Goal: Task Accomplishment & Management: Complete application form

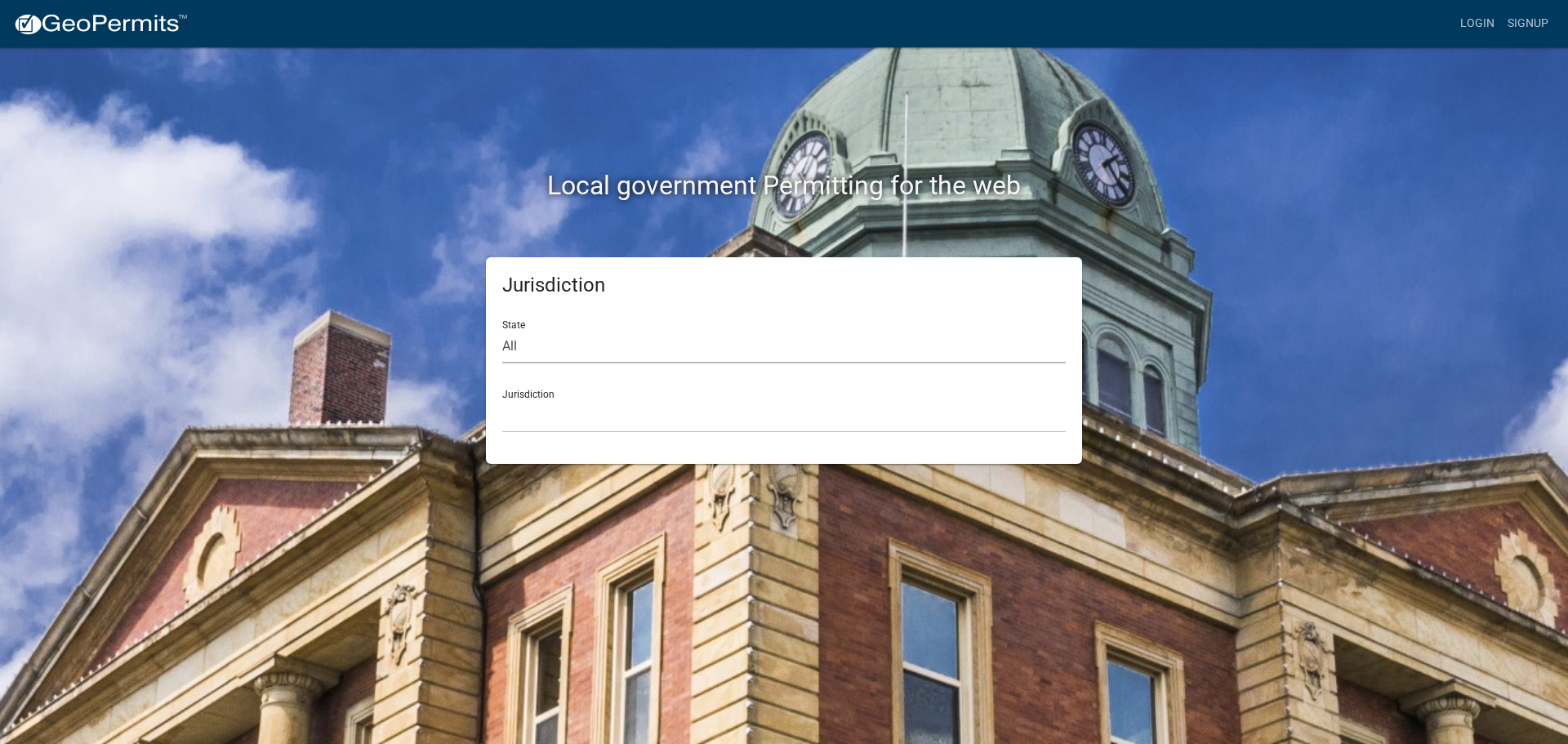
click at [577, 343] on select "All [US_STATE] [US_STATE] [US_STATE] [US_STATE] [US_STATE] [US_STATE] [US_STATE…" at bounding box center [784, 347] width 563 height 34
select select "[US_STATE]"
click at [502, 330] on select "All [US_STATE] [US_STATE] [US_STATE] [US_STATE] [US_STATE] [US_STATE] [US_STATE…" at bounding box center [784, 347] width 563 height 34
click at [555, 415] on select "City of [GEOGRAPHIC_DATA], [US_STATE] City of [GEOGRAPHIC_DATA], [US_STATE] Cit…" at bounding box center [784, 416] width 563 height 34
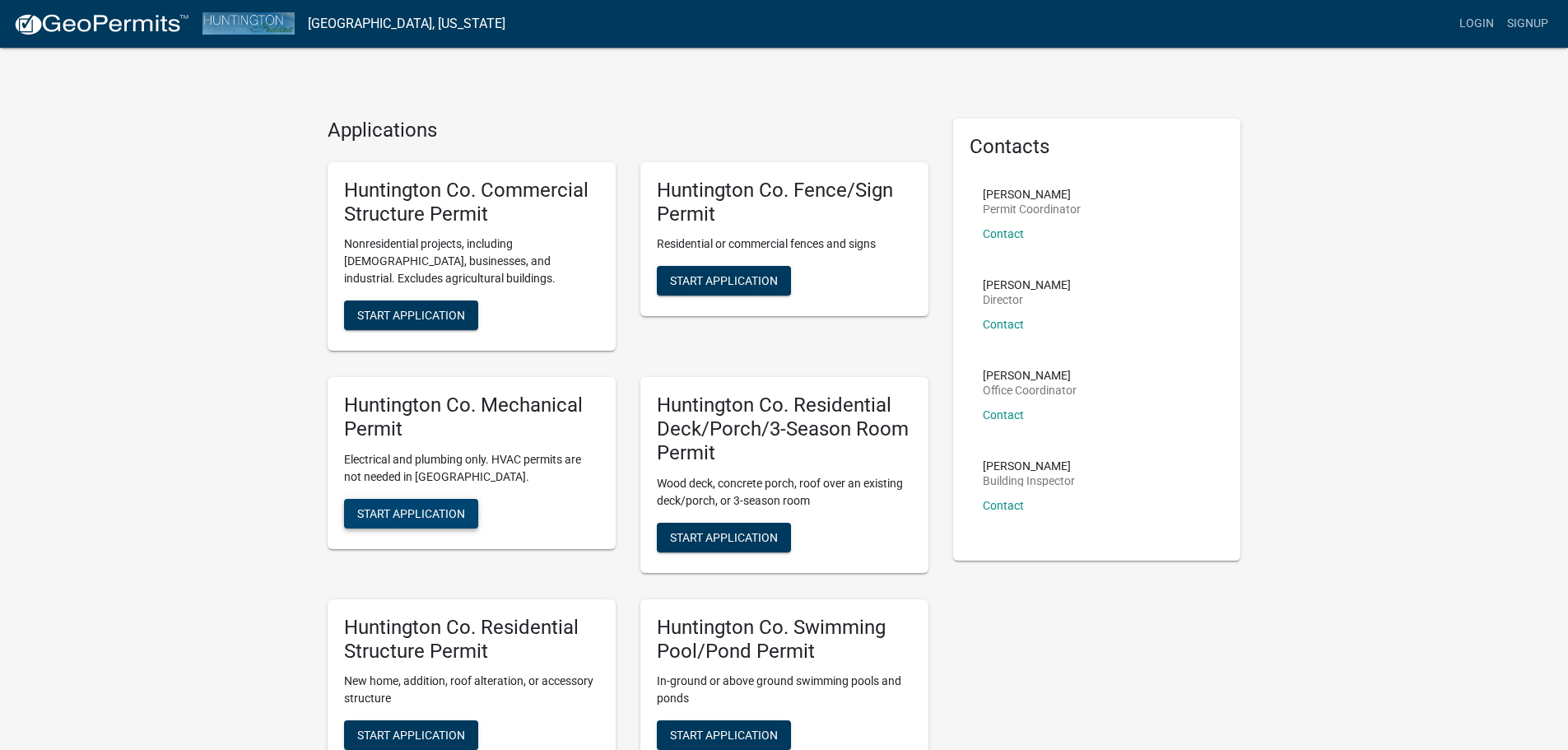
click at [417, 511] on span "Start Application" at bounding box center [411, 512] width 108 height 13
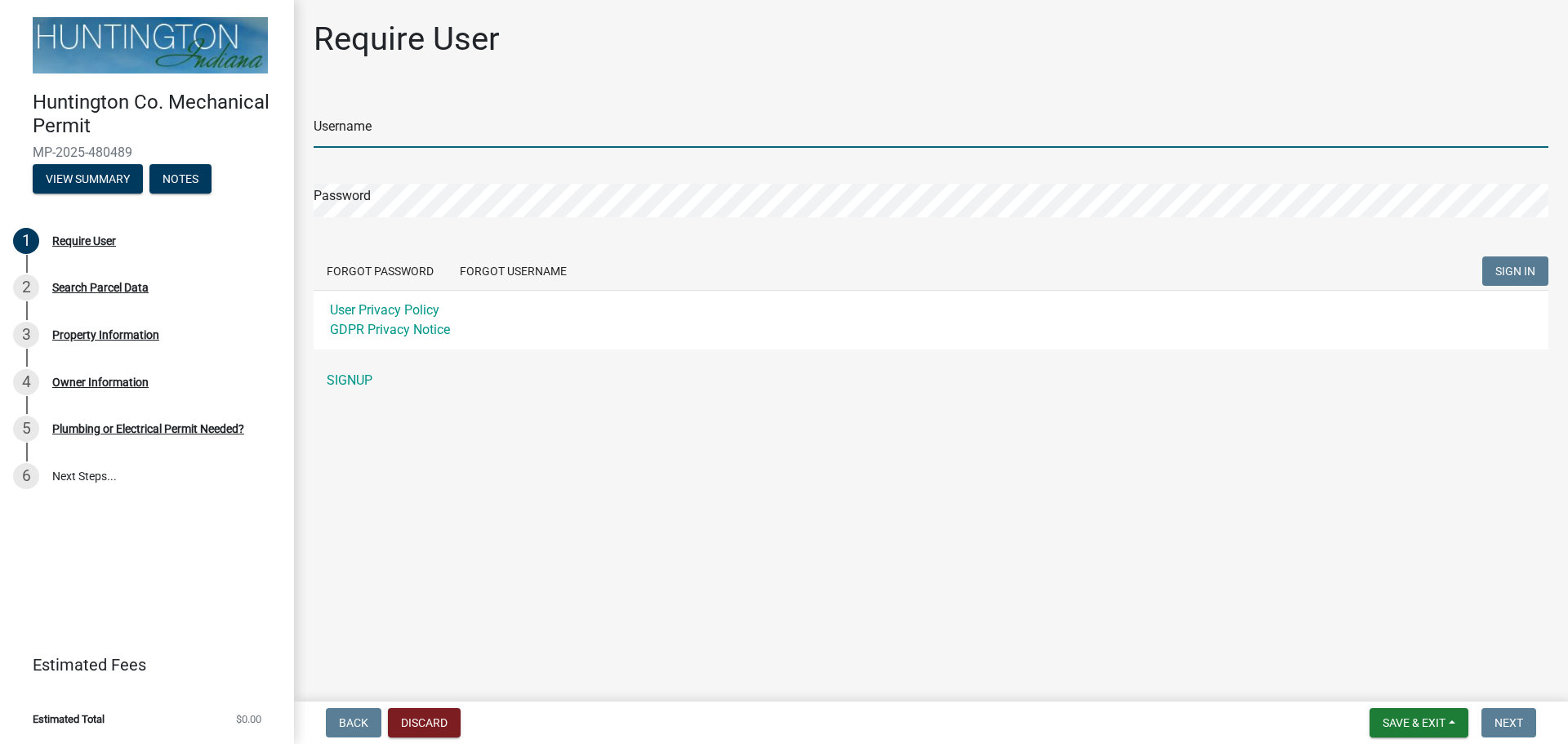
type input "Young Electric Inc"
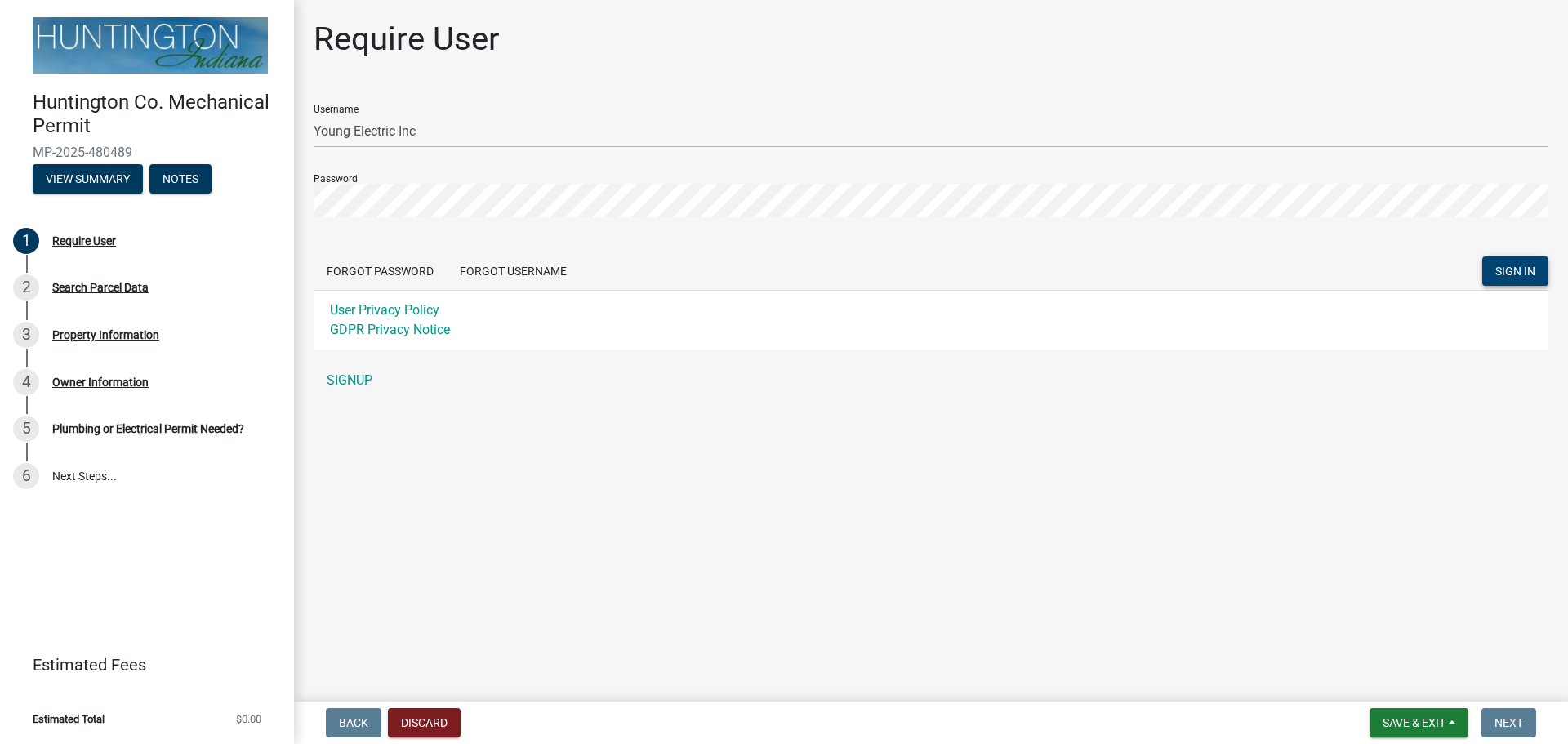
click at [1494, 266] on button "SIGN IN" at bounding box center [1515, 271] width 66 height 29
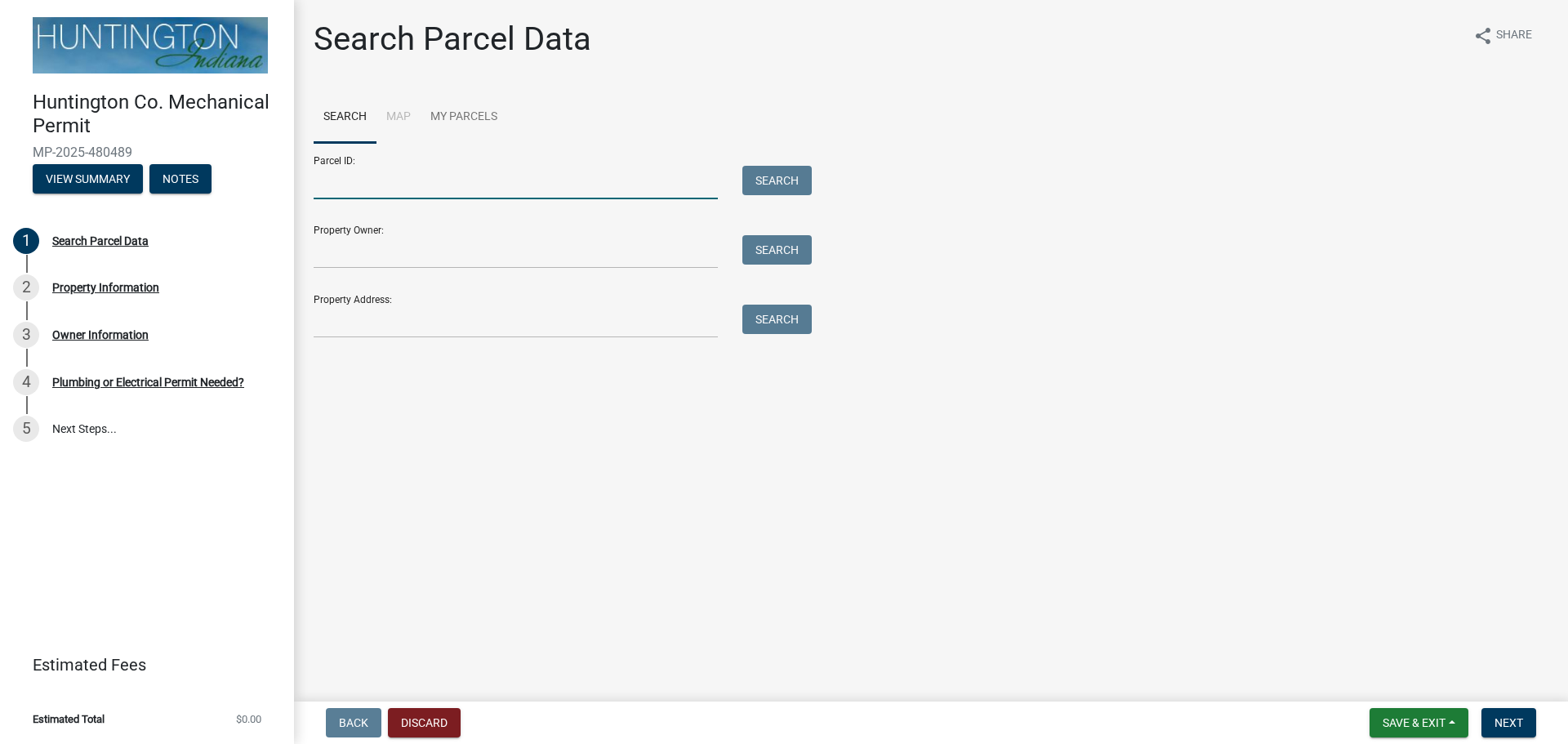
click at [336, 174] on input "Parcel ID:" at bounding box center [515, 182] width 404 height 34
paste input "35-01-29-100-034.900-006"
click at [343, 183] on input "35-01-29-100-034.900-006" at bounding box center [515, 182] width 404 height 34
type input "35-01-29-100-034.900-006"
click at [761, 178] on button "Search" at bounding box center [776, 180] width 69 height 29
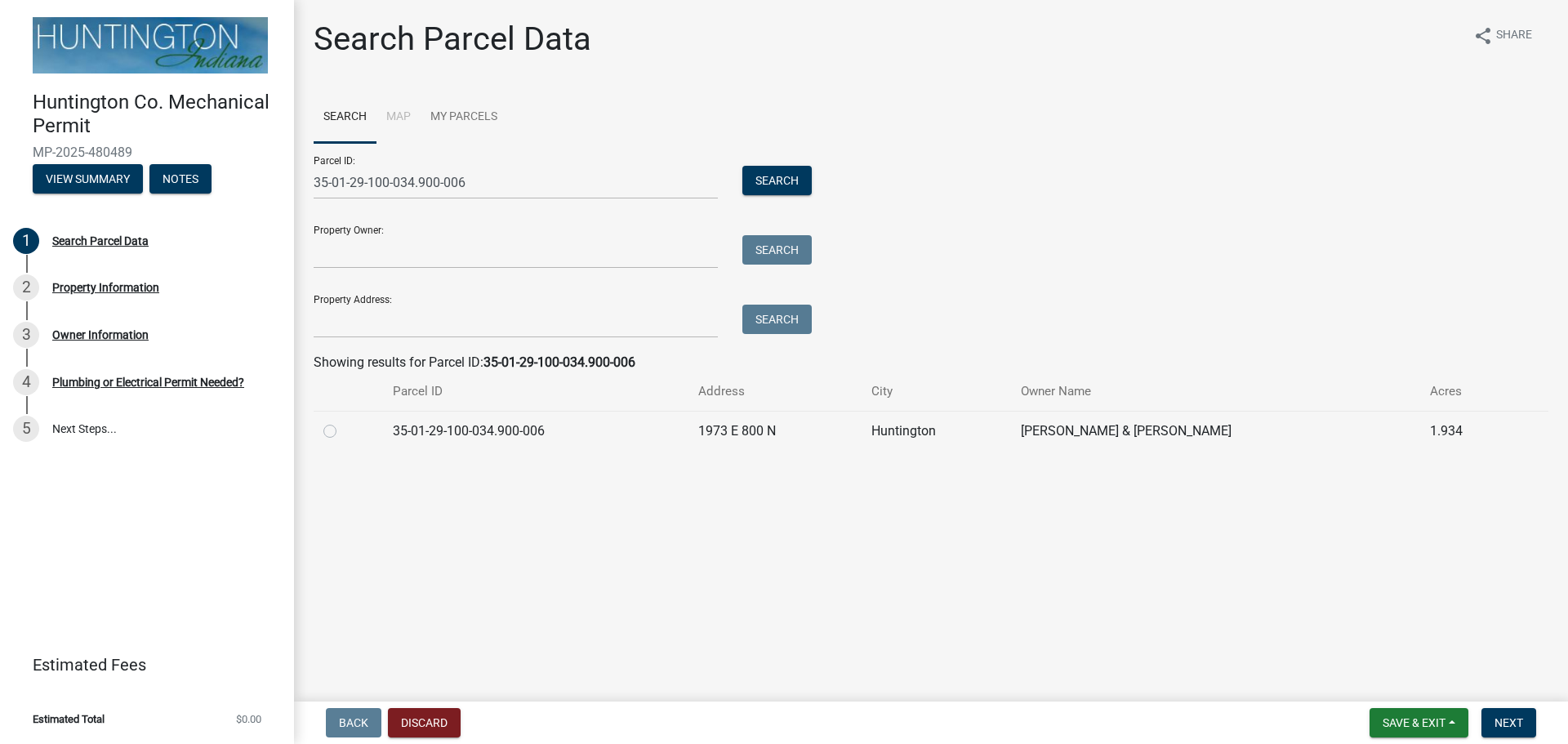
click at [336, 432] on div at bounding box center [348, 431] width 50 height 19
click at [343, 422] on label at bounding box center [343, 422] width 0 height 0
click at [343, 432] on input "radio" at bounding box center [348, 427] width 11 height 11
radio input "true"
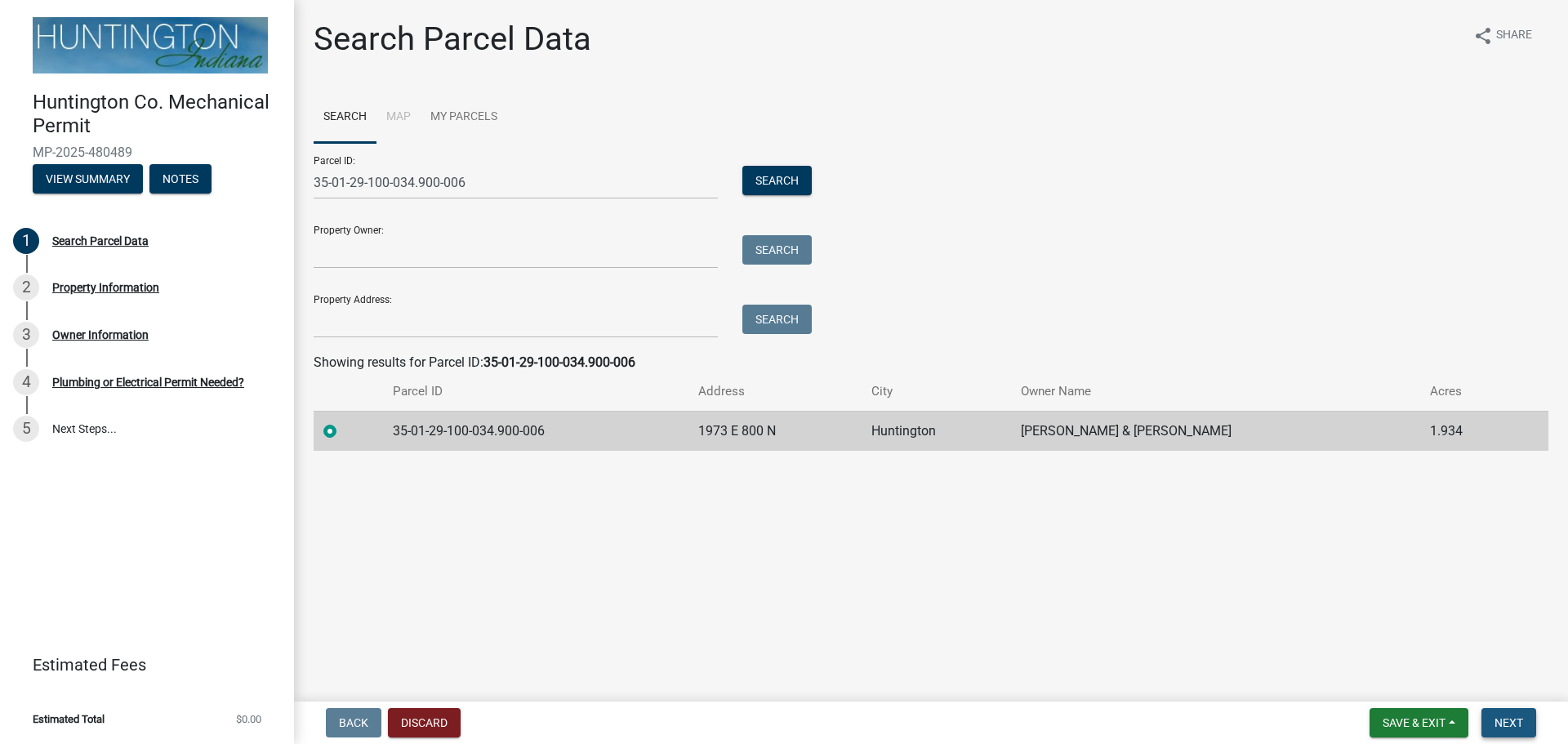
click at [1496, 717] on span "Next" at bounding box center [1509, 723] width 28 height 13
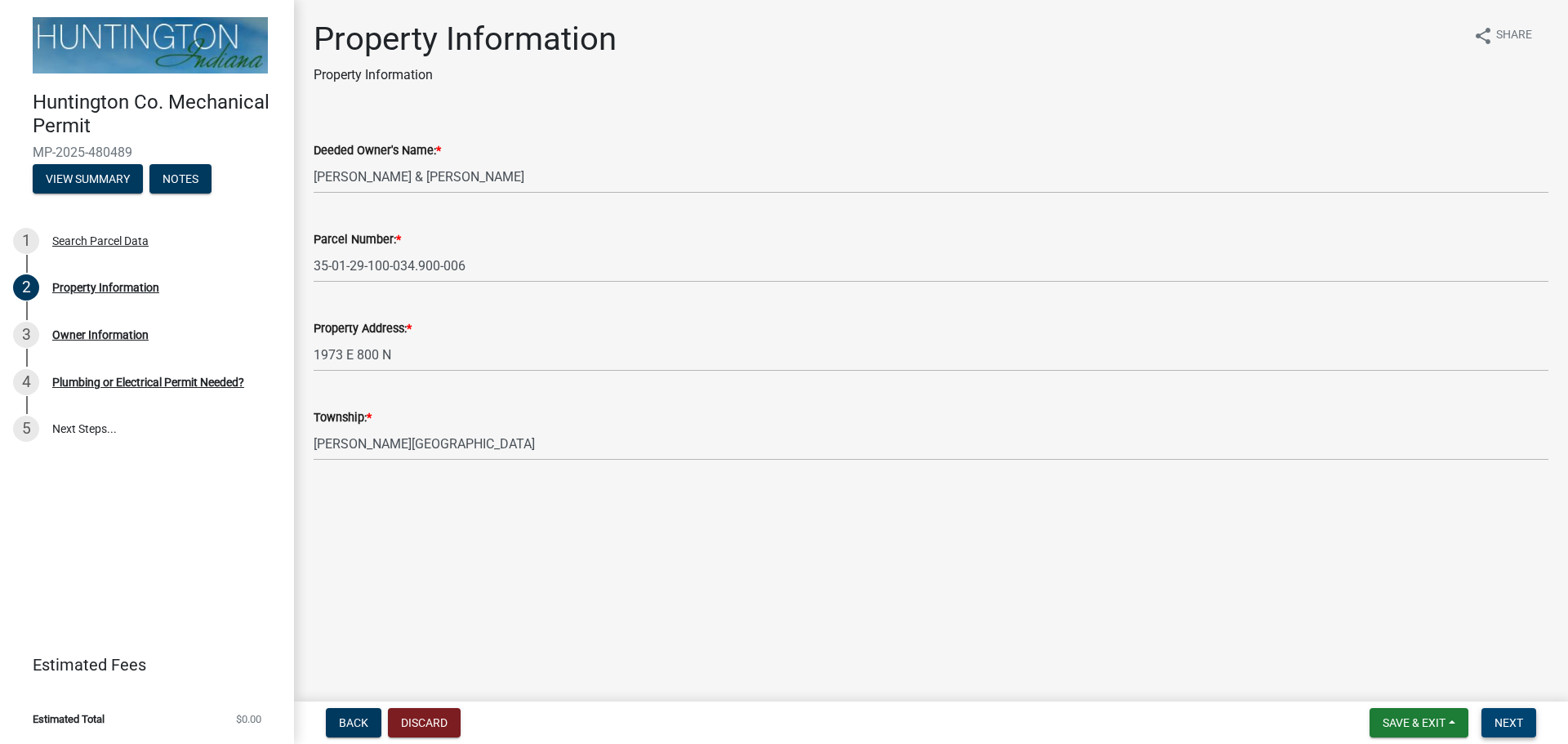
click at [1496, 717] on span "Next" at bounding box center [1509, 723] width 28 height 13
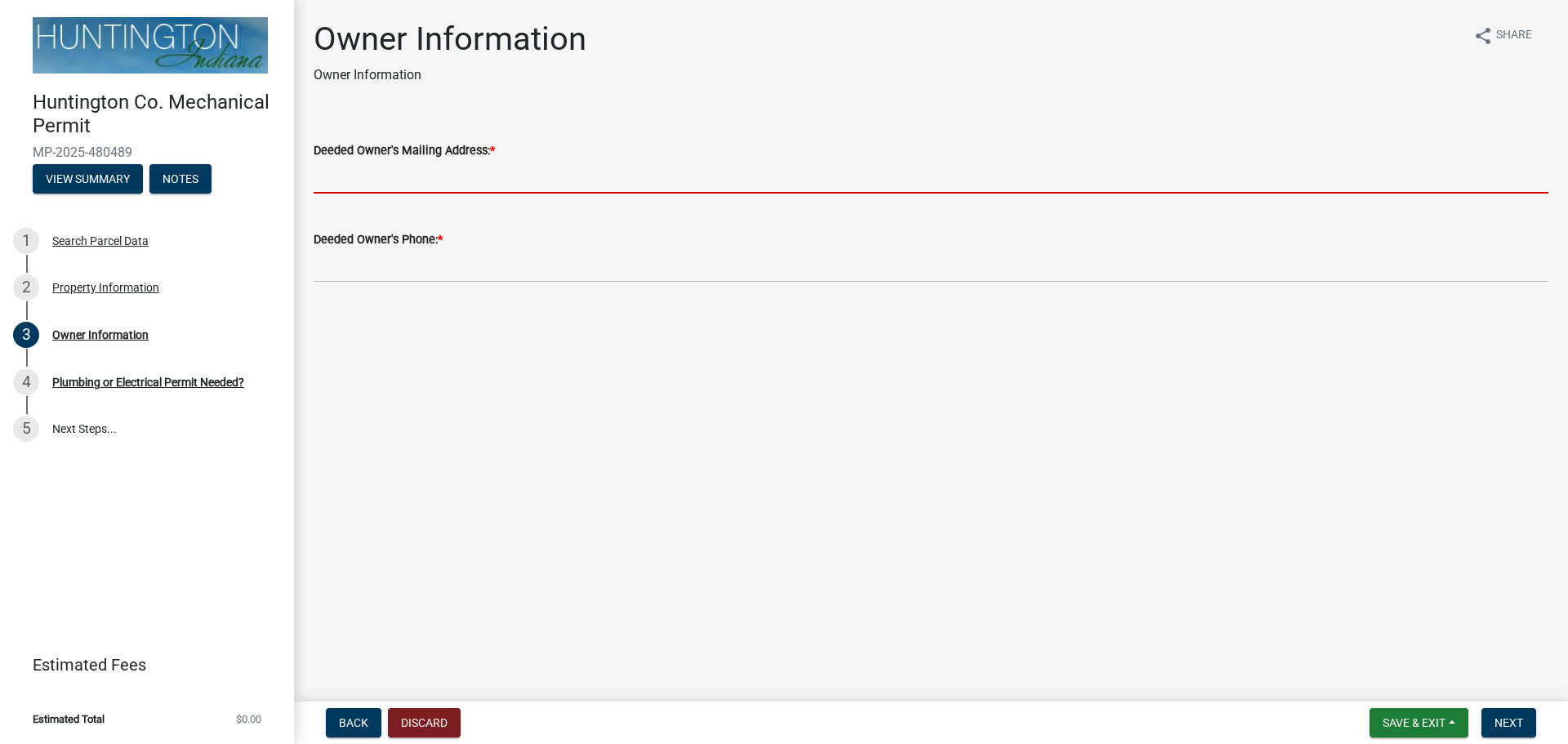
click at [346, 181] on input "Deeded Owner's Mailing Address: *" at bounding box center [931, 177] width 1234 height 34
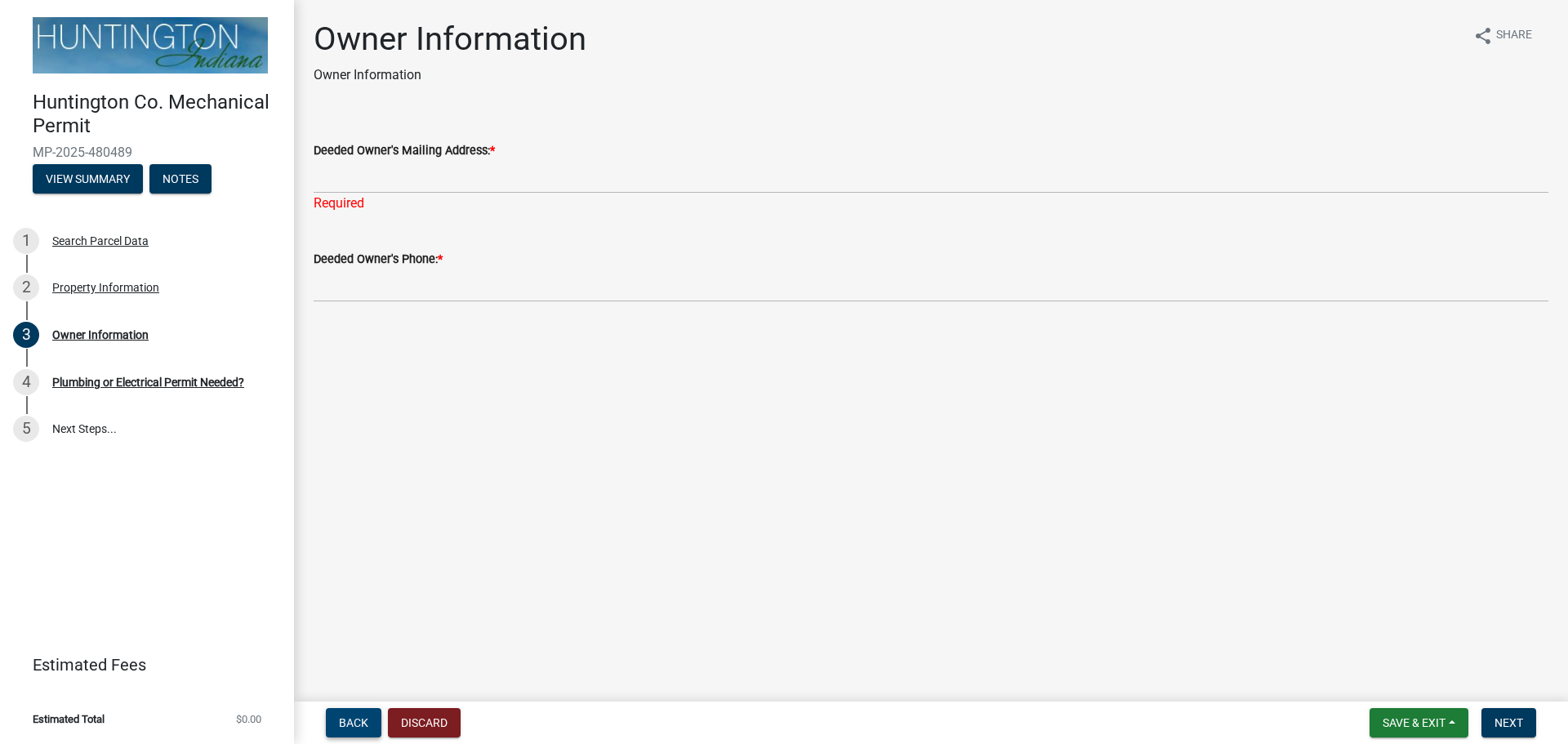
click at [376, 721] on button "Back" at bounding box center [353, 723] width 56 height 29
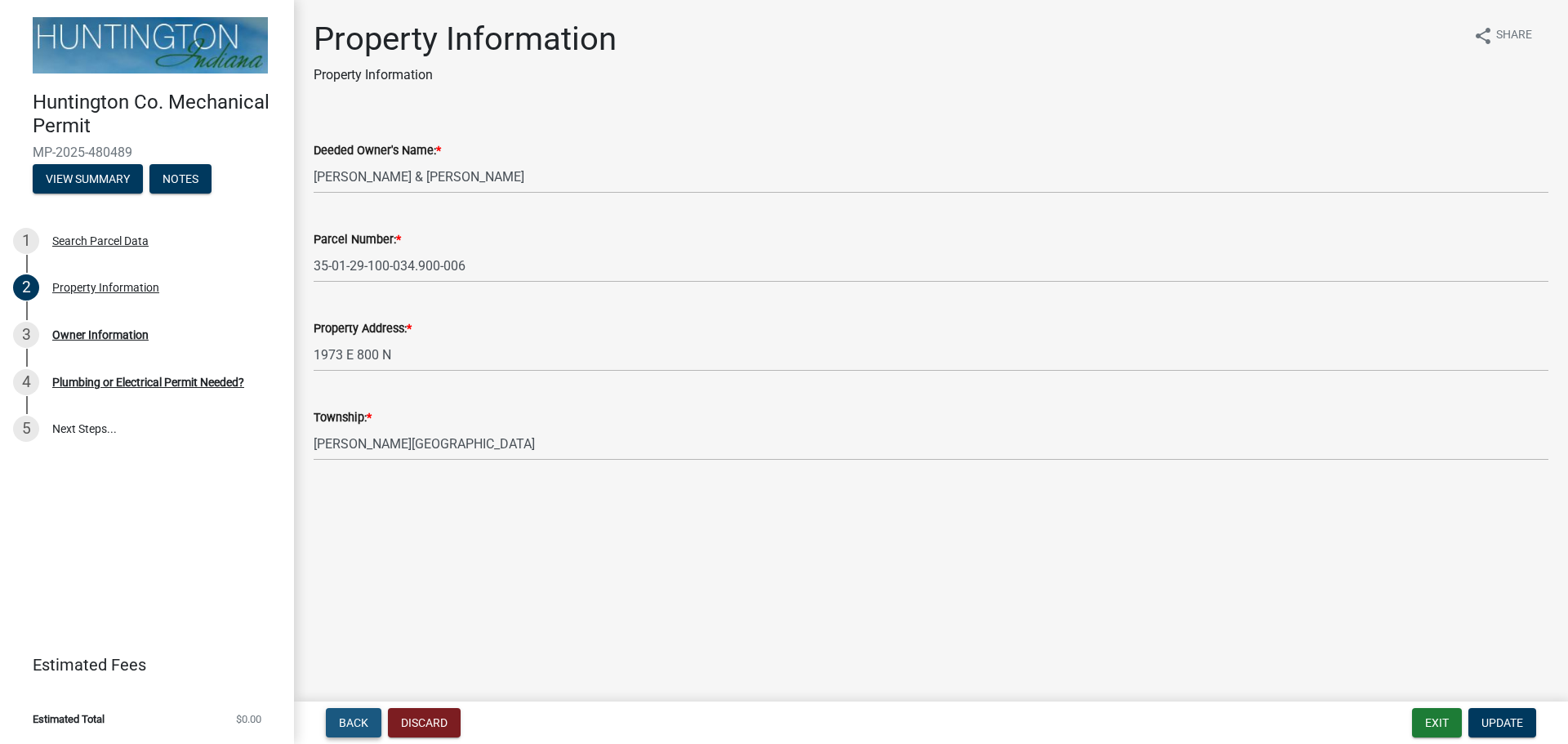
click at [376, 721] on button "Back" at bounding box center [353, 723] width 56 height 29
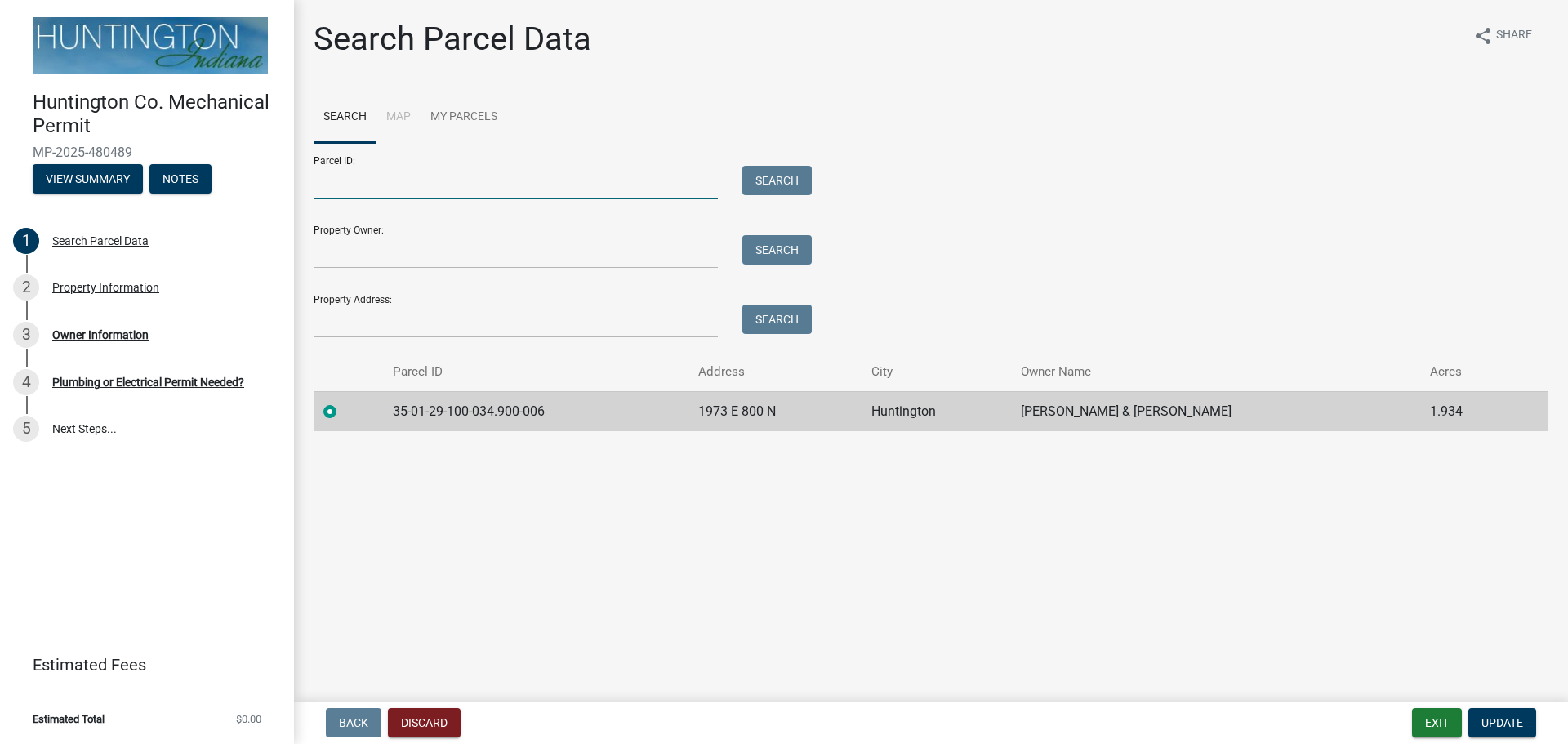
click at [335, 190] on input "Parcel ID:" at bounding box center [515, 182] width 404 height 34
paste input "35-01-29-100-003.401-006"
click at [348, 186] on input "35-01-29-100-003.401-006" at bounding box center [515, 182] width 404 height 34
click at [346, 185] on input "35-01-29-100-003.401-006" at bounding box center [515, 182] width 404 height 34
type input "35-01-29-100-003.401-006"
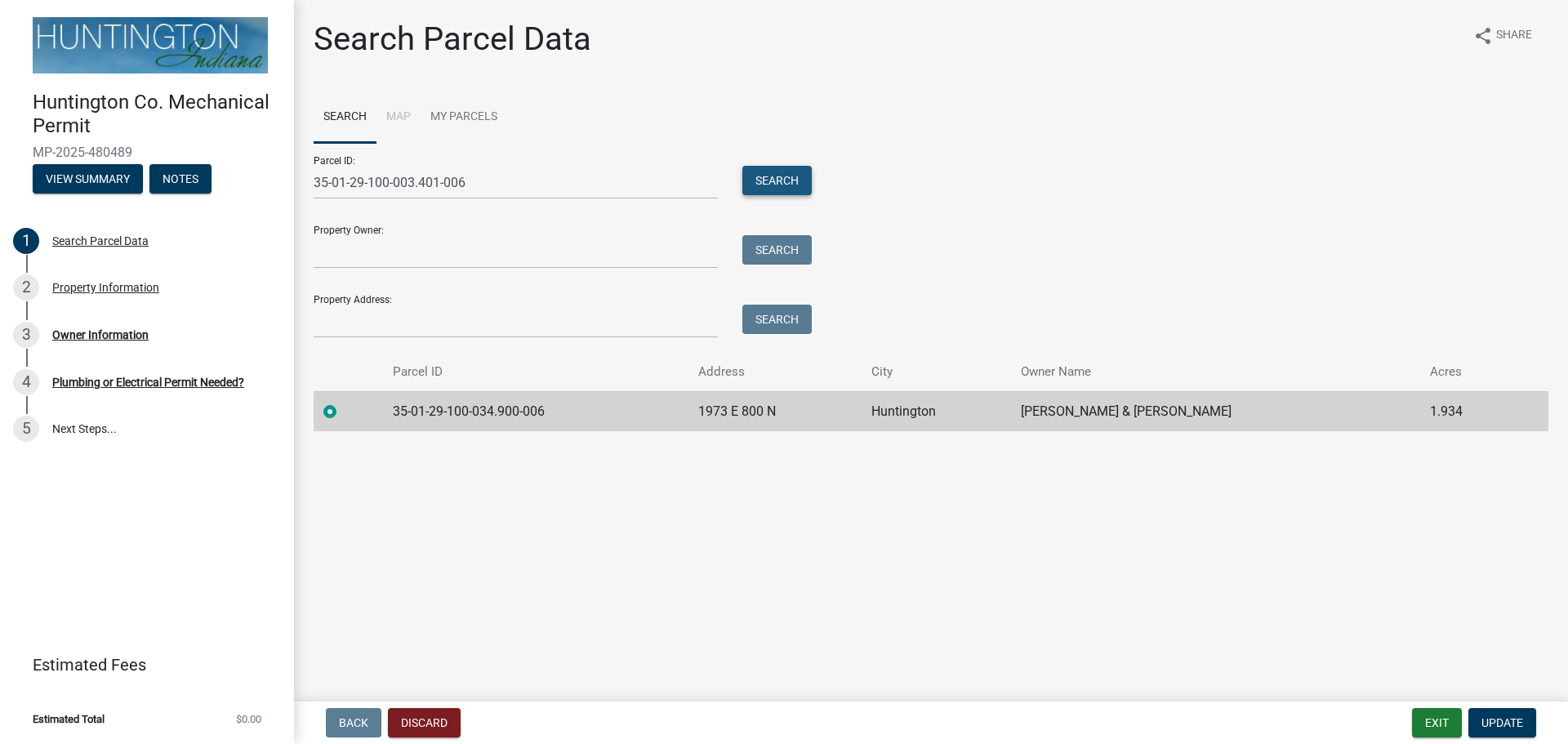
click at [784, 179] on button "Search" at bounding box center [776, 180] width 69 height 29
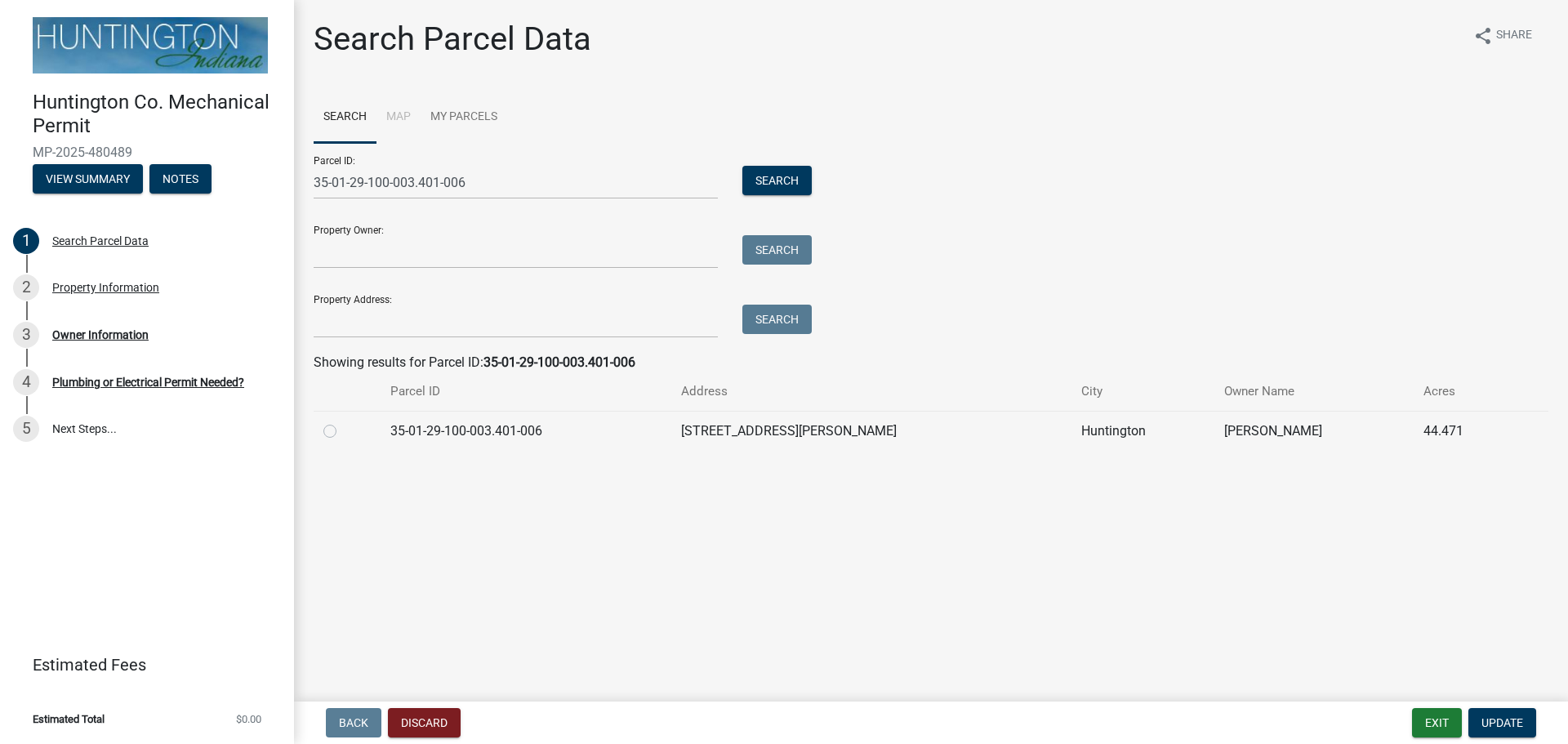
click at [343, 422] on label at bounding box center [343, 422] width 0 height 0
click at [343, 432] on input "radio" at bounding box center [348, 427] width 11 height 11
radio input "true"
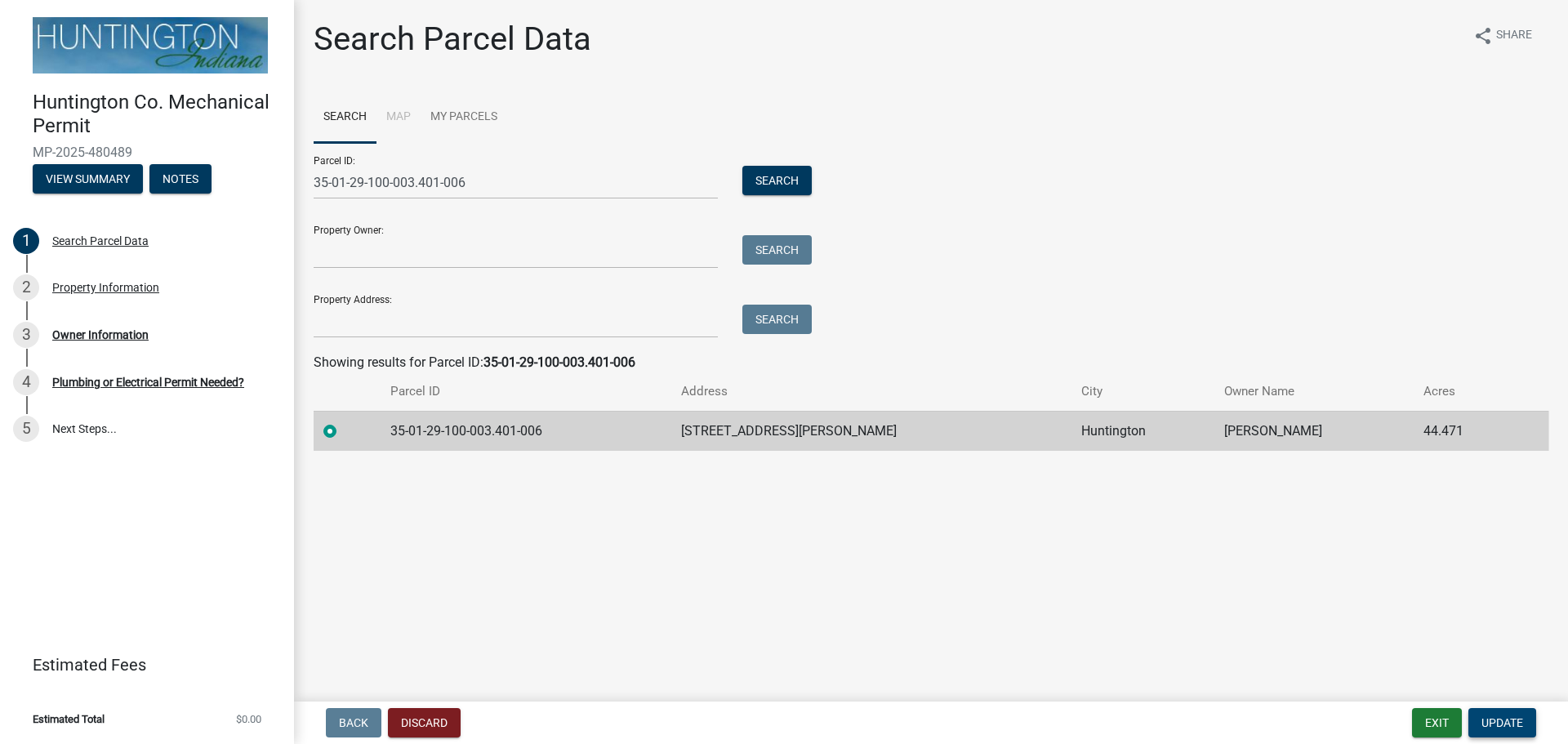
click at [1481, 725] on span "Update" at bounding box center [1502, 723] width 42 height 13
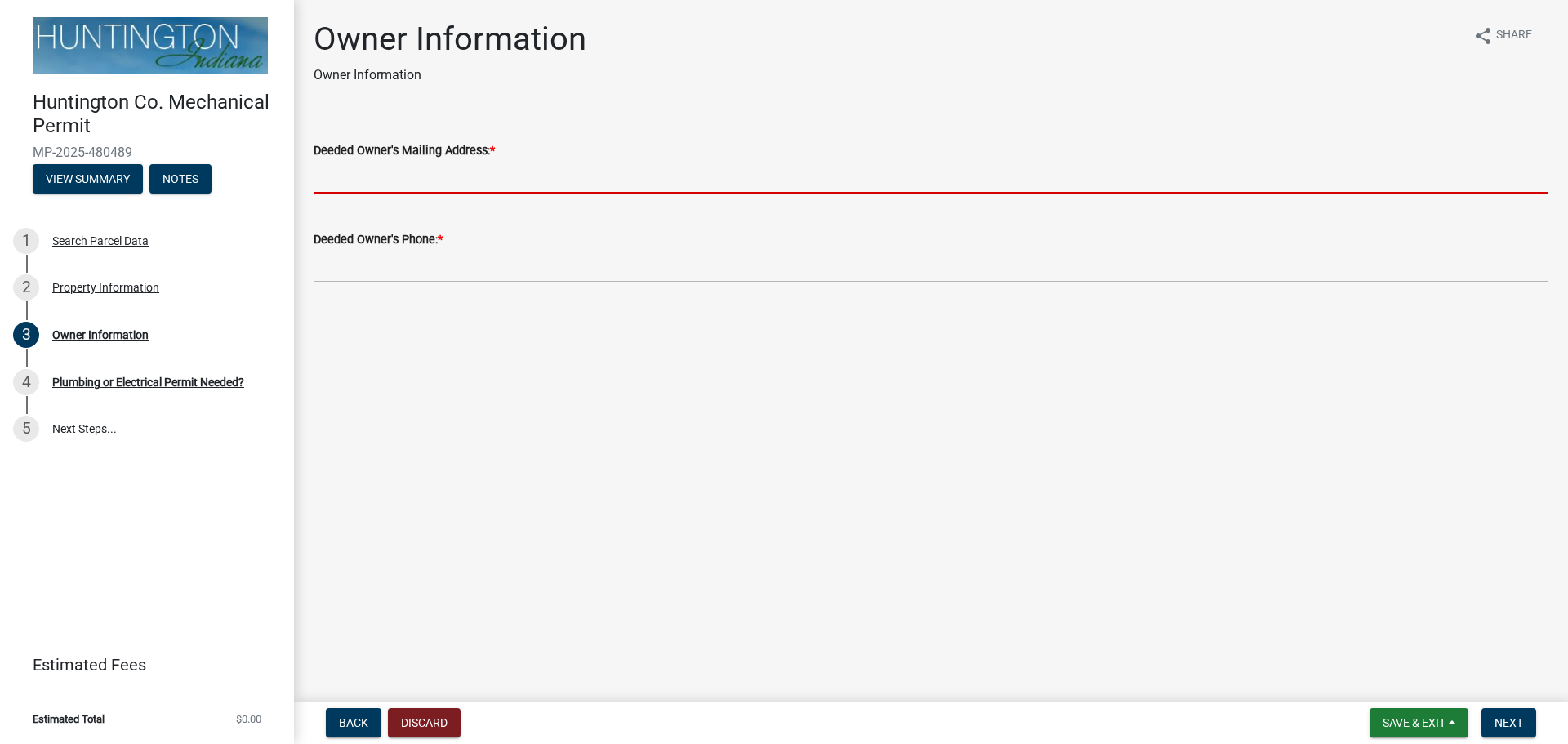
click at [344, 174] on input "Deeded Owner's Mailing Address: *" at bounding box center [931, 177] width 1234 height 34
click at [447, 167] on input "Deeded Owner's Mailing Address: *" at bounding box center [931, 177] width 1234 height 34
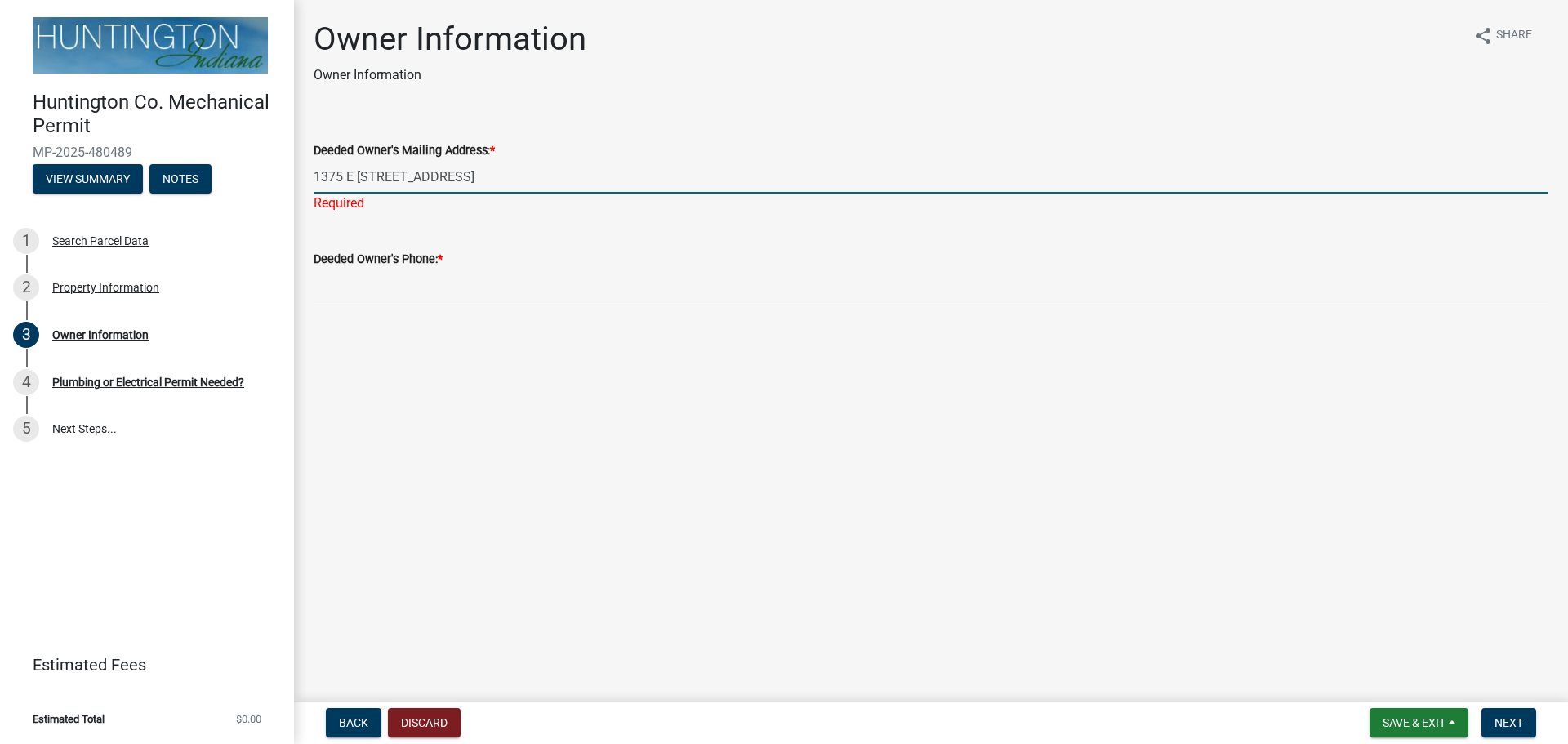
type input "1375 E [STREET_ADDRESS]"
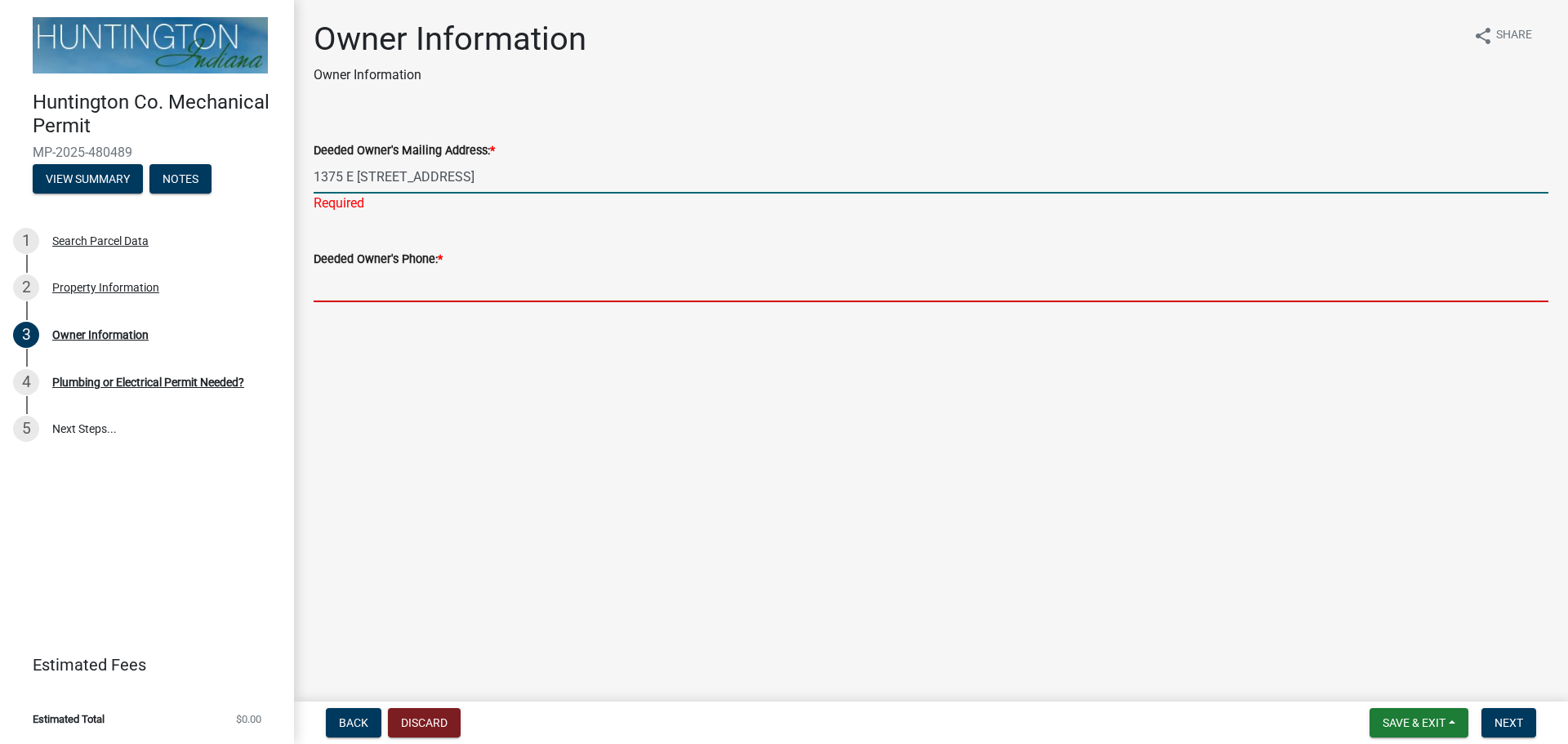
click at [480, 291] on wm-data-entity-input "Deeded Owner's Phone: *" at bounding box center [931, 270] width 1234 height 89
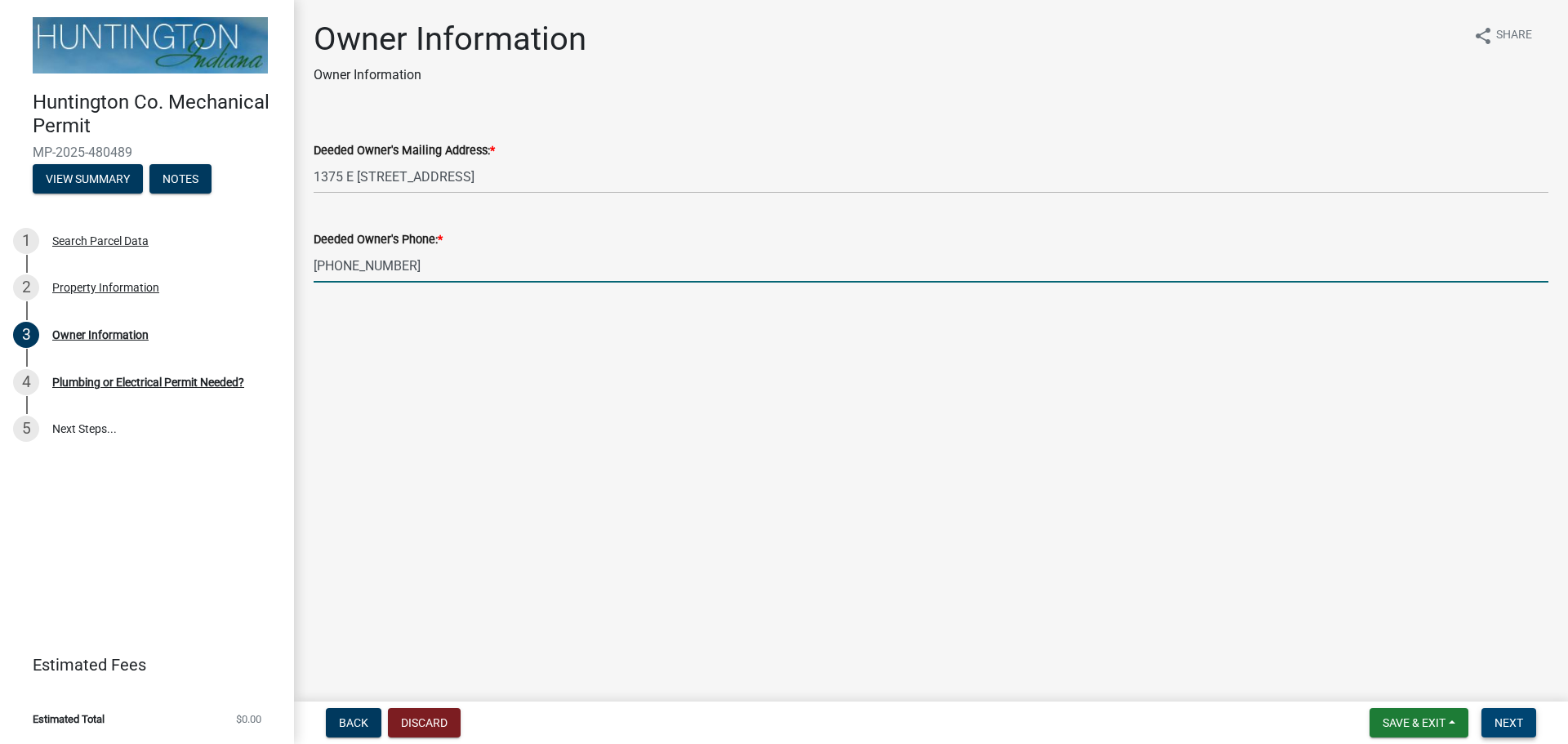
type input "[PHONE_NUMBER]"
click at [1496, 719] on span "Next" at bounding box center [1509, 723] width 28 height 13
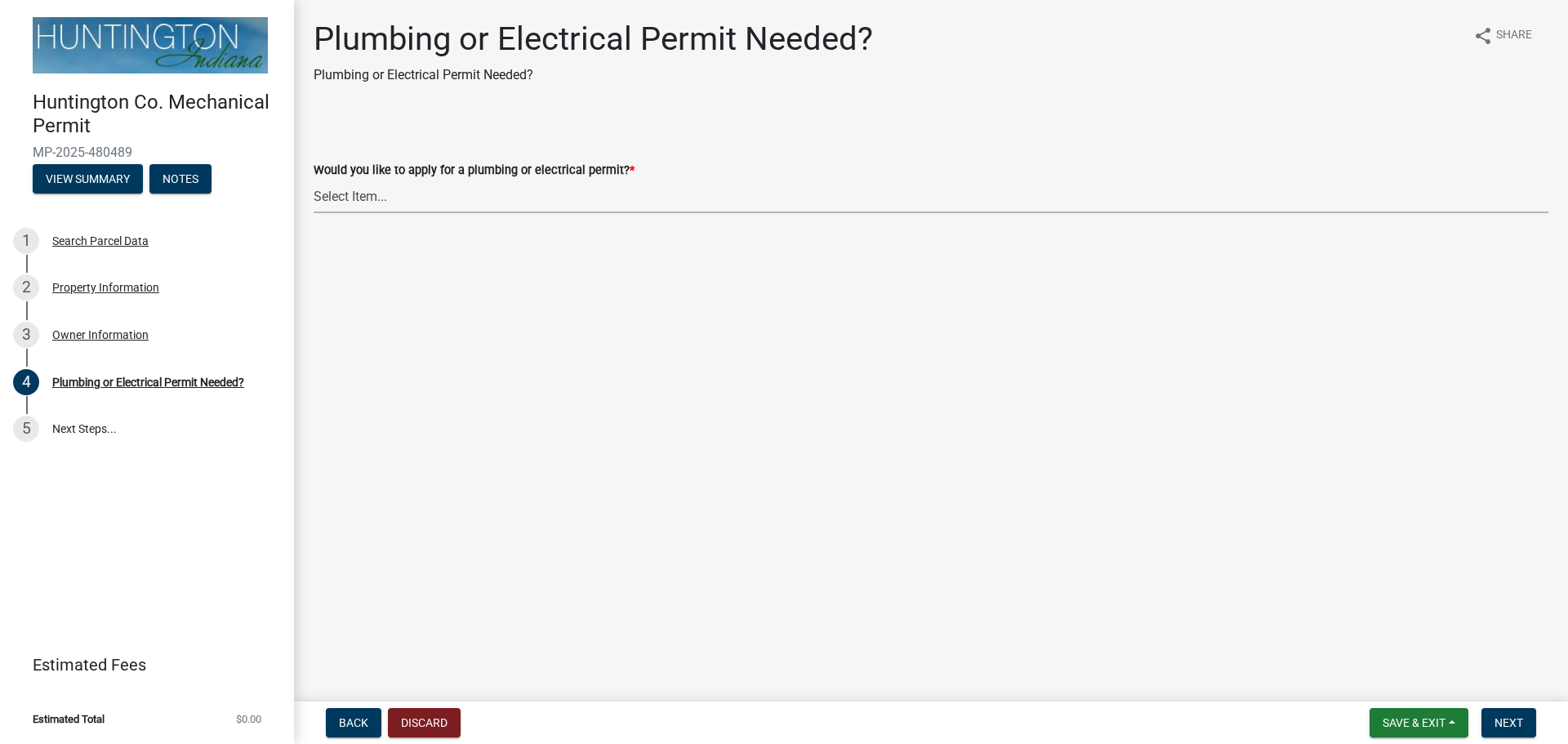
click at [370, 205] on select "Select Item... plumbing electrical" at bounding box center [931, 197] width 1234 height 34
click at [313, 180] on select "Select Item... plumbing electrical" at bounding box center [931, 197] width 1234 height 34
select select "82bdcc69-8734-43af-a4fa-e76f8d275e41"
click at [1505, 730] on span "Next" at bounding box center [1509, 723] width 28 height 13
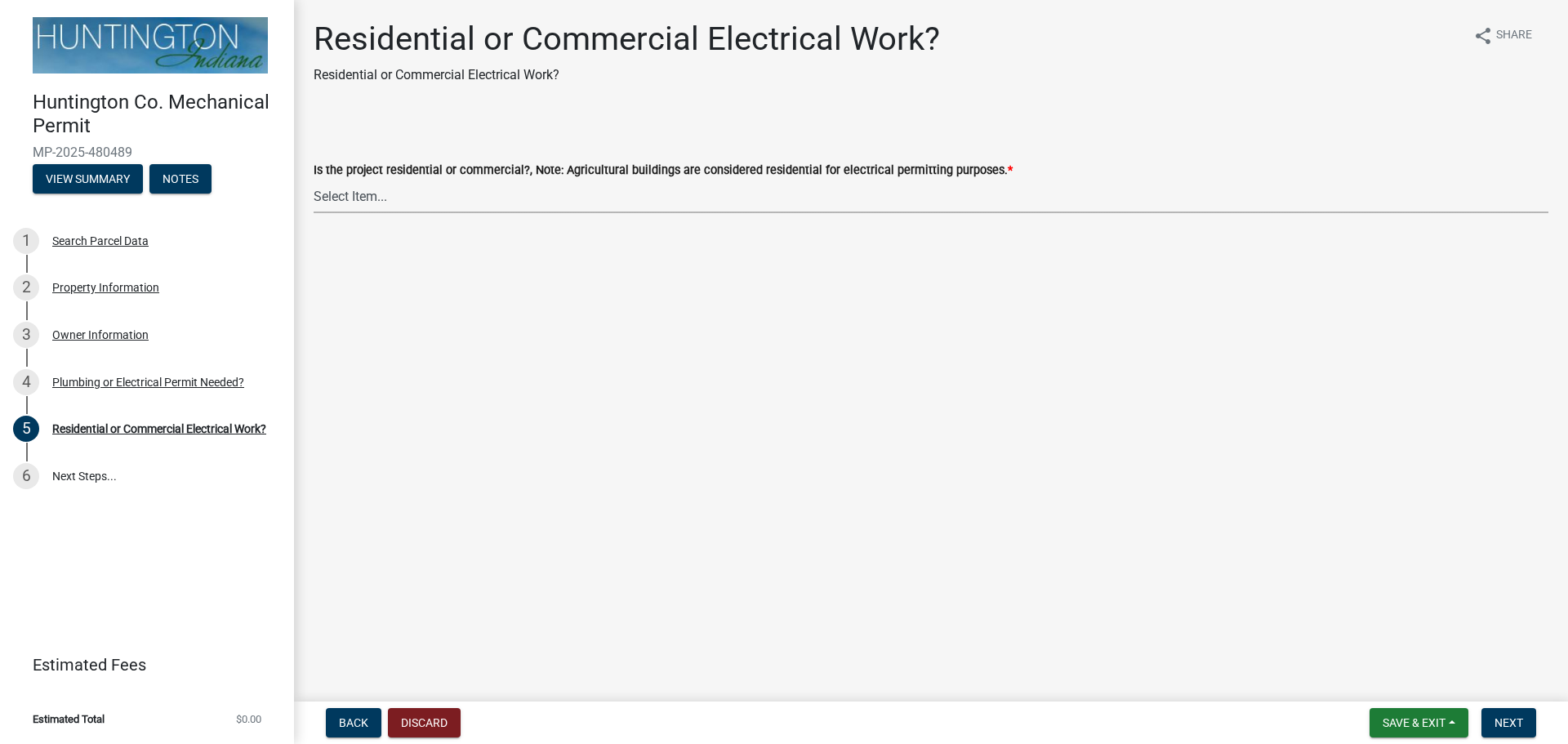
click at [395, 200] on select "Select Item... Residential Commercial" at bounding box center [931, 197] width 1234 height 34
click at [313, 180] on select "Select Item... Residential Commercial" at bounding box center [931, 197] width 1234 height 34
select select "3db72f89-ebf7-44a2-a43c-36ed77a05272"
click at [1518, 718] on span "Next" at bounding box center [1509, 723] width 28 height 13
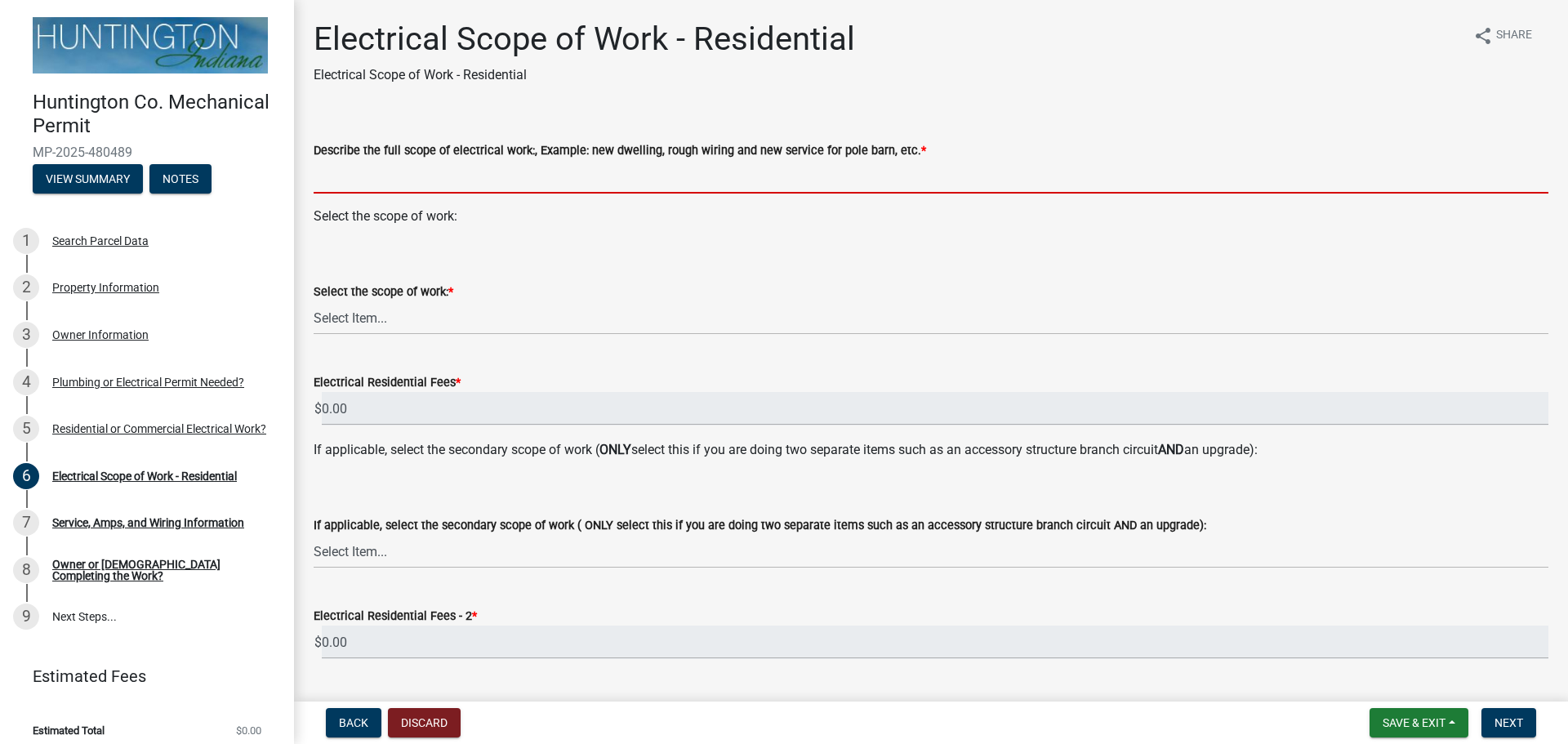
click at [340, 177] on input "Describe the full scope of electrical work:, Example: new dwelling, rough wirin…" at bounding box center [931, 177] width 1234 height 34
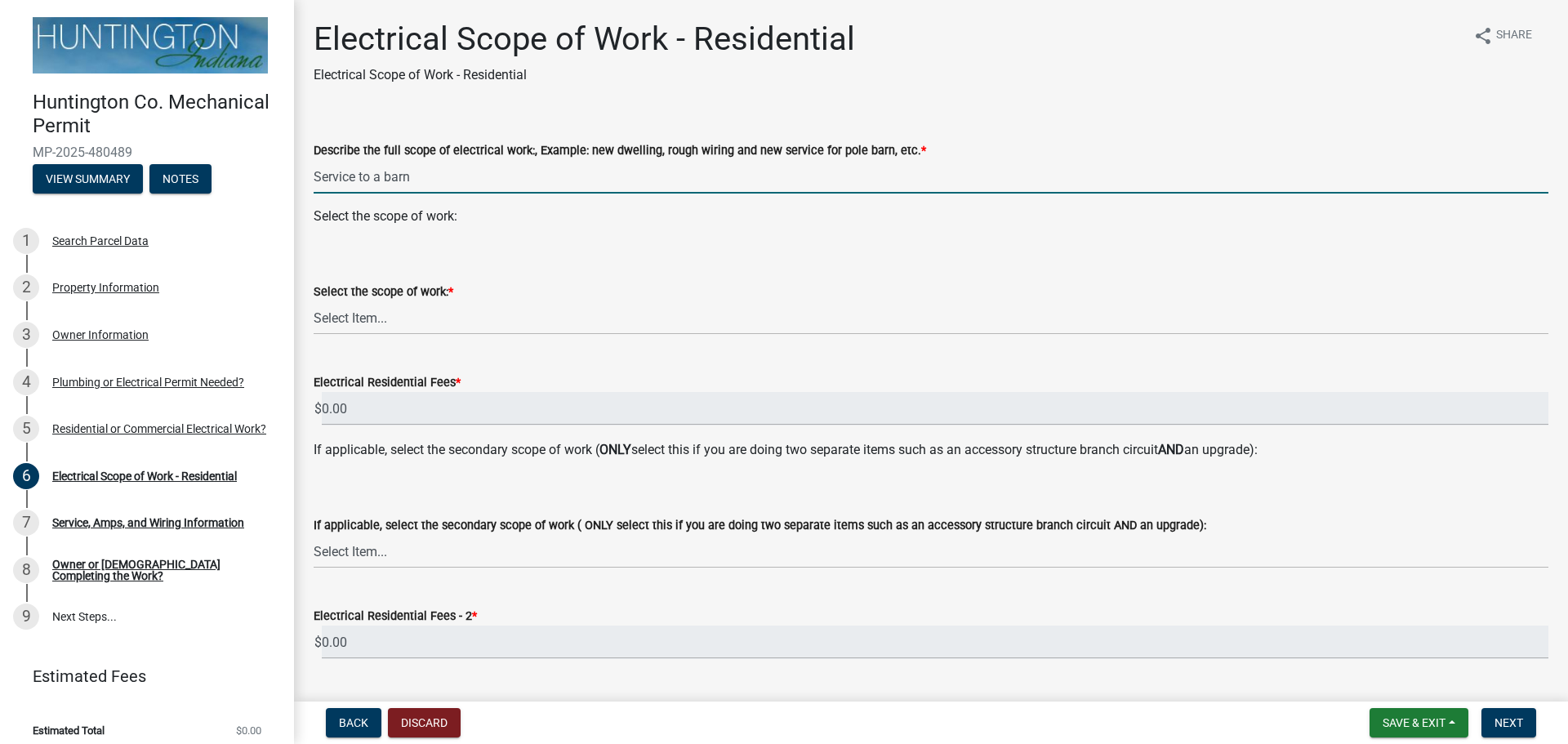
click at [325, 177] on input "Service to a barn" at bounding box center [931, 177] width 1234 height 34
type input "New service to a barn"
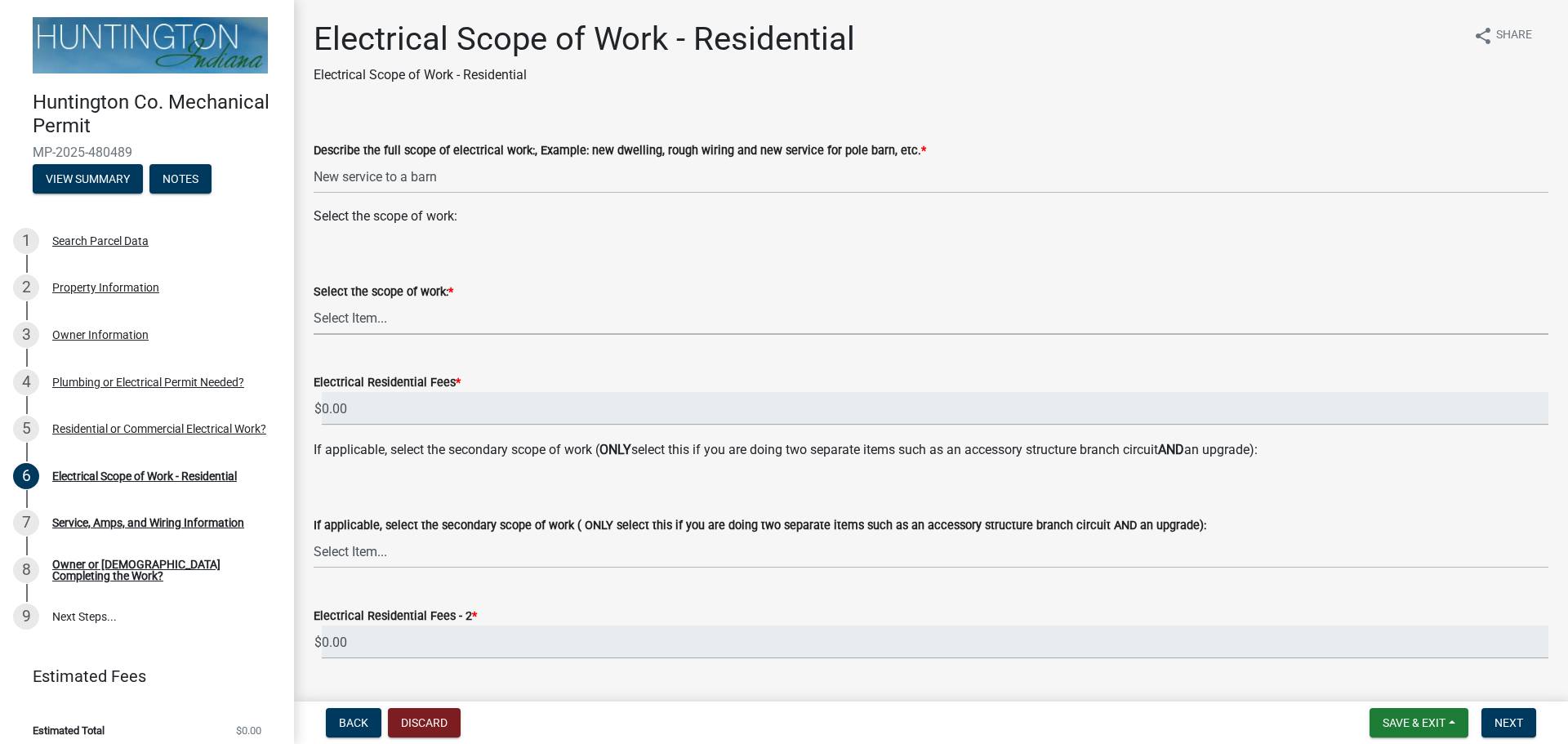
click at [363, 314] on select "Select Item... New Service (new meter base installation) Upgrade (includes relo…" at bounding box center [931, 318] width 1234 height 34
click at [313, 301] on select "Select Item... New Service (new meter base installation) Upgrade (includes relo…" at bounding box center [931, 318] width 1234 height 34
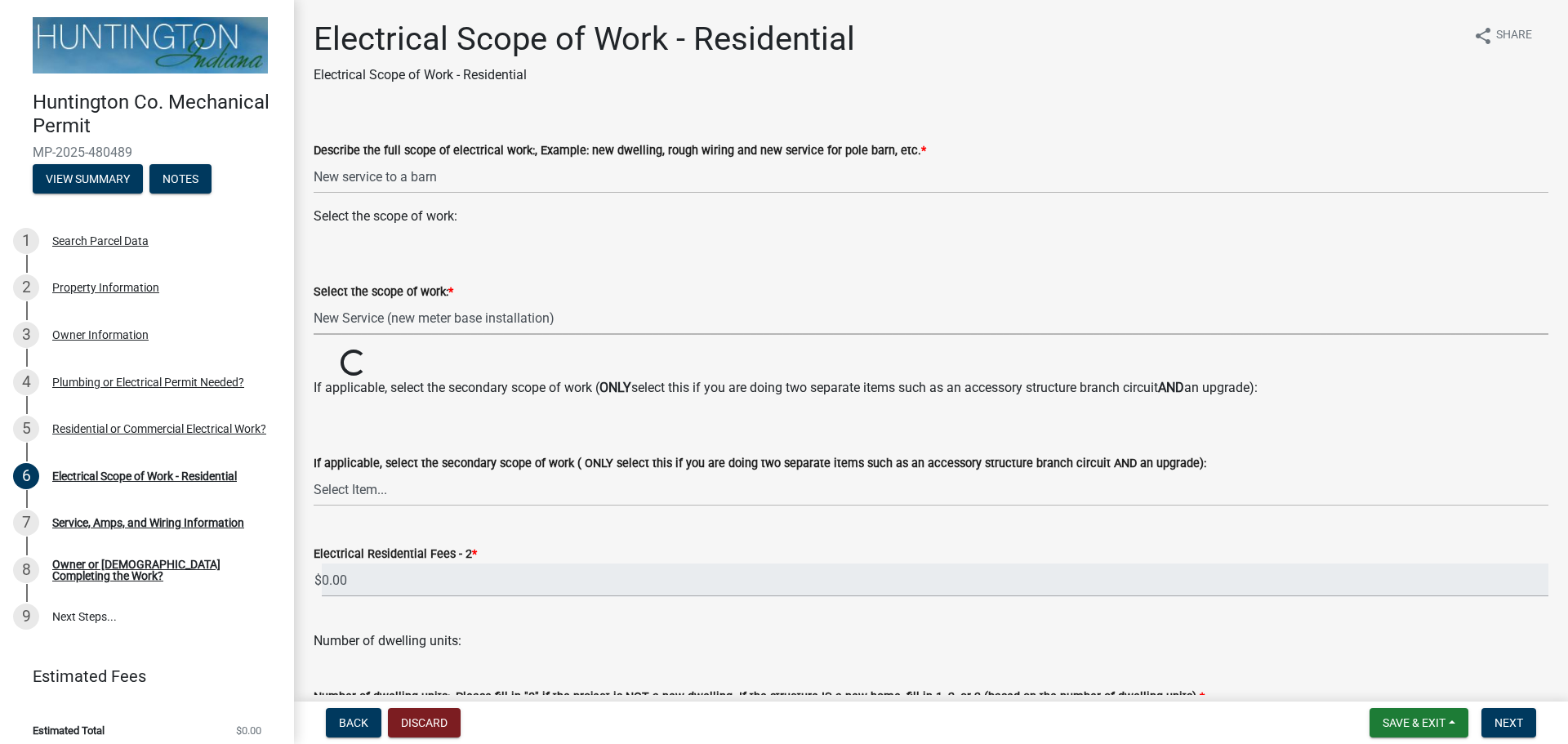
select select "9bdb09e1-e356-4221-9288-64288f1bde99"
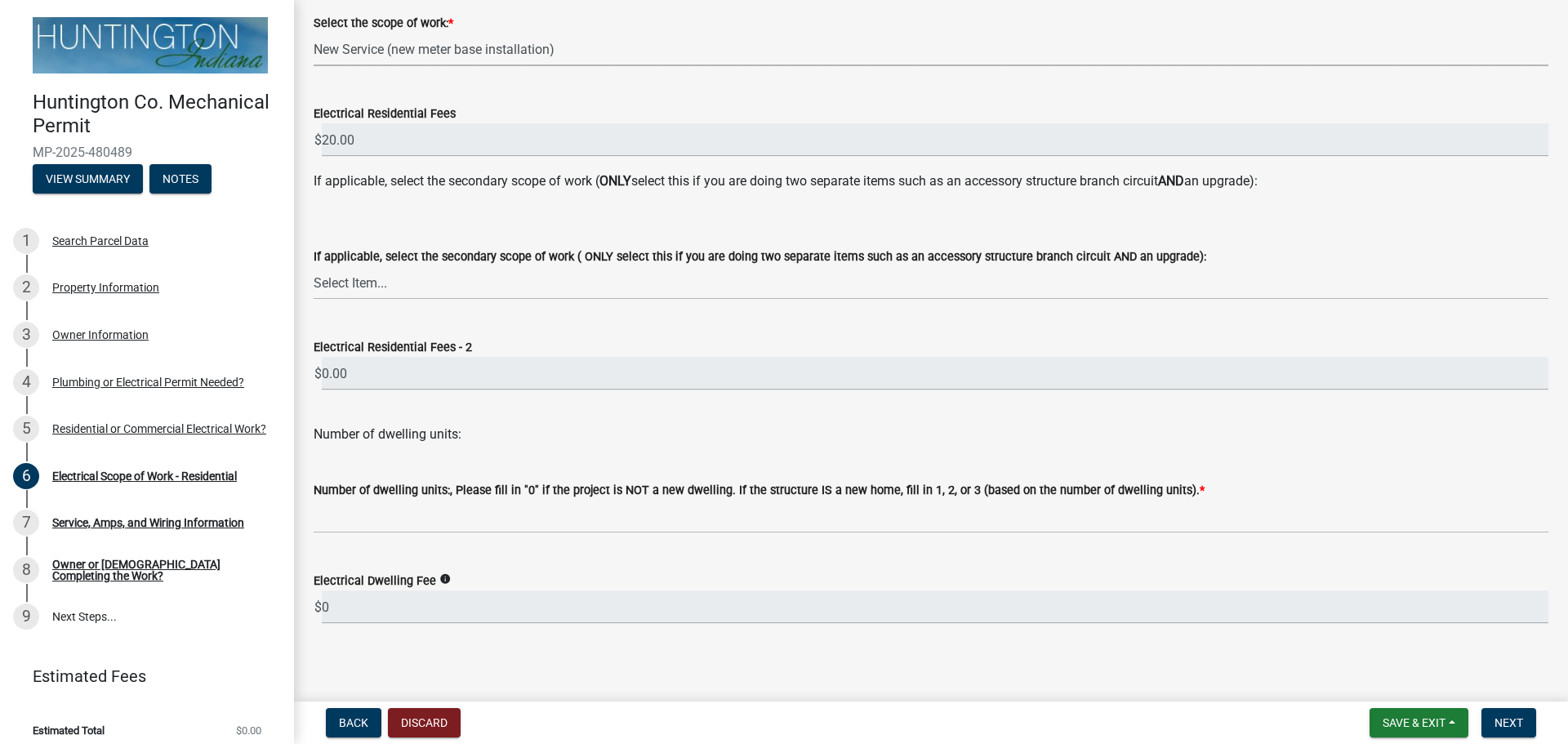
scroll to position [276, 0]
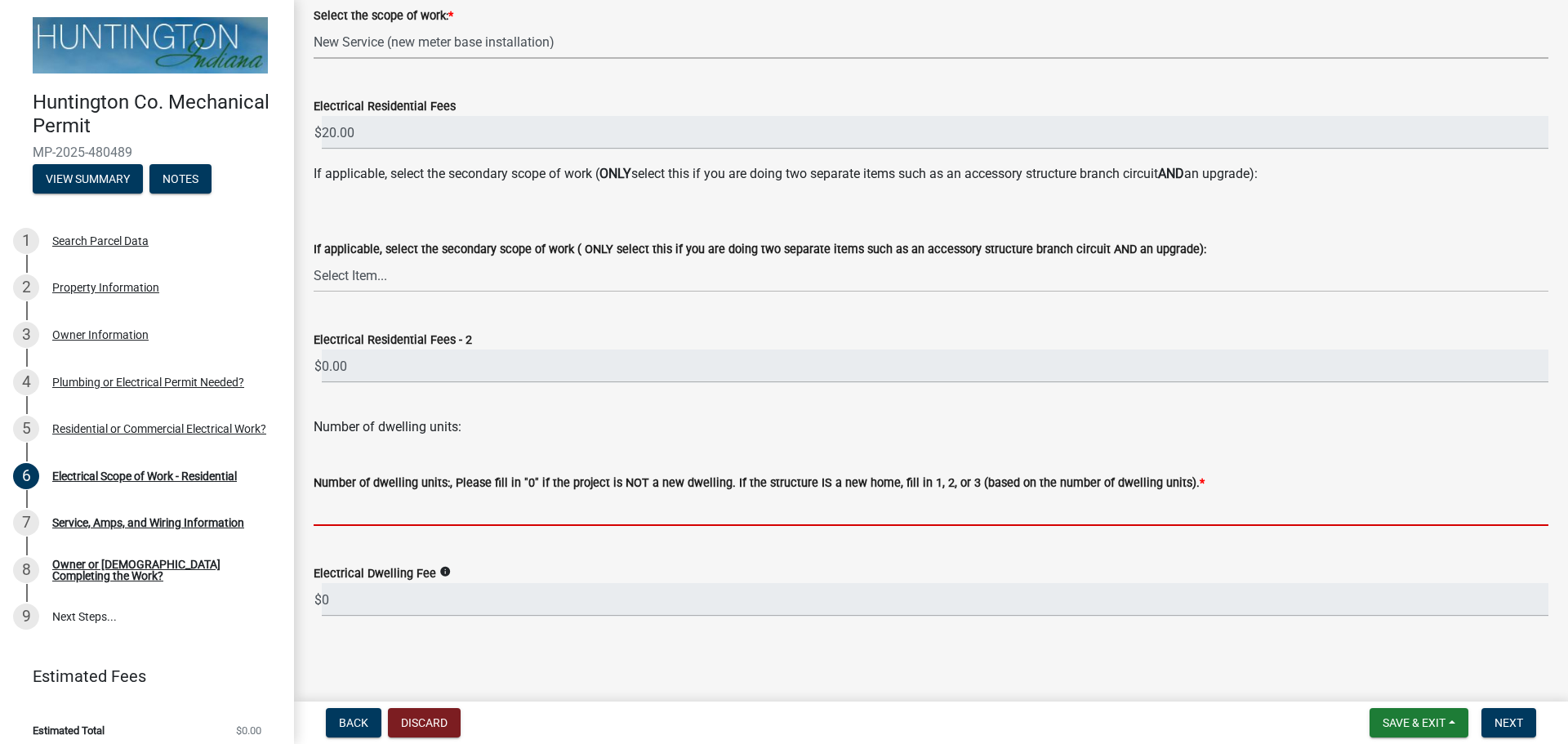
click at [383, 517] on input "text" at bounding box center [931, 509] width 1234 height 34
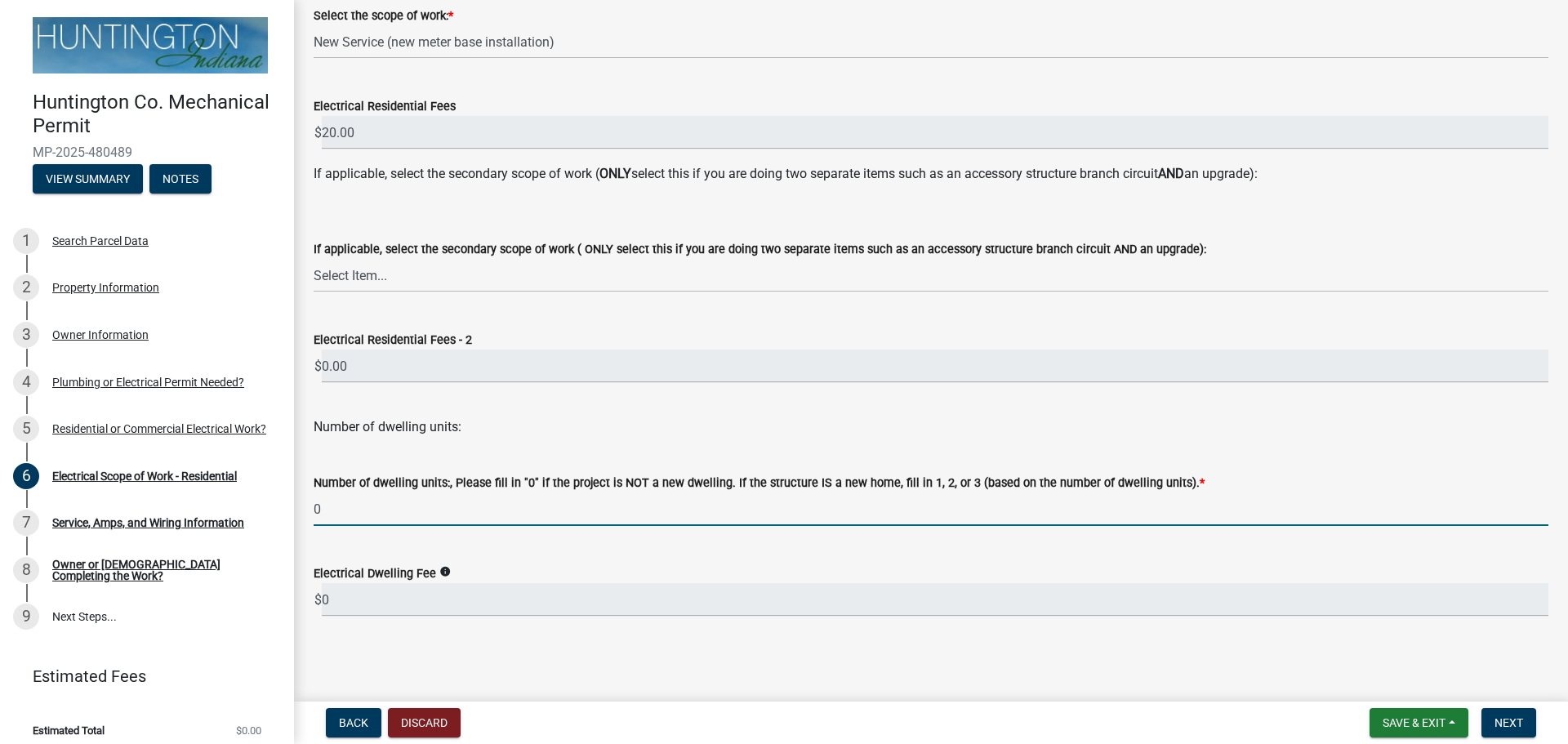
type input "0"
click at [598, 546] on wm-data-entity-input-list "Describe the full scope of electrical work:, Example: new dwelling, rough wirin…" at bounding box center [931, 236] width 1234 height 790
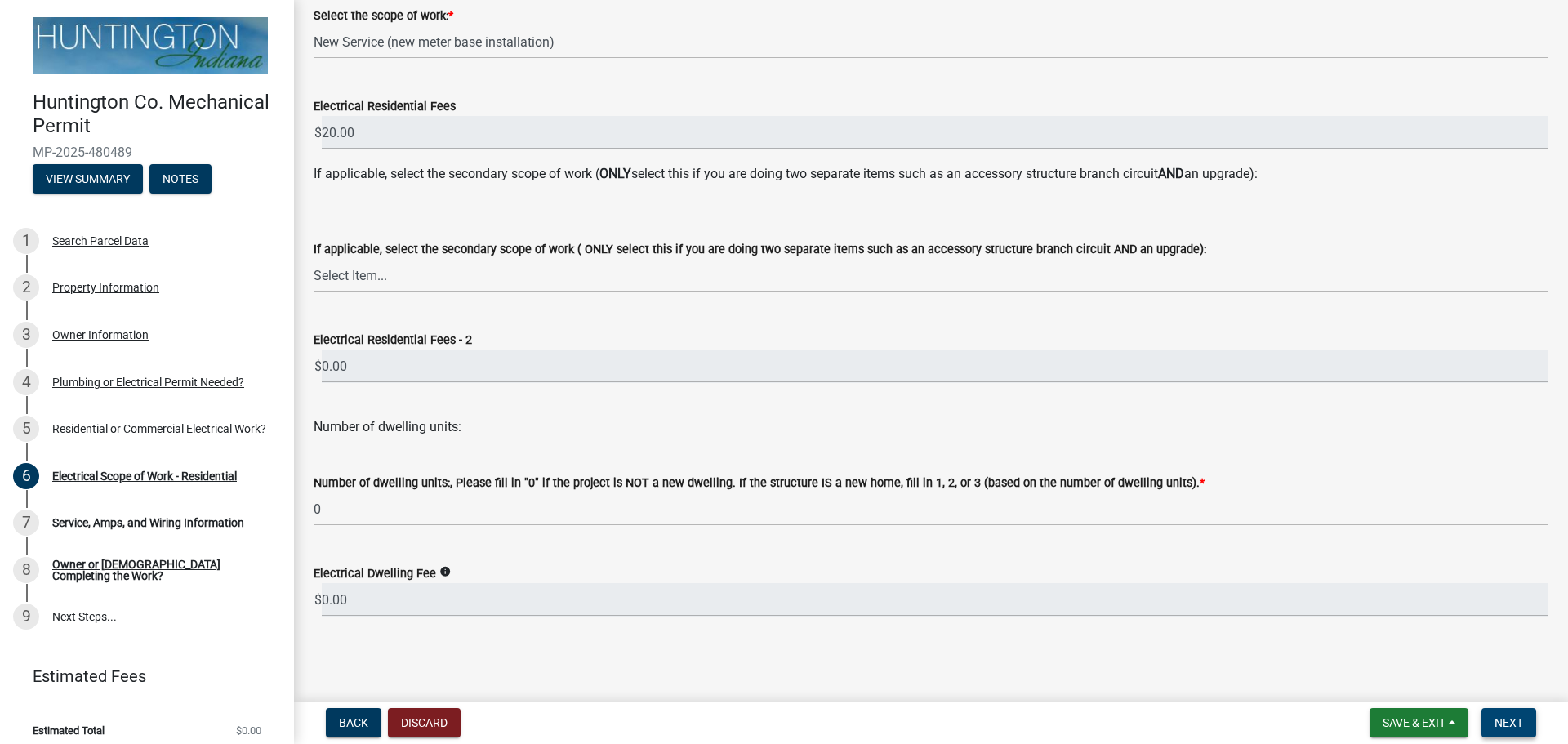
click at [1510, 719] on span "Next" at bounding box center [1509, 723] width 28 height 13
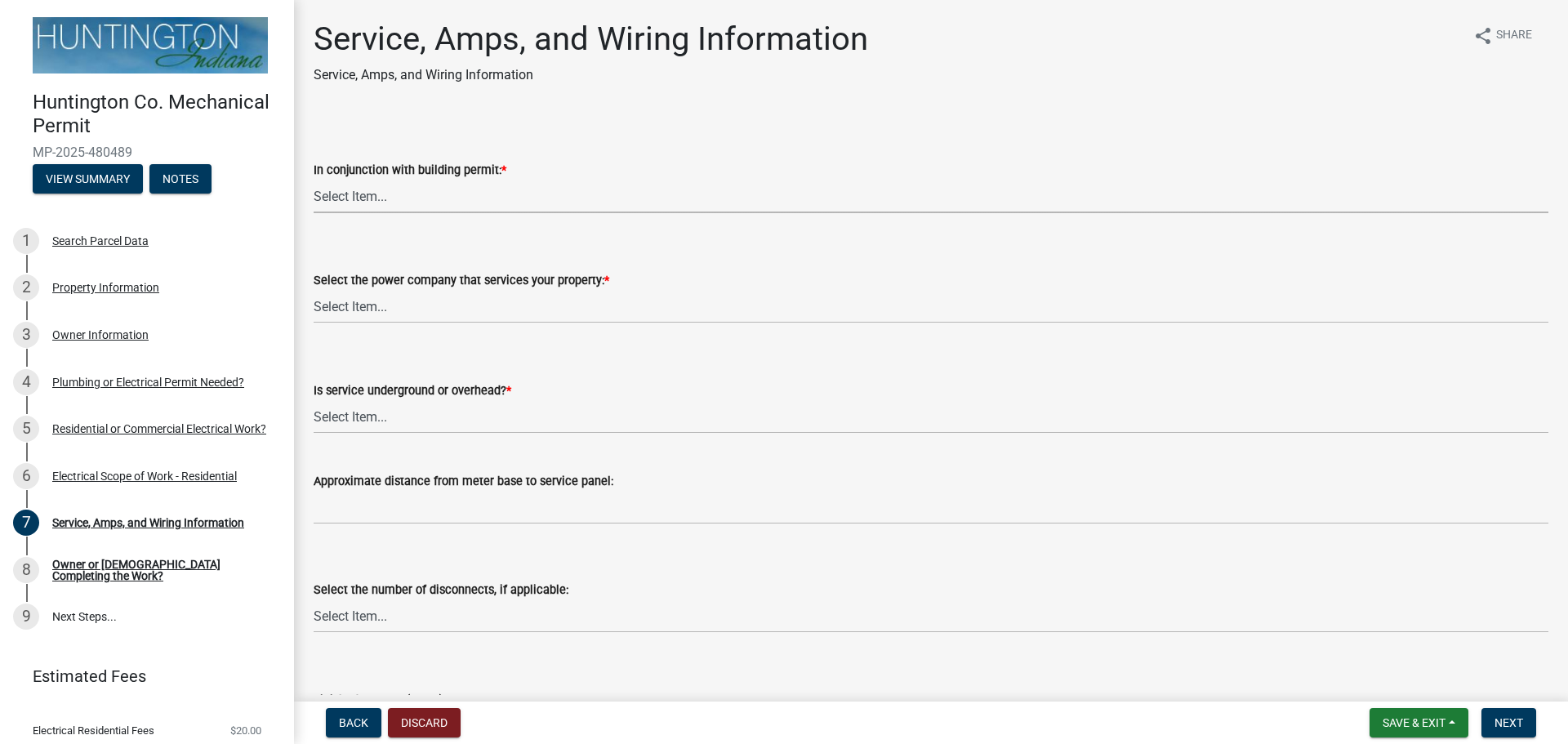
click at [354, 193] on select "Select Item... Yes No" at bounding box center [931, 197] width 1234 height 34
click at [313, 180] on select "Select Item... Yes No" at bounding box center [931, 197] width 1234 height 34
select select "93f45f8b-0008-4bc3-ad99-7edf3db31922"
click at [388, 310] on select "Select Item... Duke Energy Northeastern REMC Wabash County REMC [PERSON_NAME] U…" at bounding box center [931, 306] width 1234 height 34
click at [313, 290] on select "Select Item... Duke Energy Northeastern REMC Wabash County REMC [PERSON_NAME] U…" at bounding box center [931, 306] width 1234 height 34
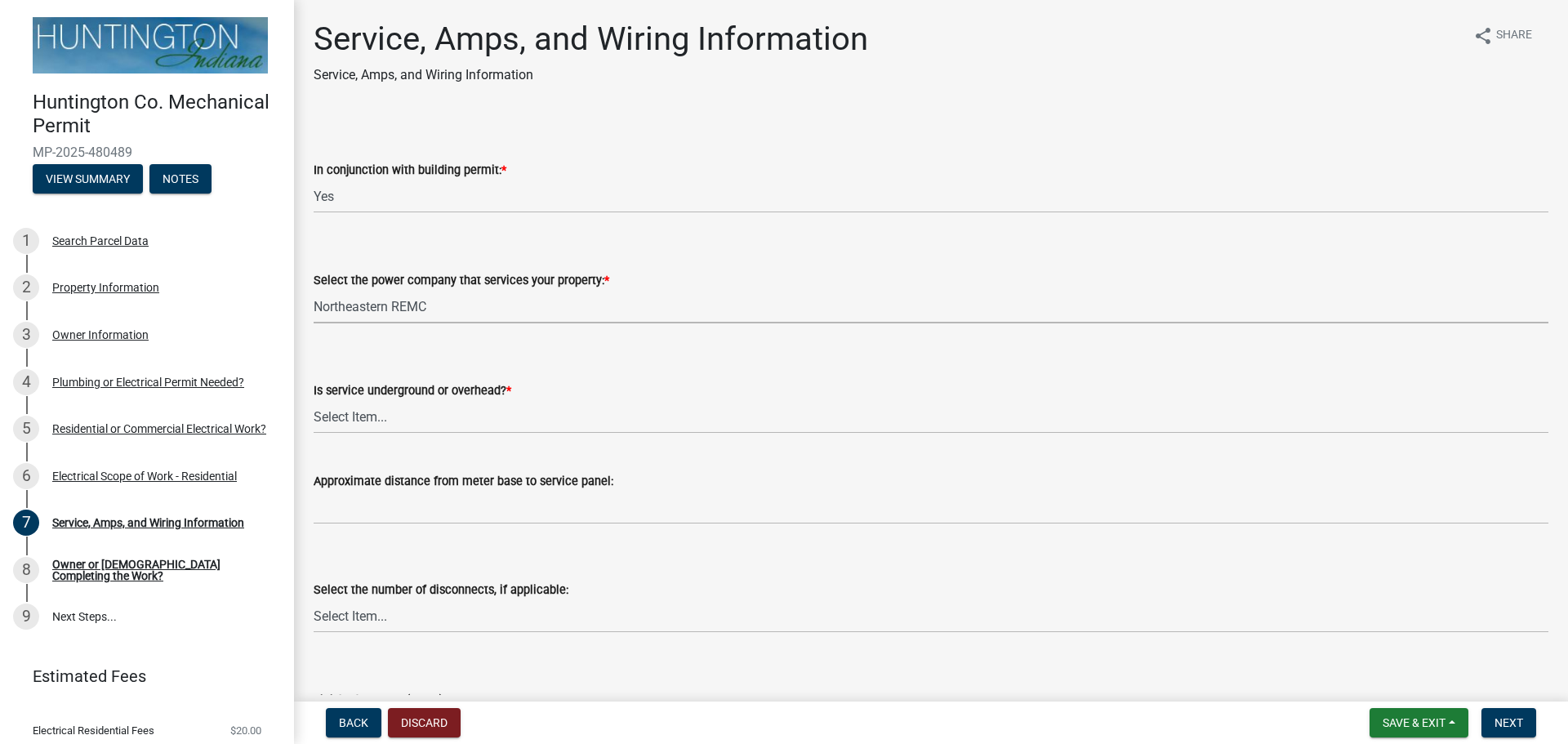
select select "0725120f-fd7f-4913-9298-d56587e48720"
click at [371, 418] on select "Select Item... Underground Overhead" at bounding box center [931, 417] width 1234 height 34
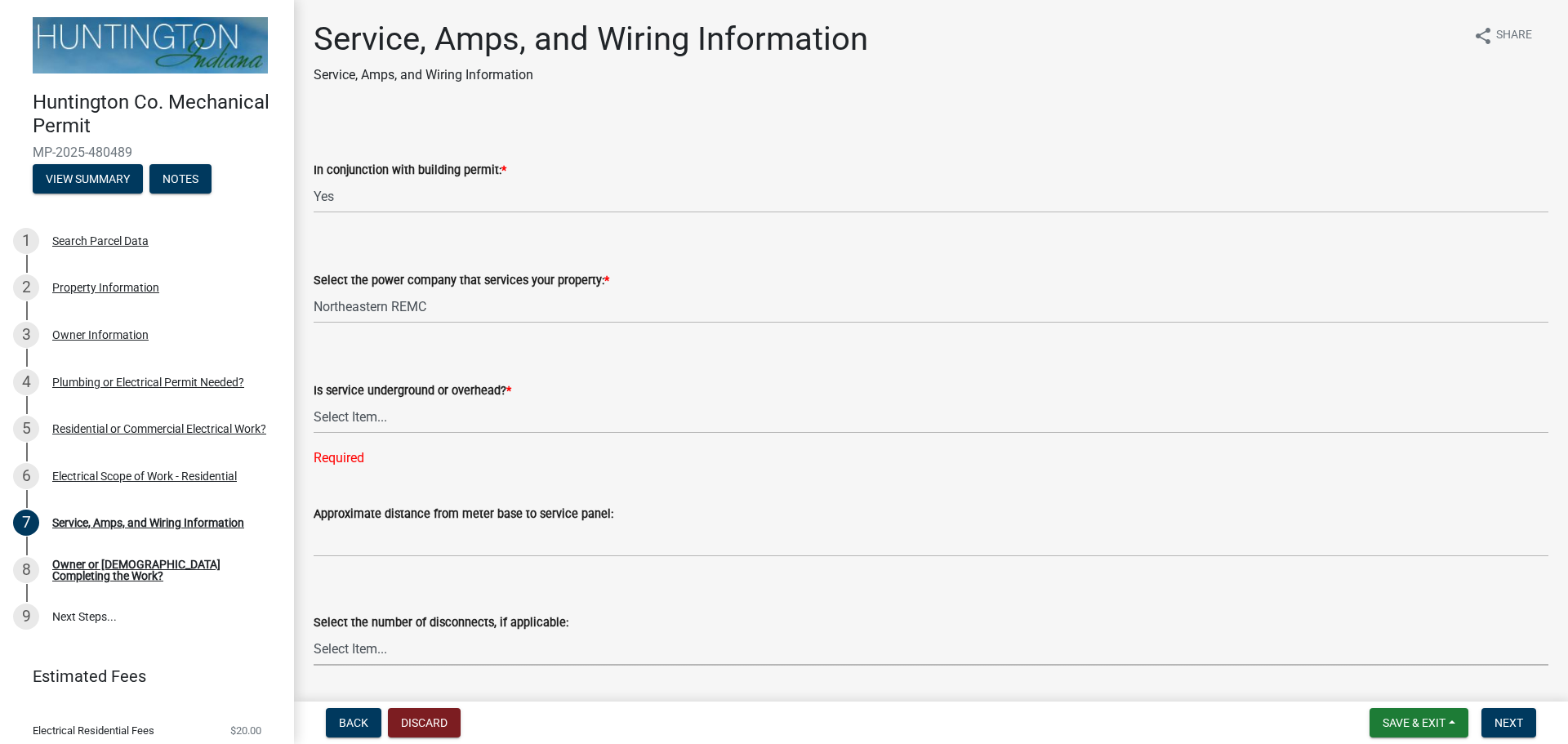
click at [359, 616] on div "Select the number of disconnects, if applicable: Select Item... one two three f…" at bounding box center [931, 639] width 1234 height 53
click at [313, 632] on select "Select Item... one two three four or more No Disconnects" at bounding box center [931, 649] width 1234 height 34
select select "71bbe122-d664-4450-b24f-e64a9e4c6d13"
click at [371, 419] on select "Select Item... Underground Overhead" at bounding box center [931, 417] width 1234 height 34
click at [313, 400] on select "Select Item... Underground Overhead" at bounding box center [931, 417] width 1234 height 34
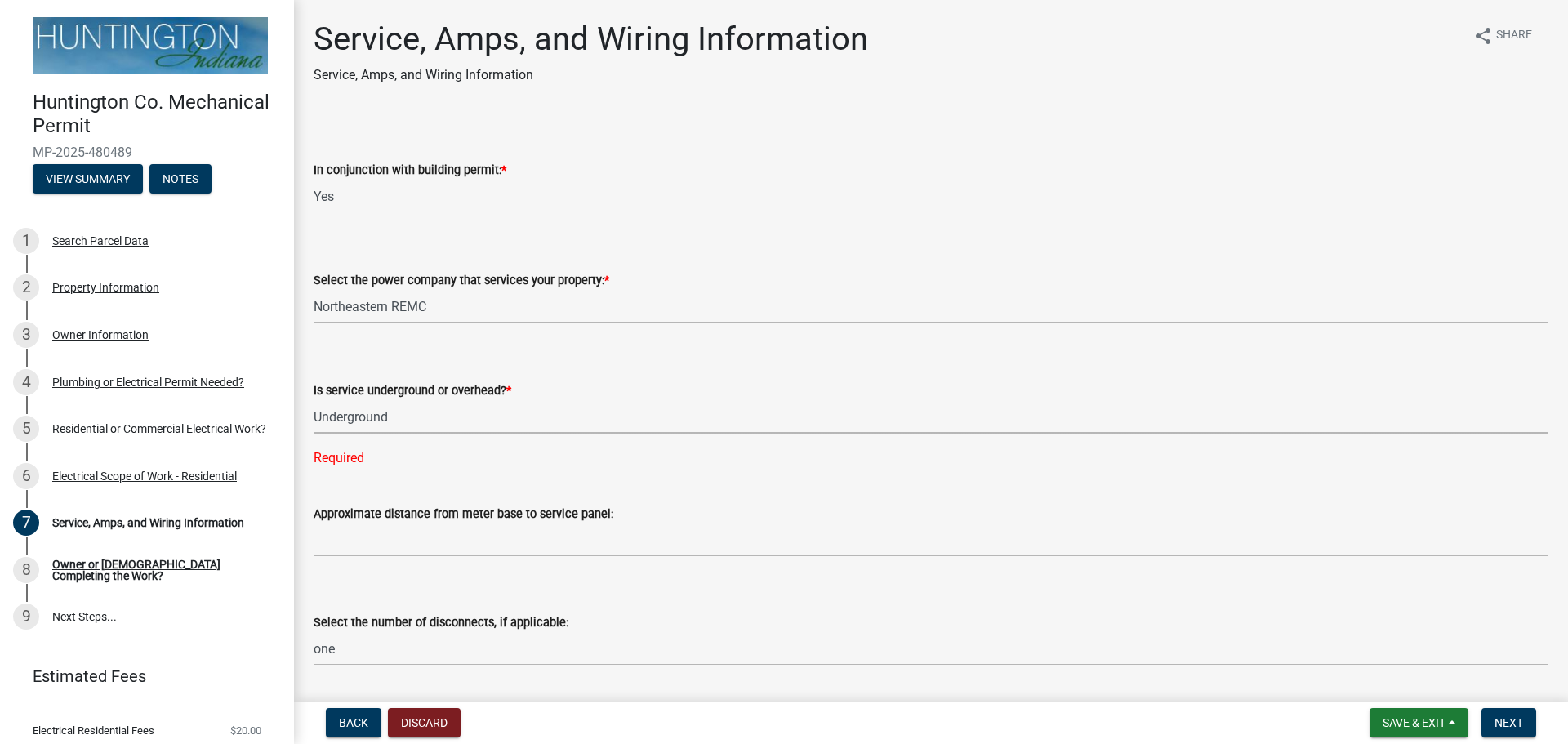
select select "ae88532c-6f26-494f-9fbf-7b0ffd7225c9"
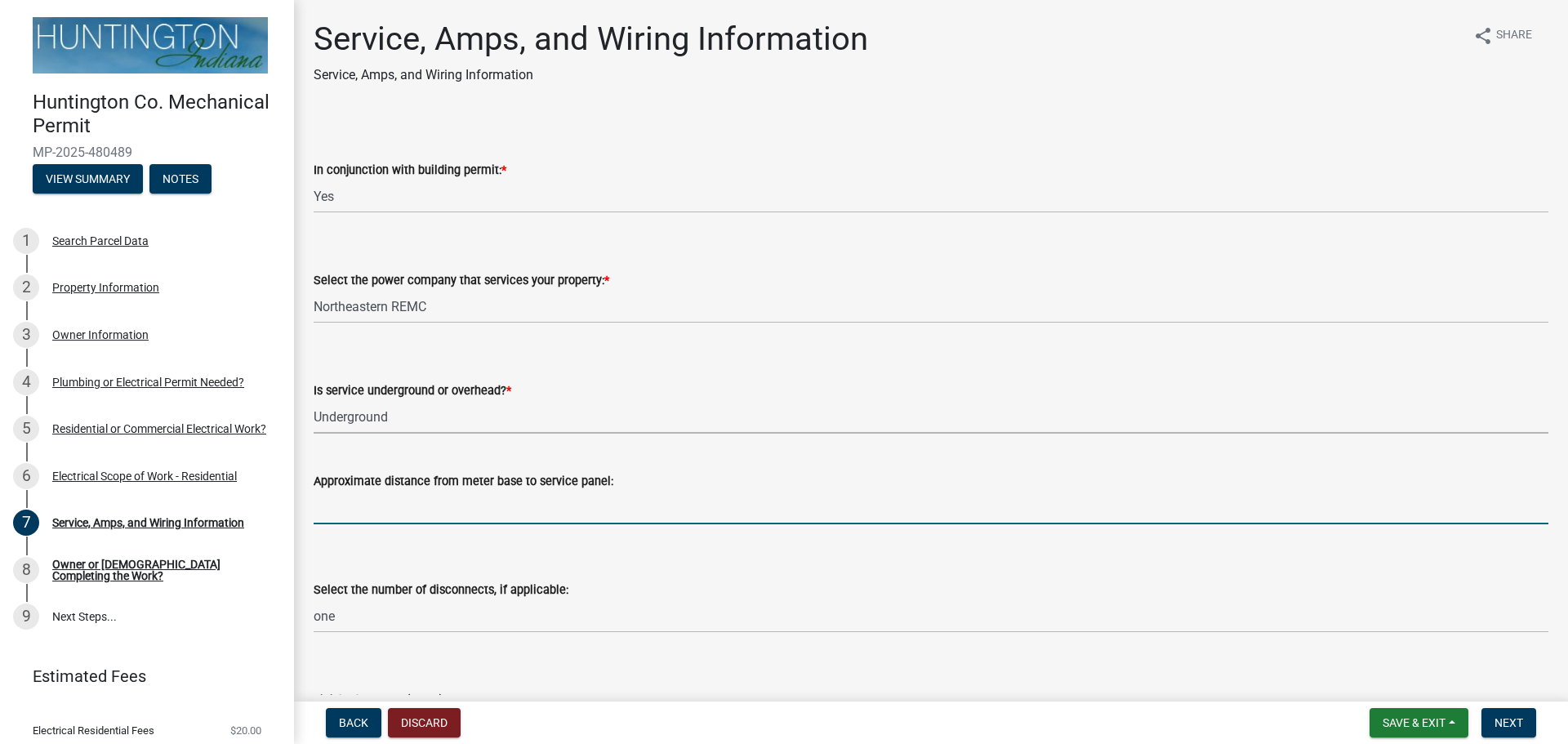
click at [351, 508] on input "Approximate distance from meter base to service panel:" at bounding box center [931, 508] width 1234 height 34
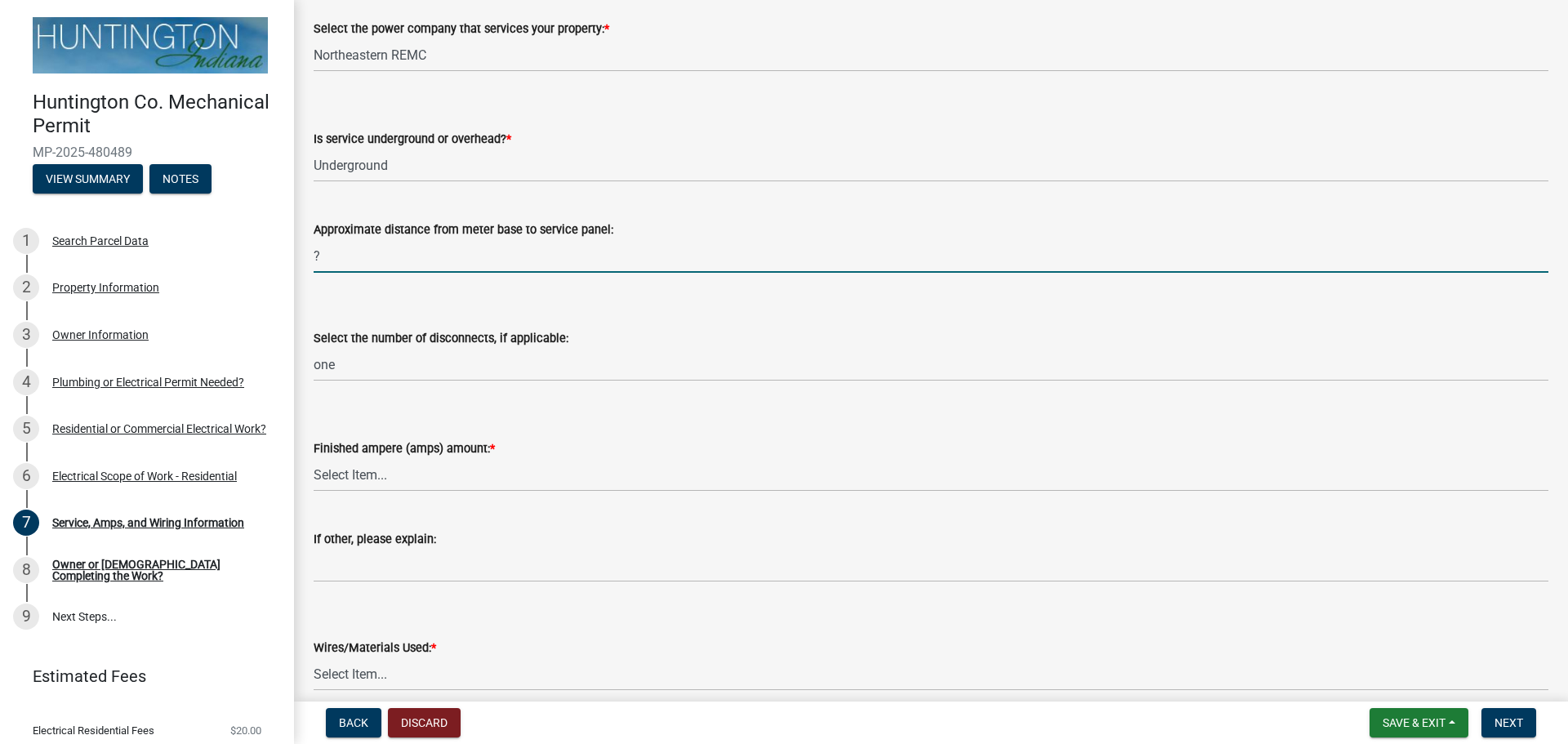
scroll to position [327, 0]
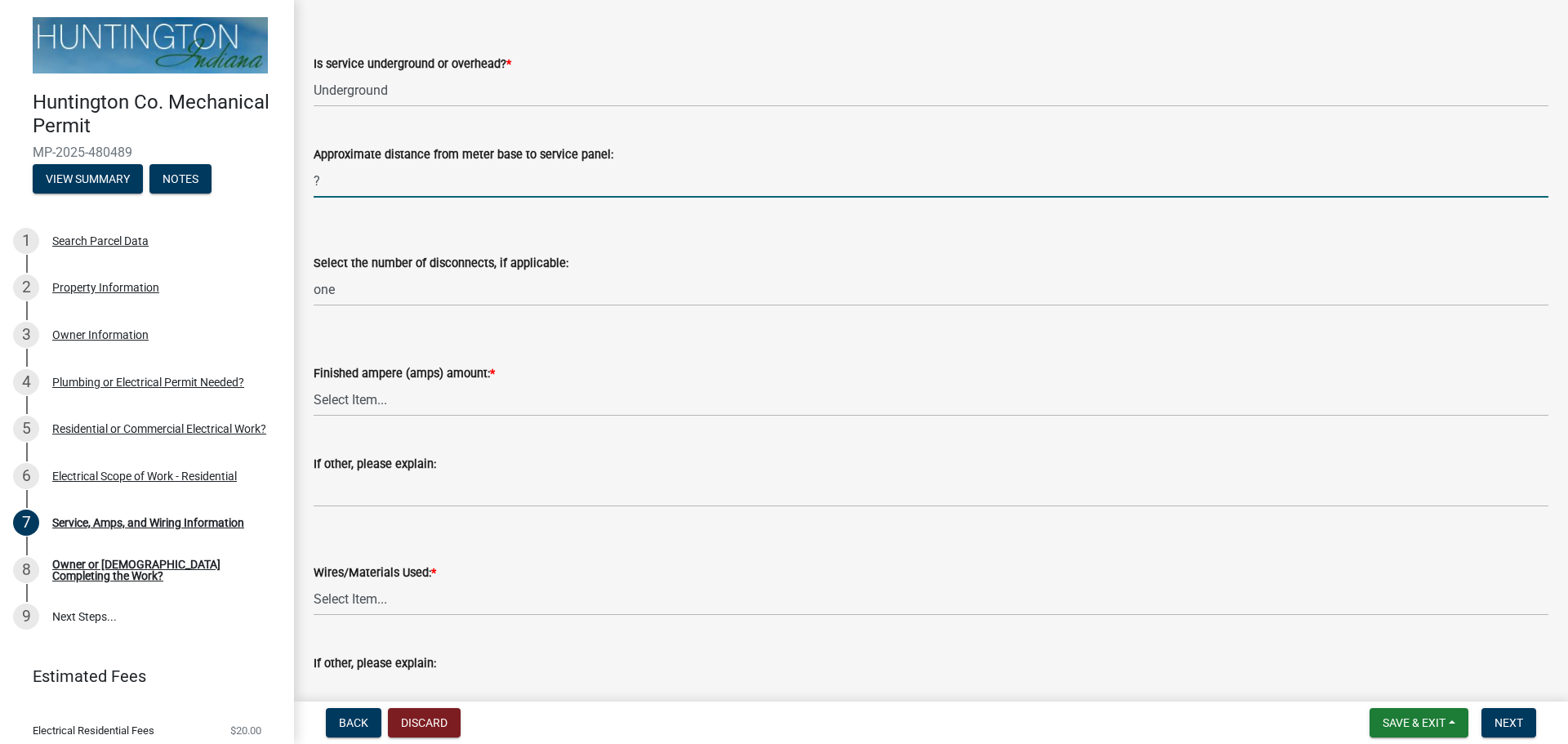
type input "?"
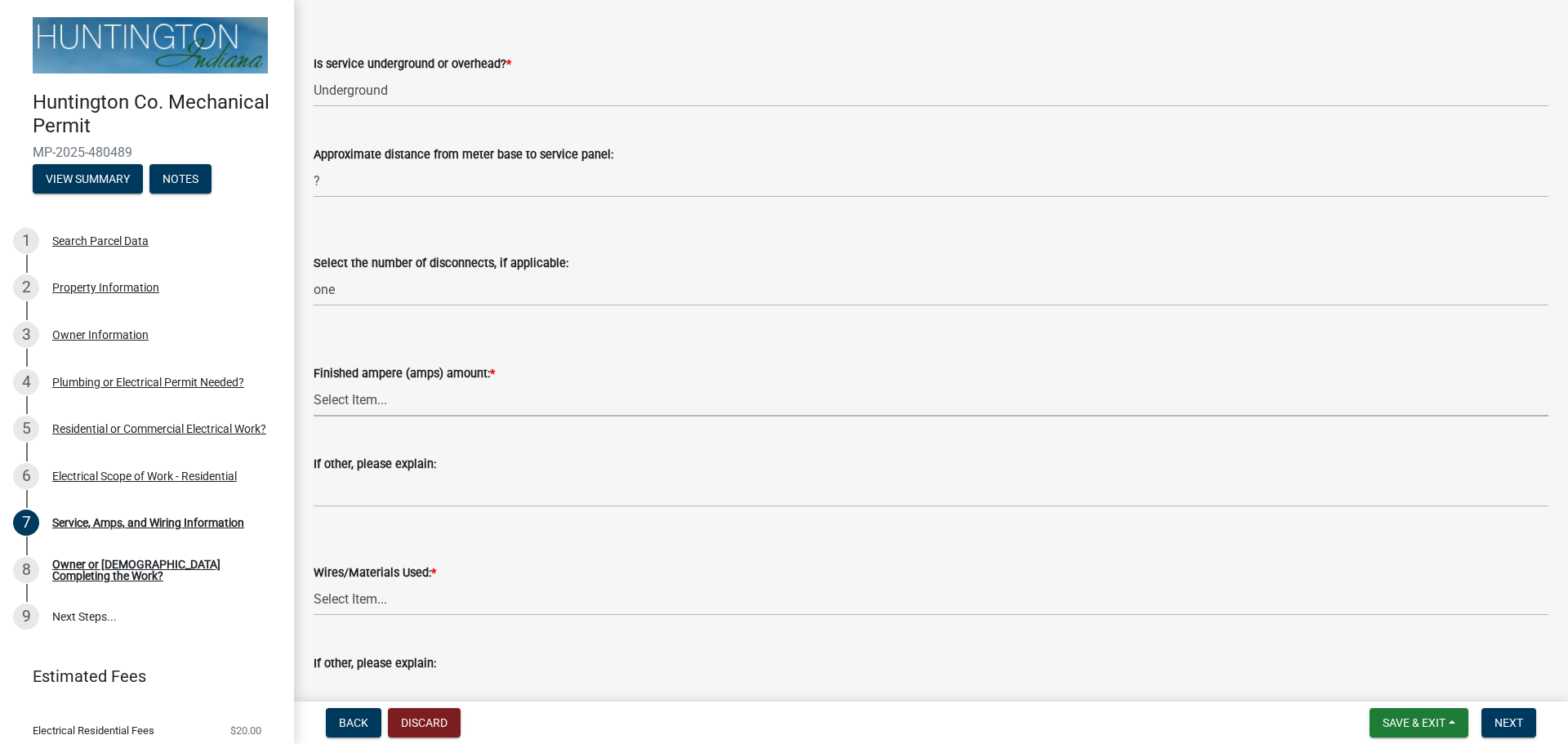
click at [353, 391] on select "Select Item... 100 amp 200 amp 400 amp other" at bounding box center [931, 400] width 1234 height 34
click at [313, 384] on select "Select Item... 100 amp 200 amp 400 amp other" at bounding box center [931, 400] width 1234 height 34
select select "77917e57-3373-4527-be00-46cfa300debe"
click at [345, 611] on select "Select Item... 2 AWG Aluminum 4 AWG Copper 2-4/0 or 1-1/0 Aluminum 2/0 Copper 2…" at bounding box center [931, 600] width 1234 height 34
click at [313, 583] on select "Select Item... 2 AWG Aluminum 4 AWG Copper 2-4/0 or 1-1/0 Aluminum 2/0 Copper 2…" at bounding box center [931, 600] width 1234 height 34
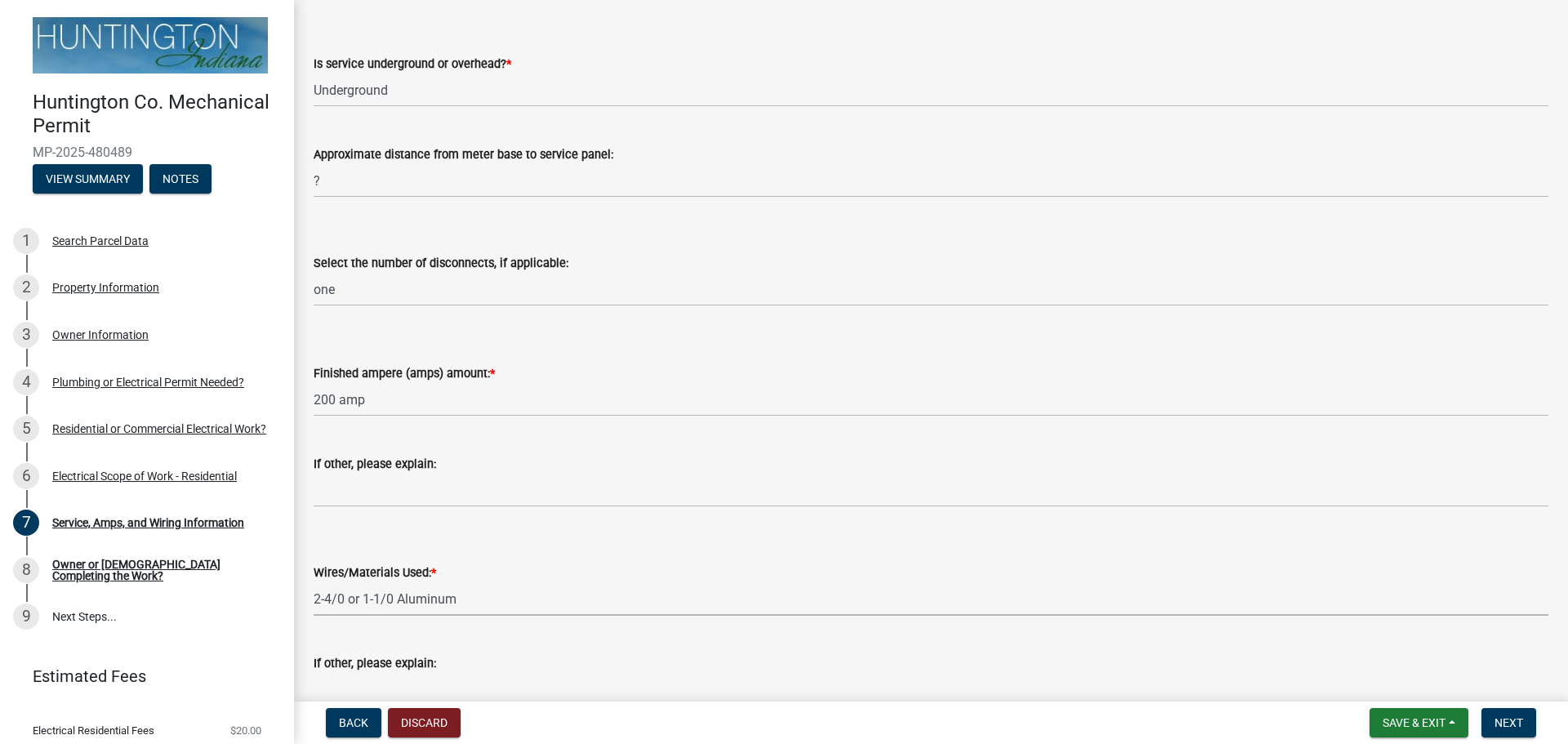
select select "6b87888a-4deb-48a2-ac11-26351d48ff00"
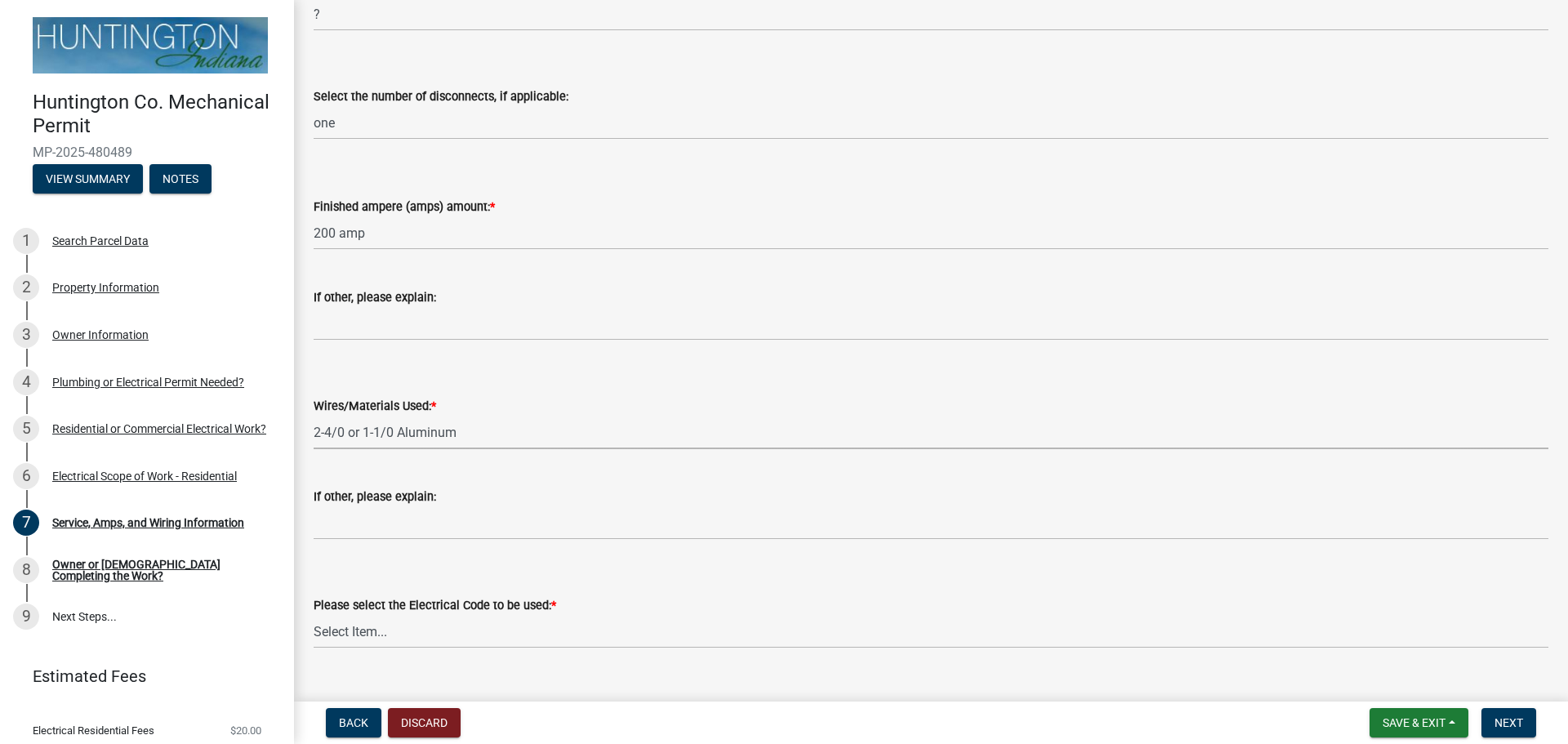
scroll to position [525, 0]
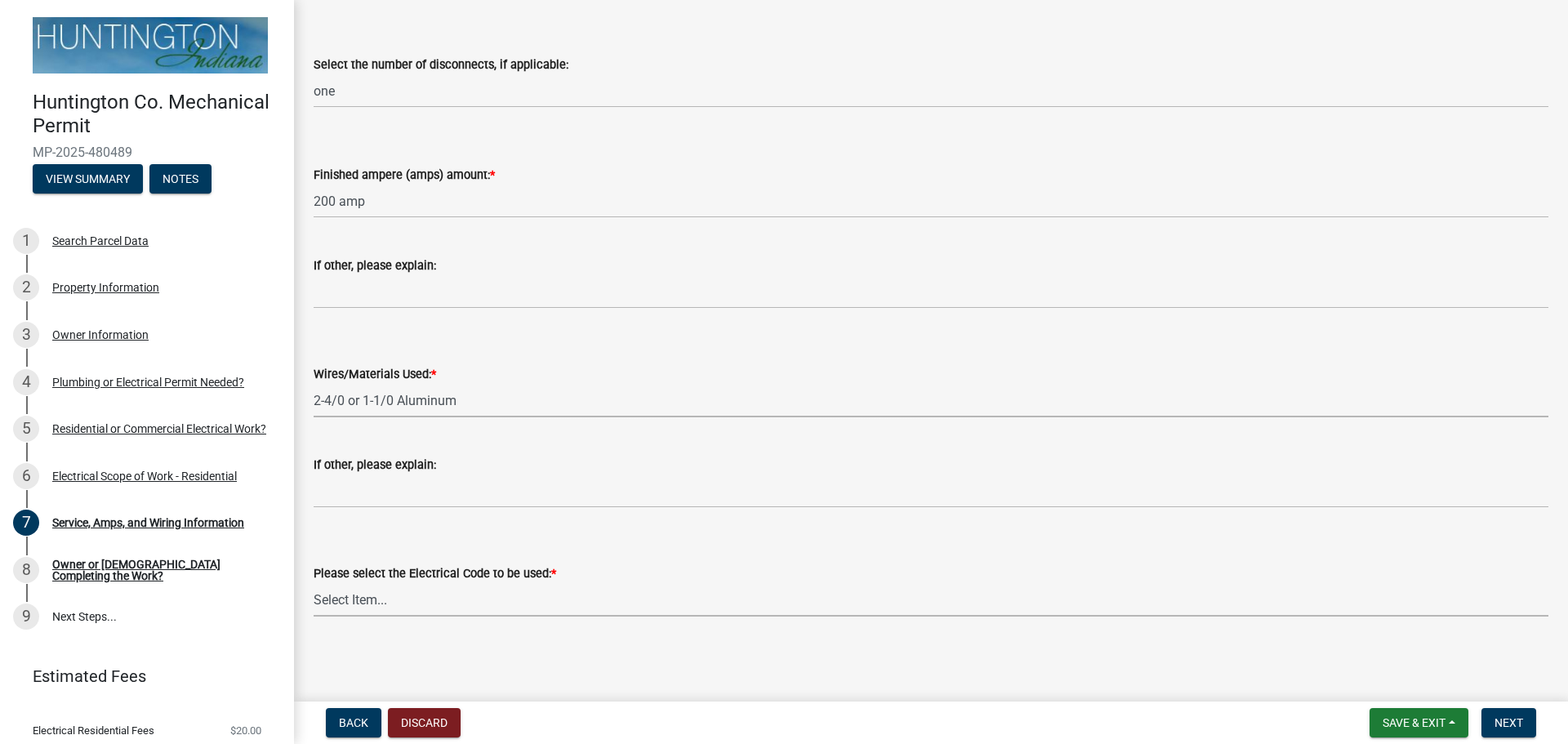
click at [382, 601] on select "Select Item... [US_STATE] Electrical Code One & Two Family Dwelling Code" at bounding box center [931, 600] width 1234 height 34
click at [313, 583] on select "Select Item... [US_STATE] Electrical Code One & Two Family Dwelling Code" at bounding box center [931, 600] width 1234 height 34
select select "5aeea631-e80a-4ba0-b39f-f5c26114ddfc"
click at [1515, 722] on span "Next" at bounding box center [1509, 723] width 28 height 13
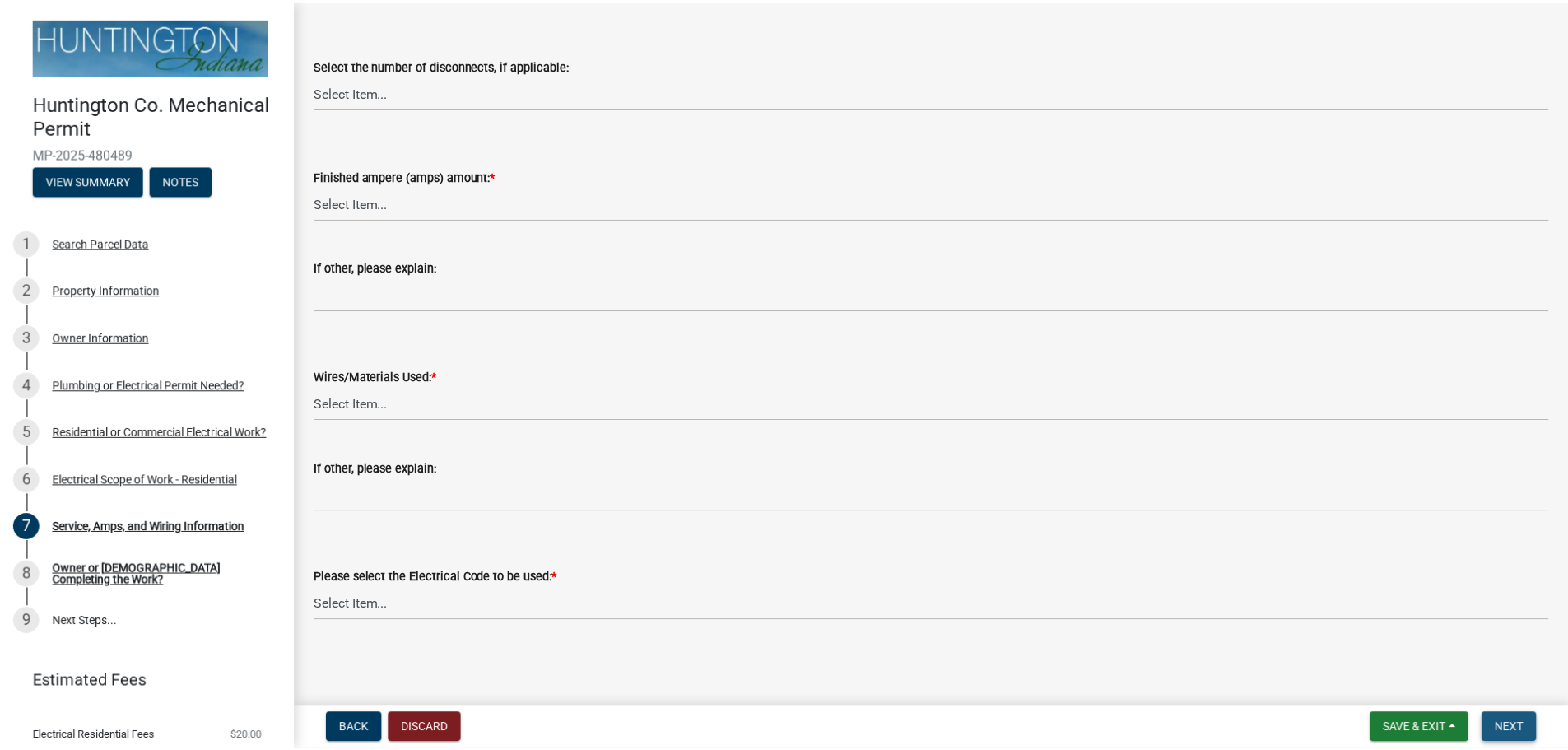
scroll to position [0, 0]
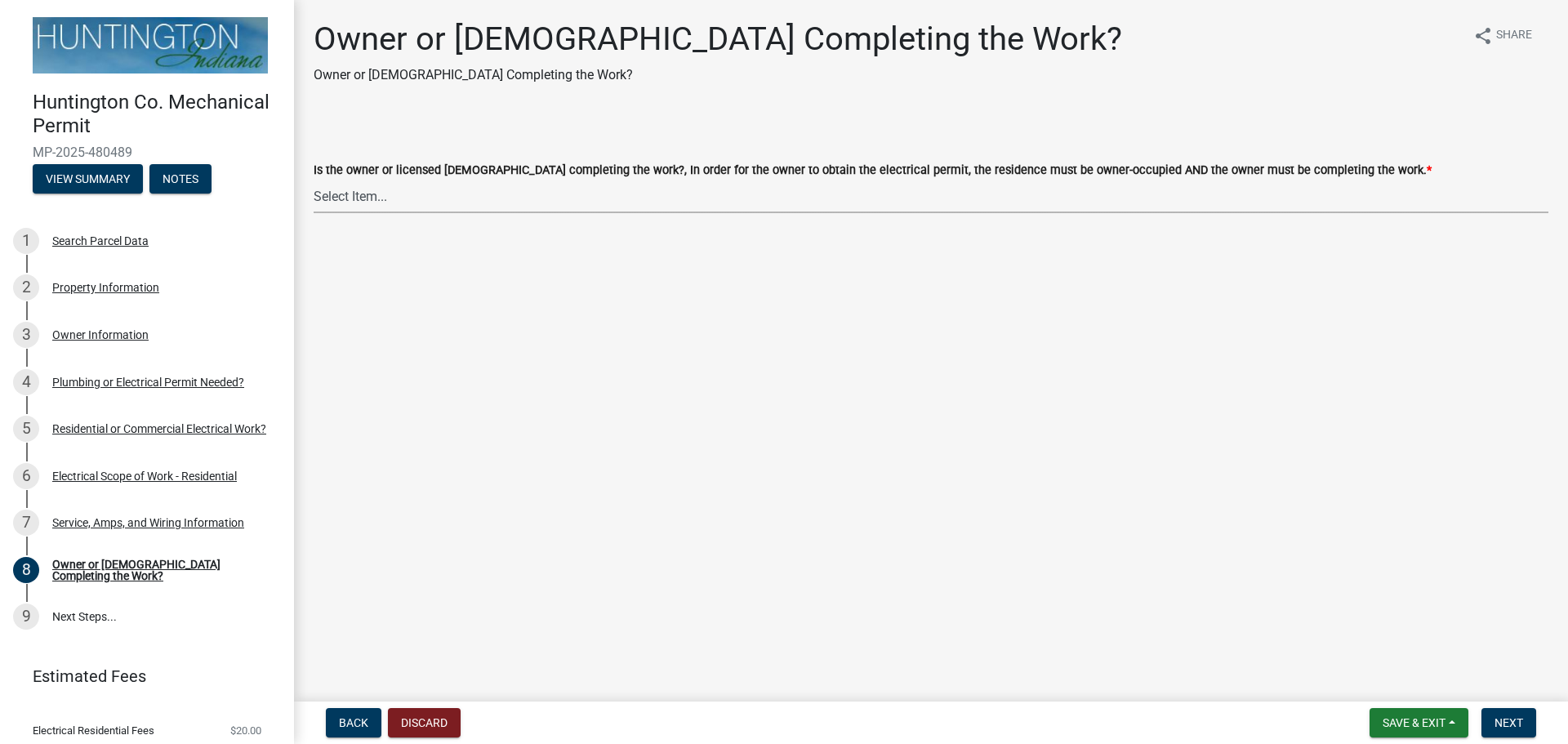
click at [404, 207] on select "Select Item... owner contractor" at bounding box center [931, 197] width 1234 height 34
click at [313, 180] on select "Select Item... owner contractor" at bounding box center [931, 197] width 1234 height 34
select select "408e0cf4-d53f-4268-b860-e8792218a171"
click at [1502, 730] on button "Next" at bounding box center [1509, 723] width 55 height 29
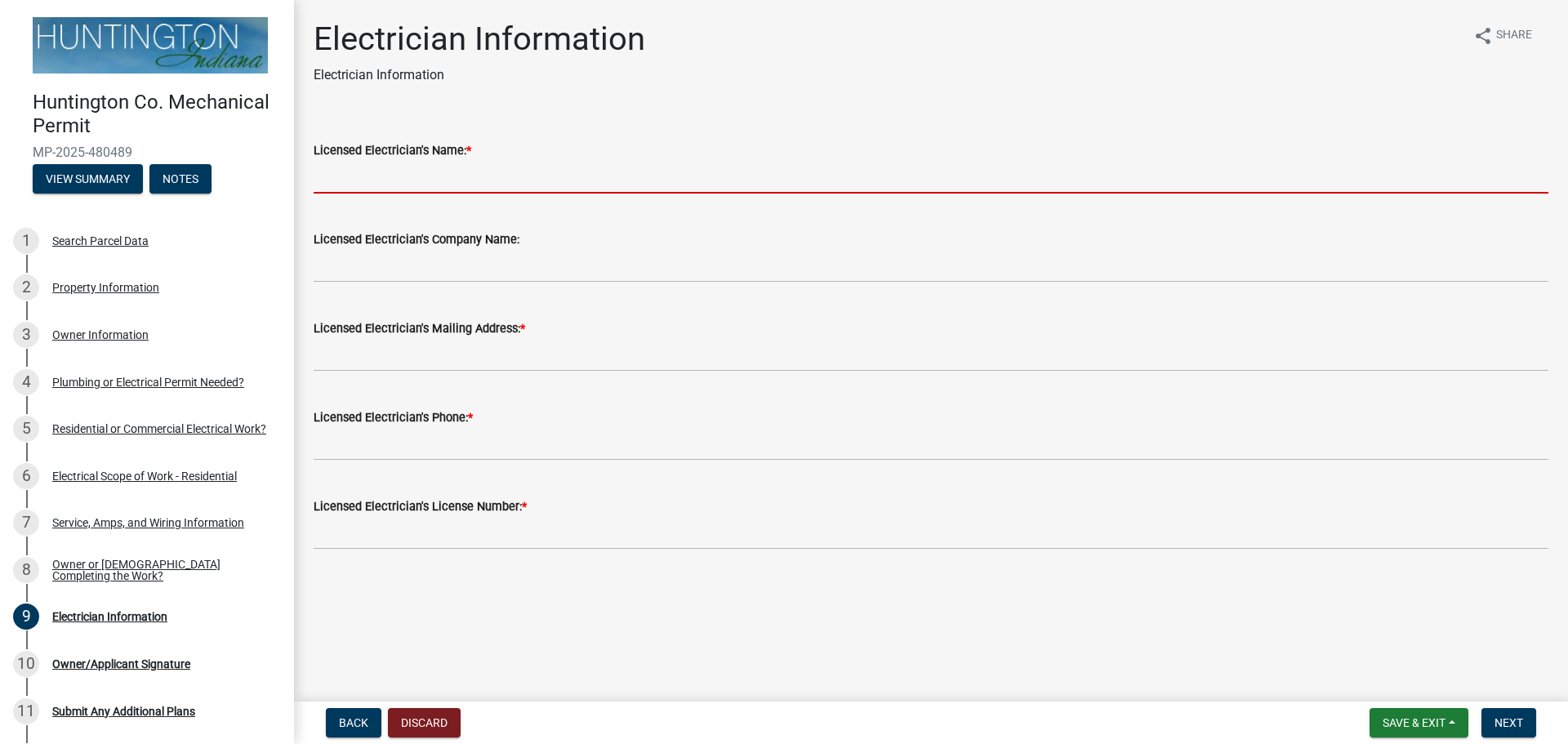
click at [393, 174] on input "Licensed Electrician's Name: *" at bounding box center [931, 177] width 1234 height 34
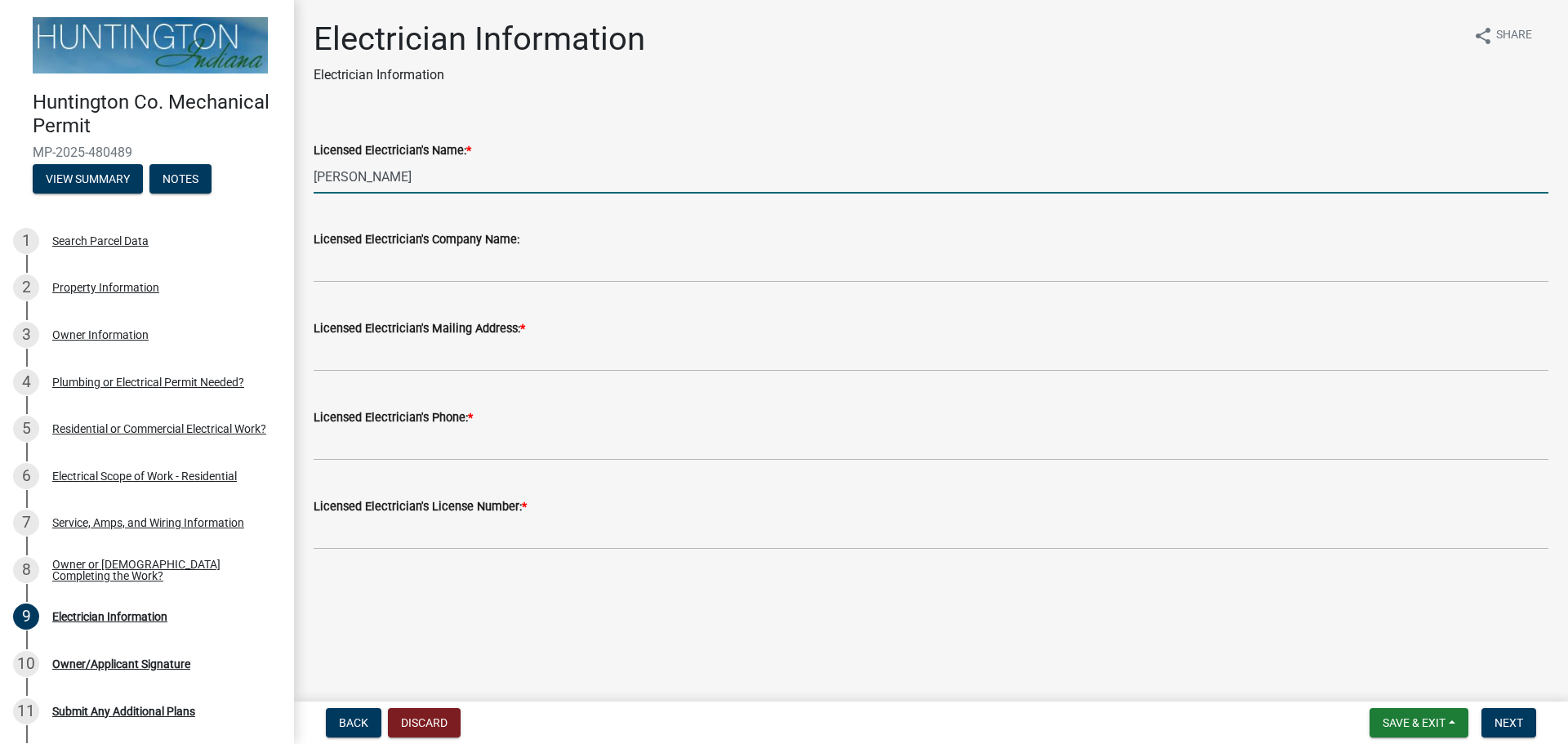
type input "[PERSON_NAME]"
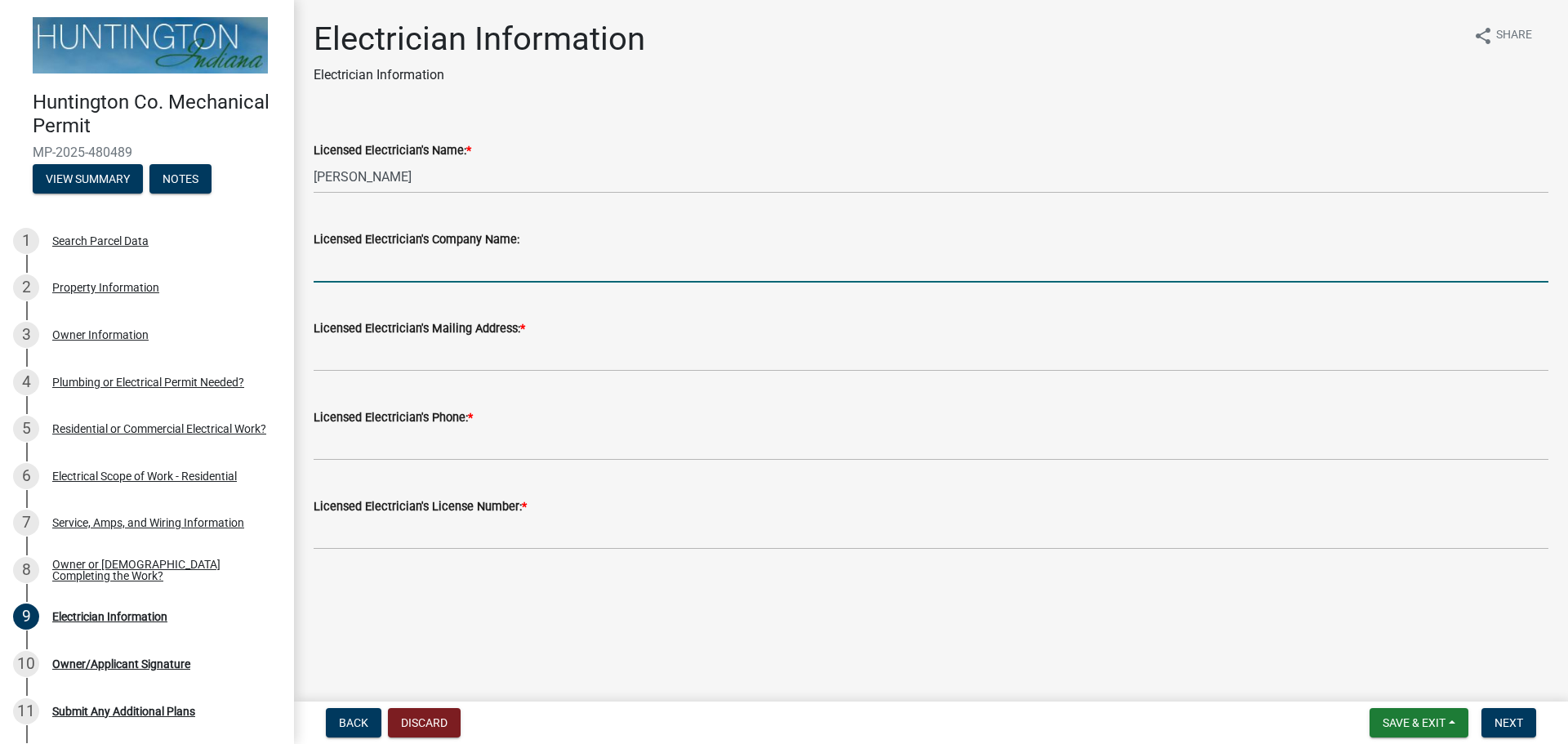
click at [321, 263] on input "Licensed Electrician's Company Name:" at bounding box center [931, 266] width 1234 height 34
type input "Young Electric, INC"
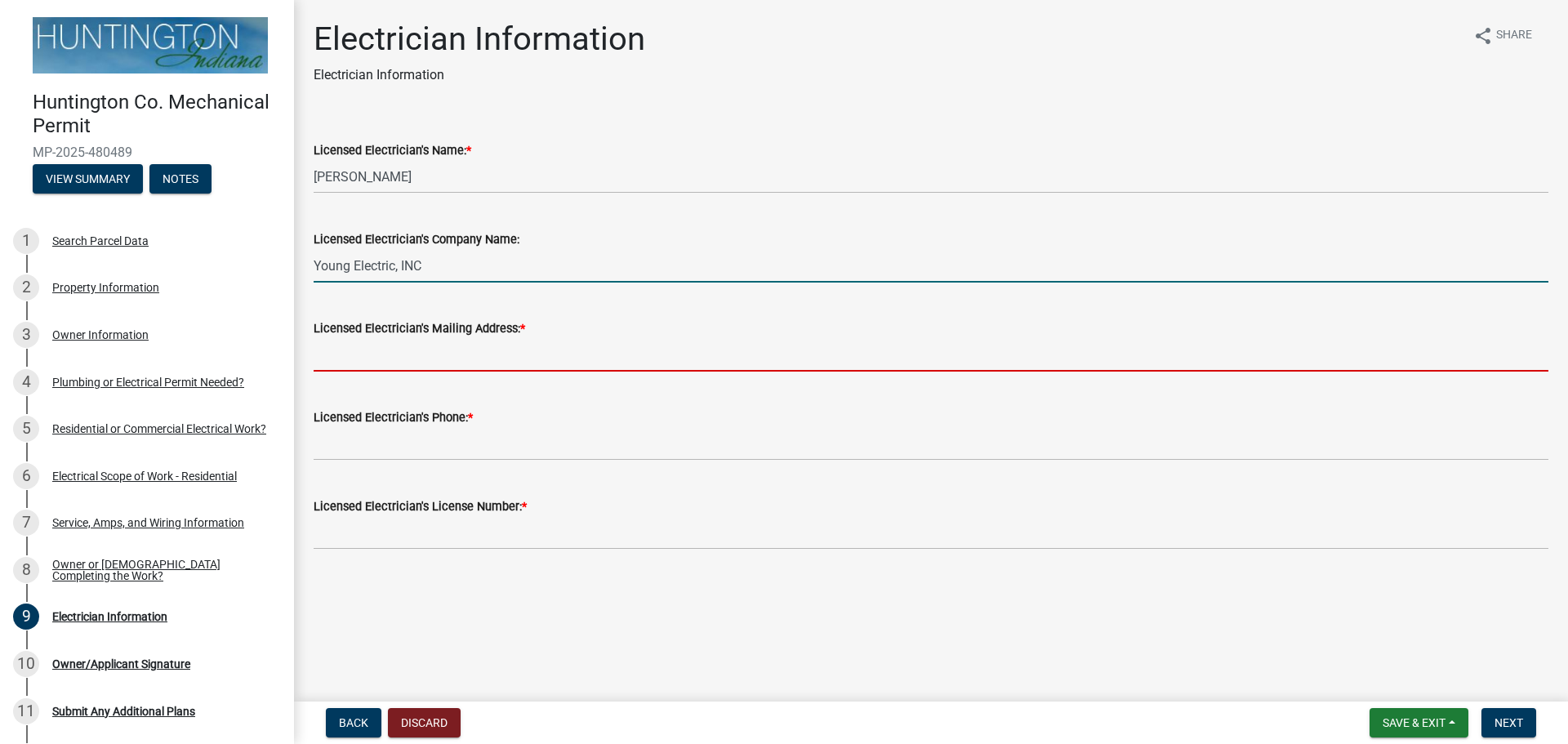
click at [329, 349] on input "Licensed Electrician's Mailing Address: *" at bounding box center [931, 355] width 1234 height 34
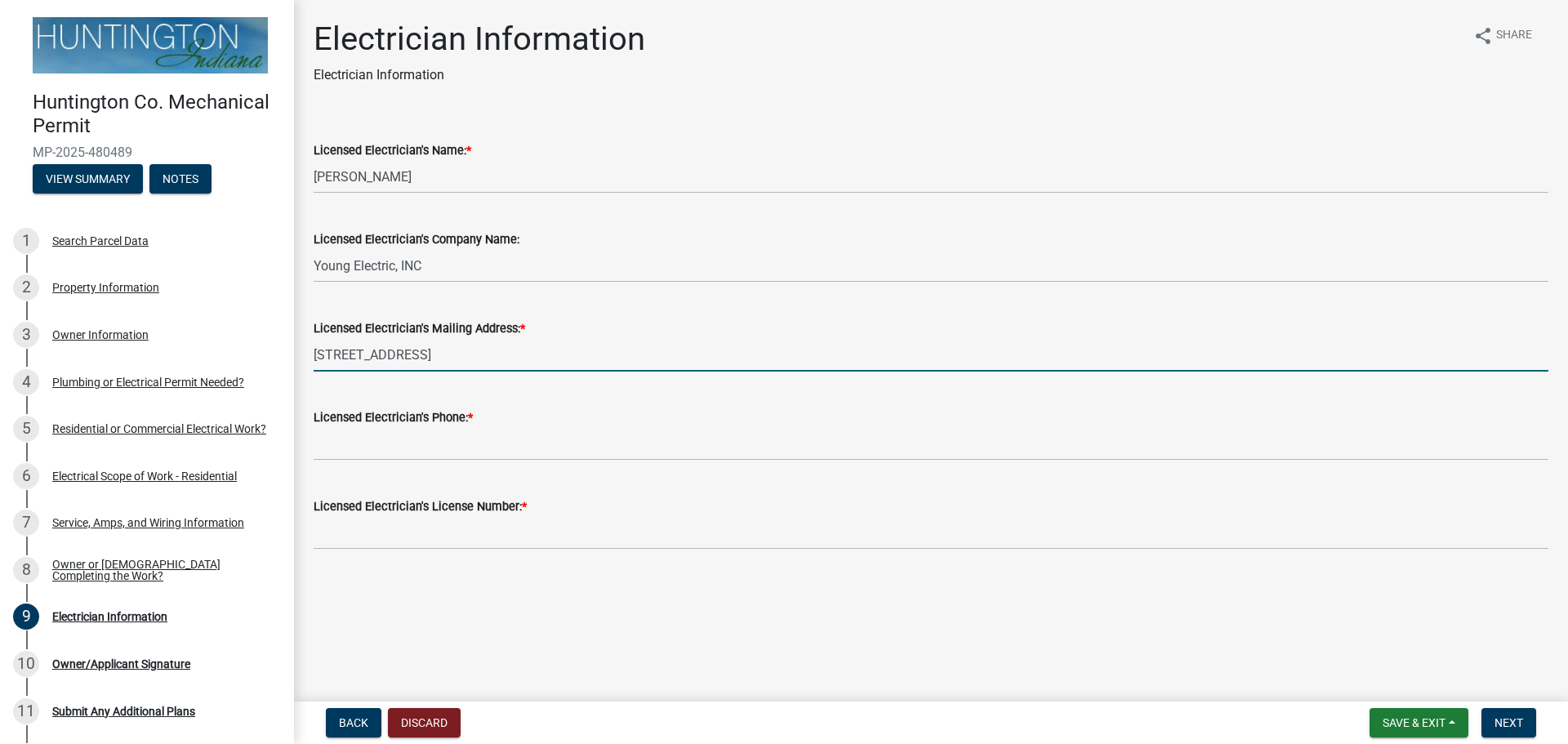
type input "[STREET_ADDRESS]"
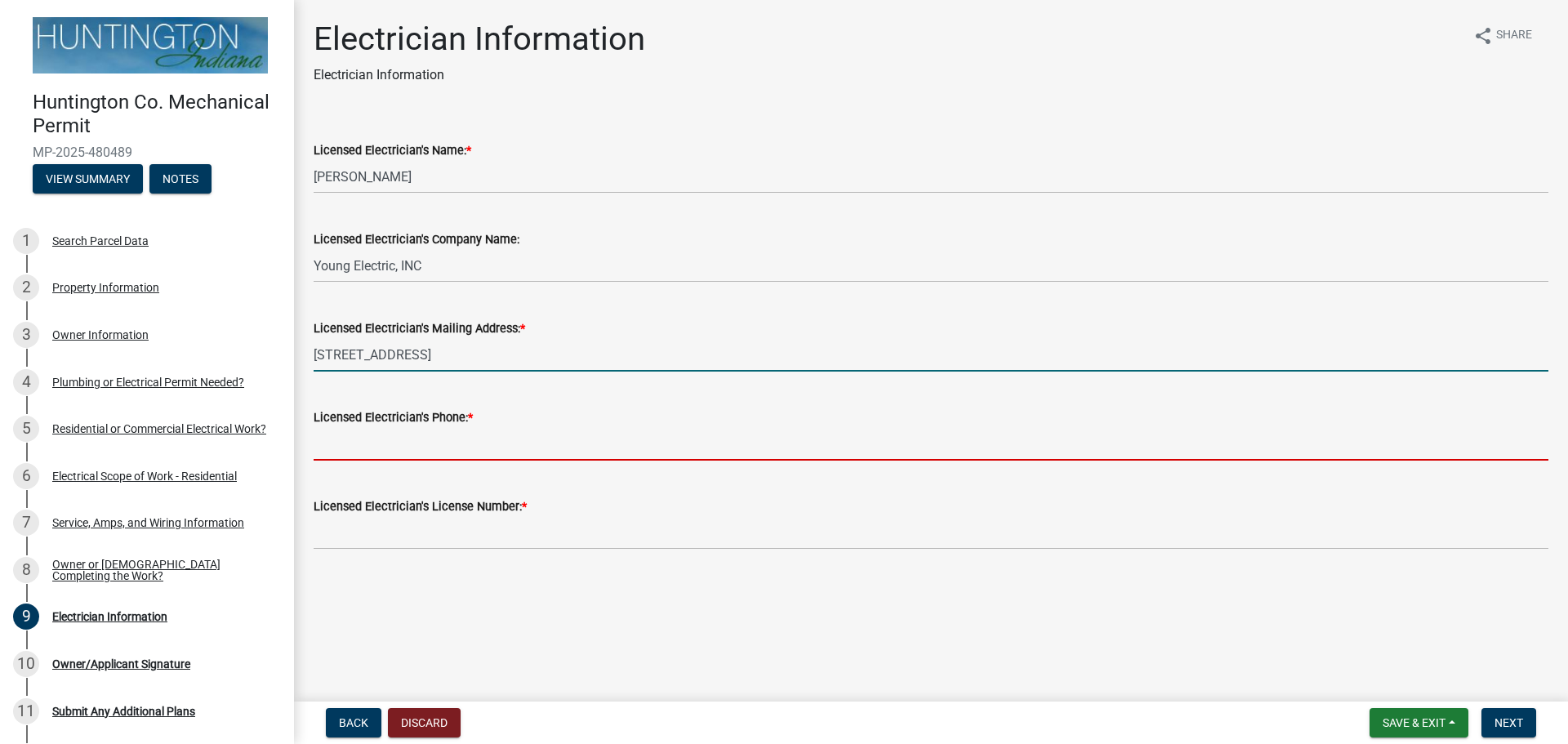
click at [388, 441] on input "Licensed Electrician's Phone: *" at bounding box center [931, 444] width 1234 height 34
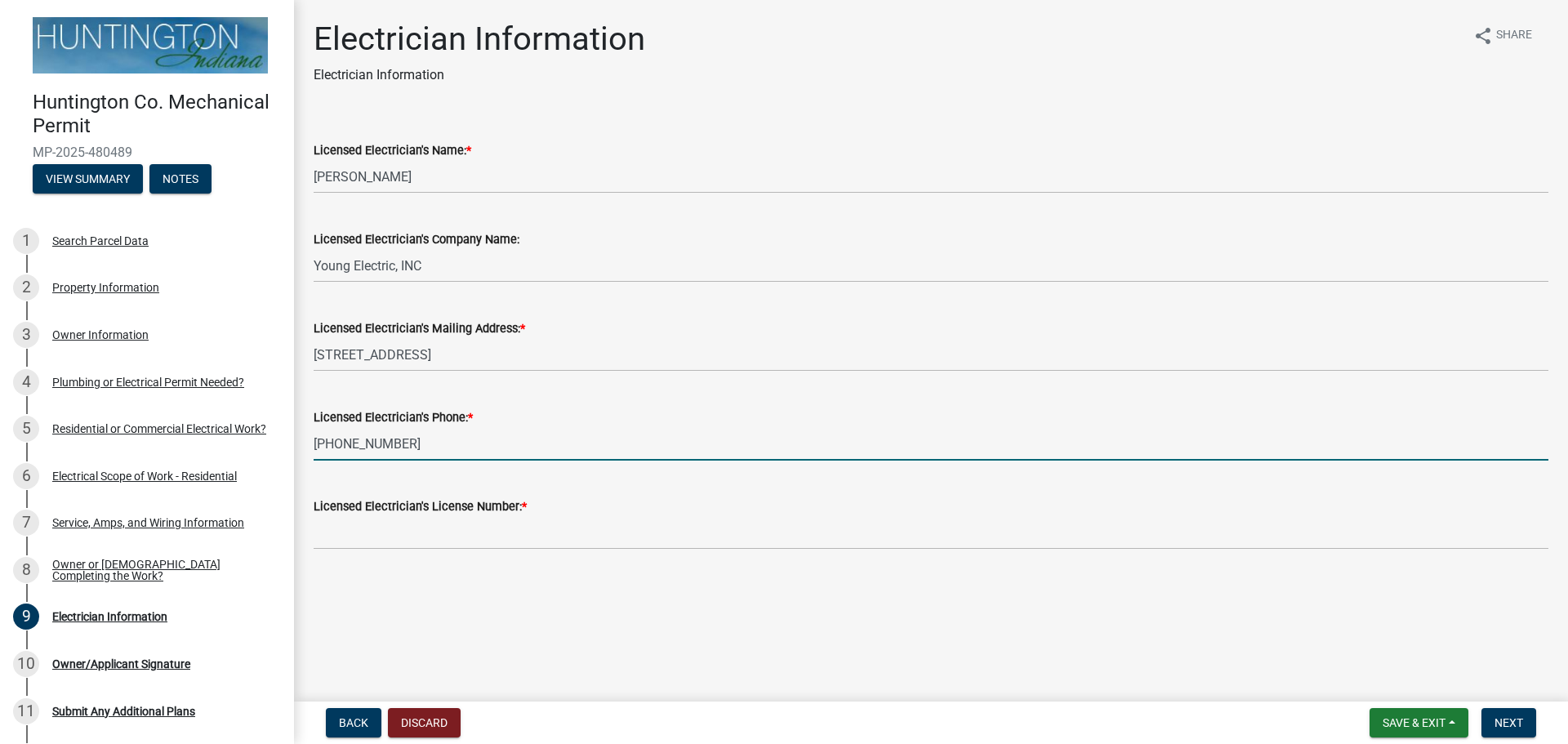
type input "[PHONE_NUMBER]"
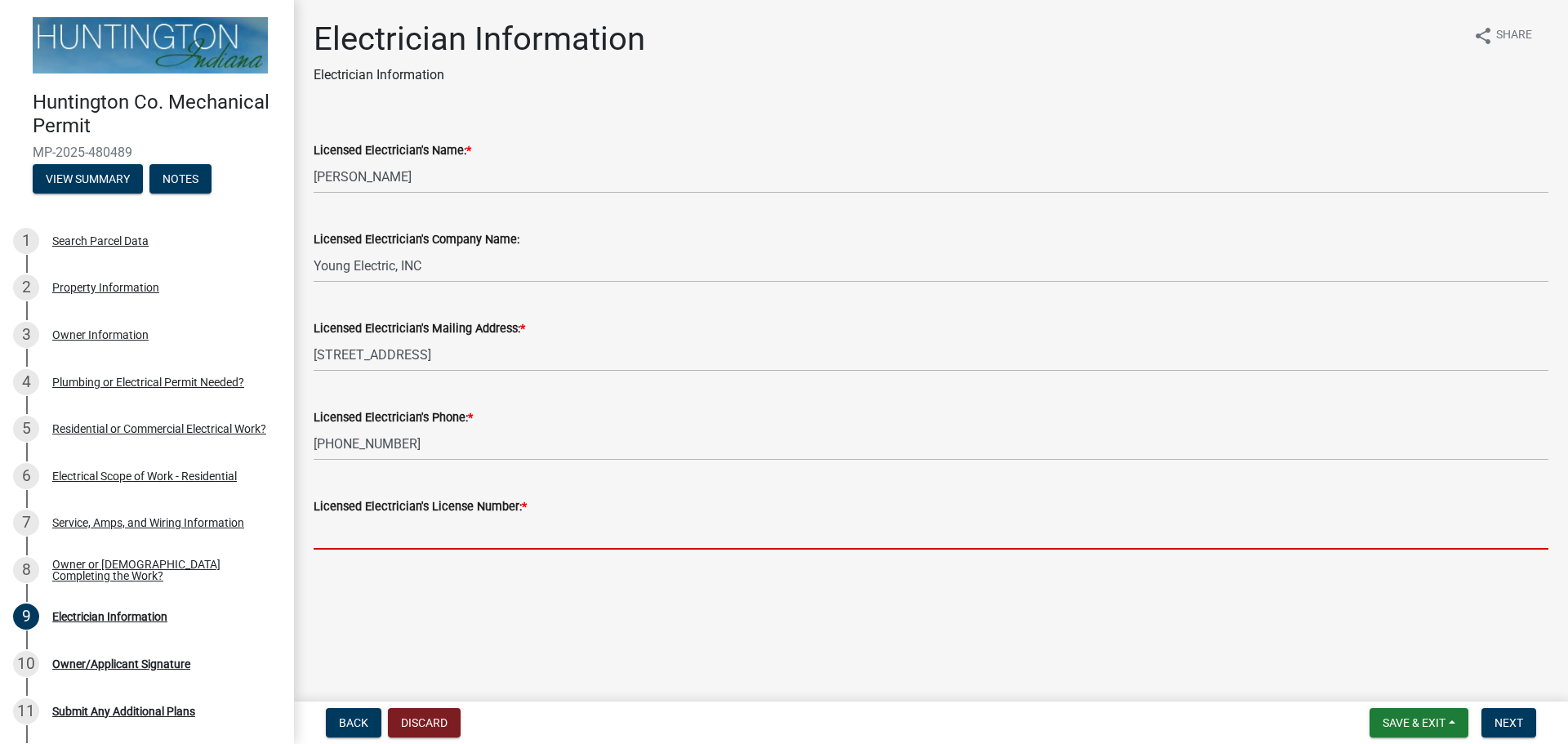
click at [418, 533] on input "Licensed Electrician's License Number: *" at bounding box center [931, 533] width 1234 height 34
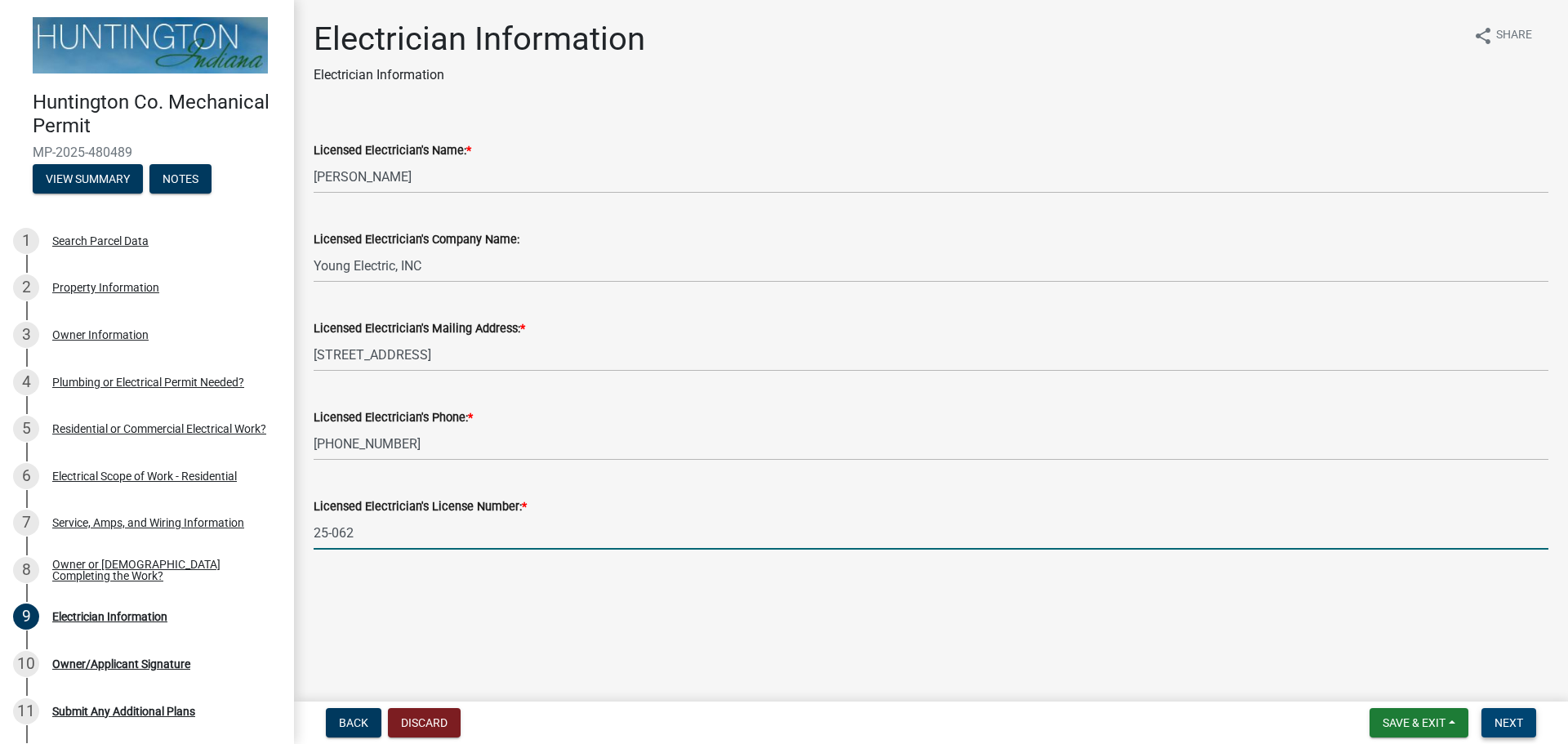
type input "25-062"
click at [1509, 730] on button "Next" at bounding box center [1509, 723] width 55 height 29
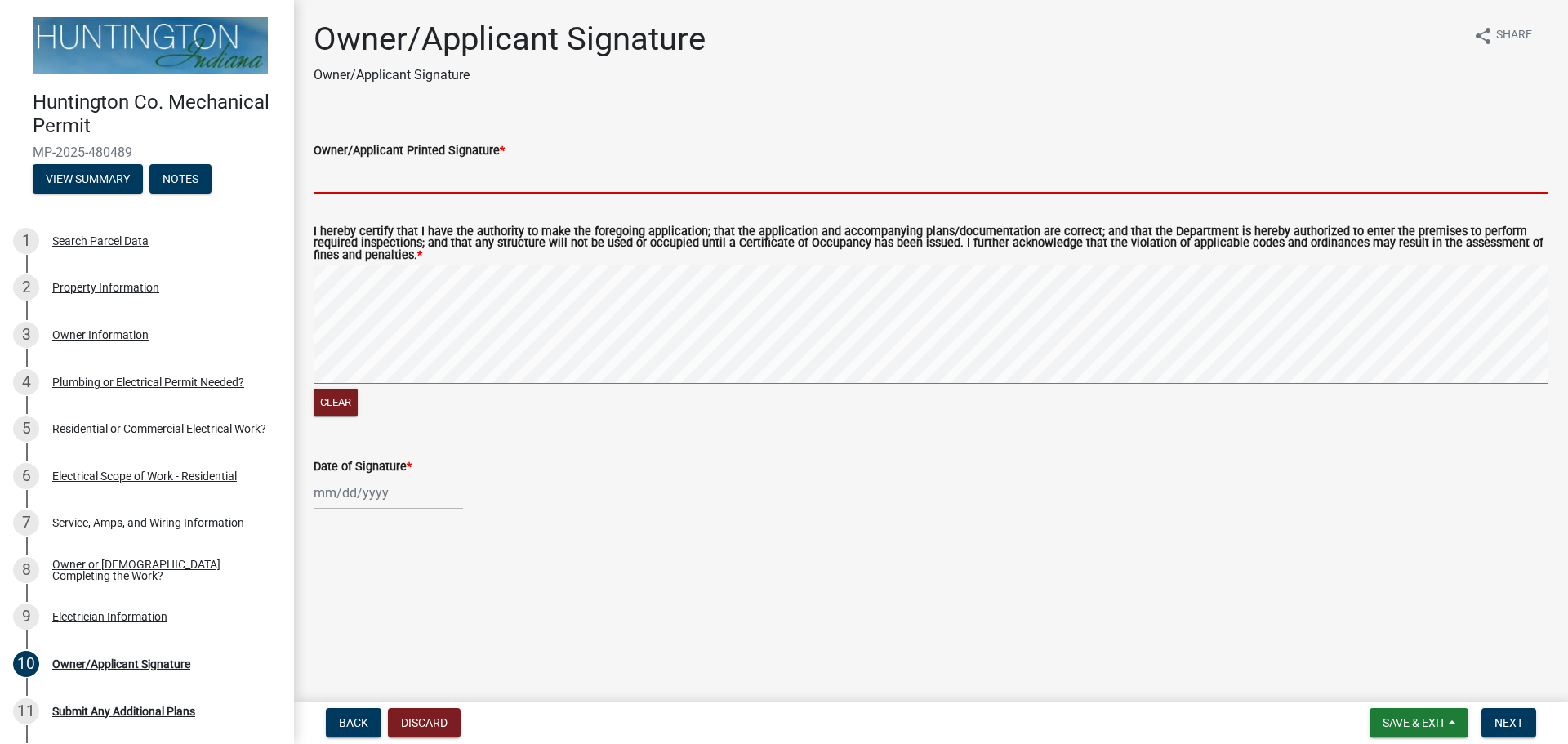
click at [374, 177] on input "Owner/Applicant Printed Signature *" at bounding box center [931, 177] width 1234 height 34
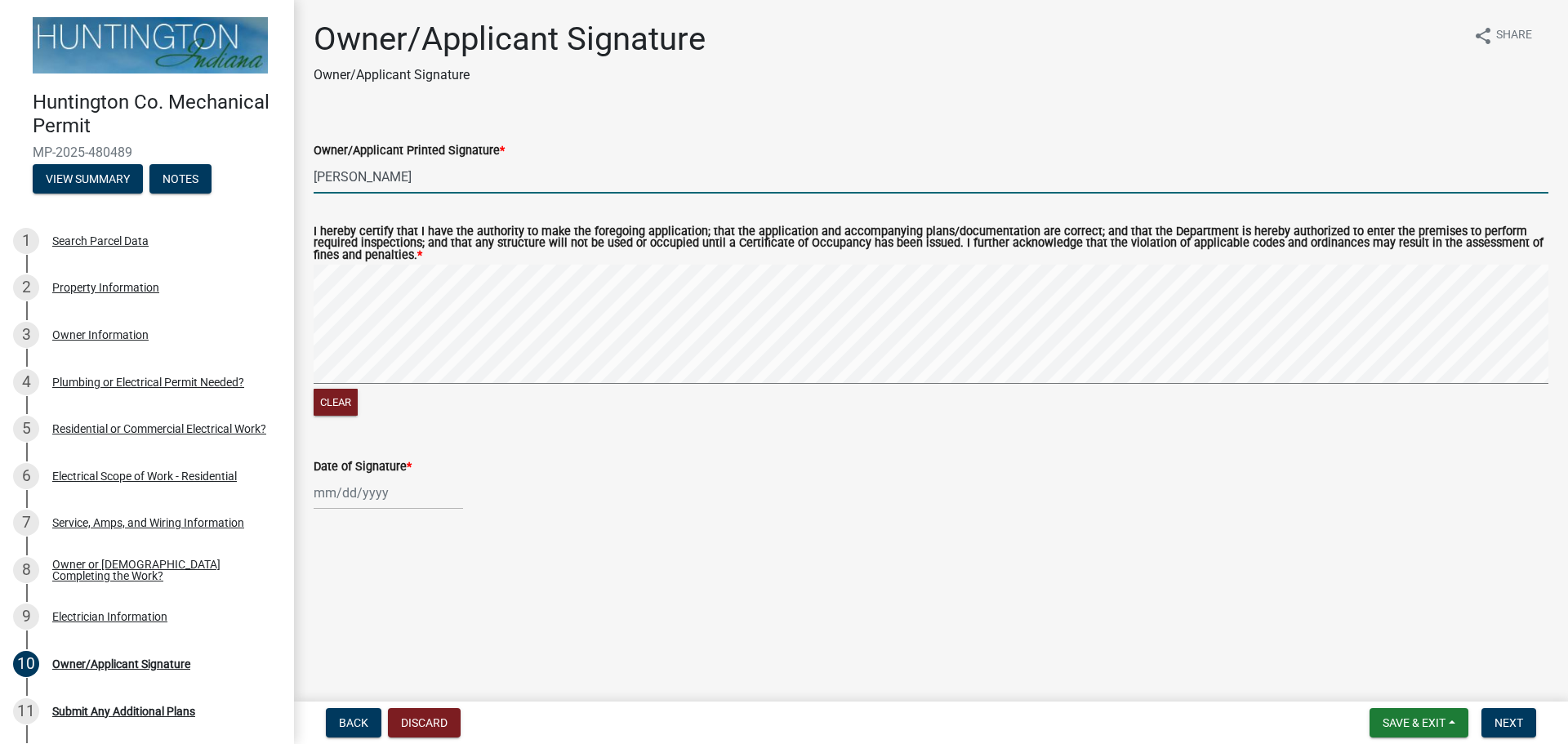
type input "[PERSON_NAME]"
select select "9"
select select "2025"
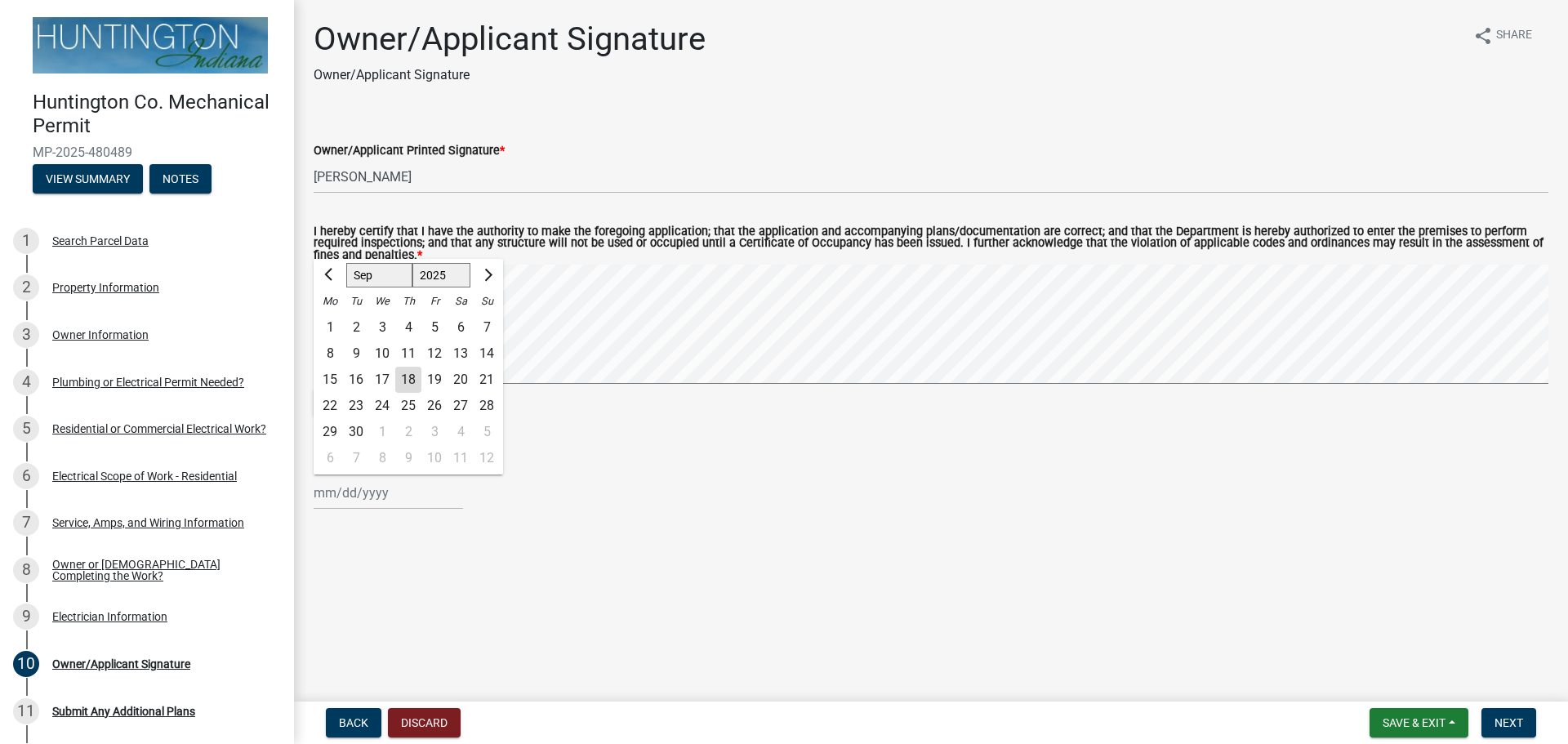
click at [377, 503] on div "[PERSON_NAME] Feb Mar Apr [PERSON_NAME][DATE] Oct Nov [DATE] 1526 1527 1528 152…" at bounding box center [388, 493] width 150 height 34
click at [404, 381] on div "18" at bounding box center [408, 380] width 27 height 27
type input "[DATE]"
click at [1495, 718] on span "Next" at bounding box center [1509, 723] width 28 height 13
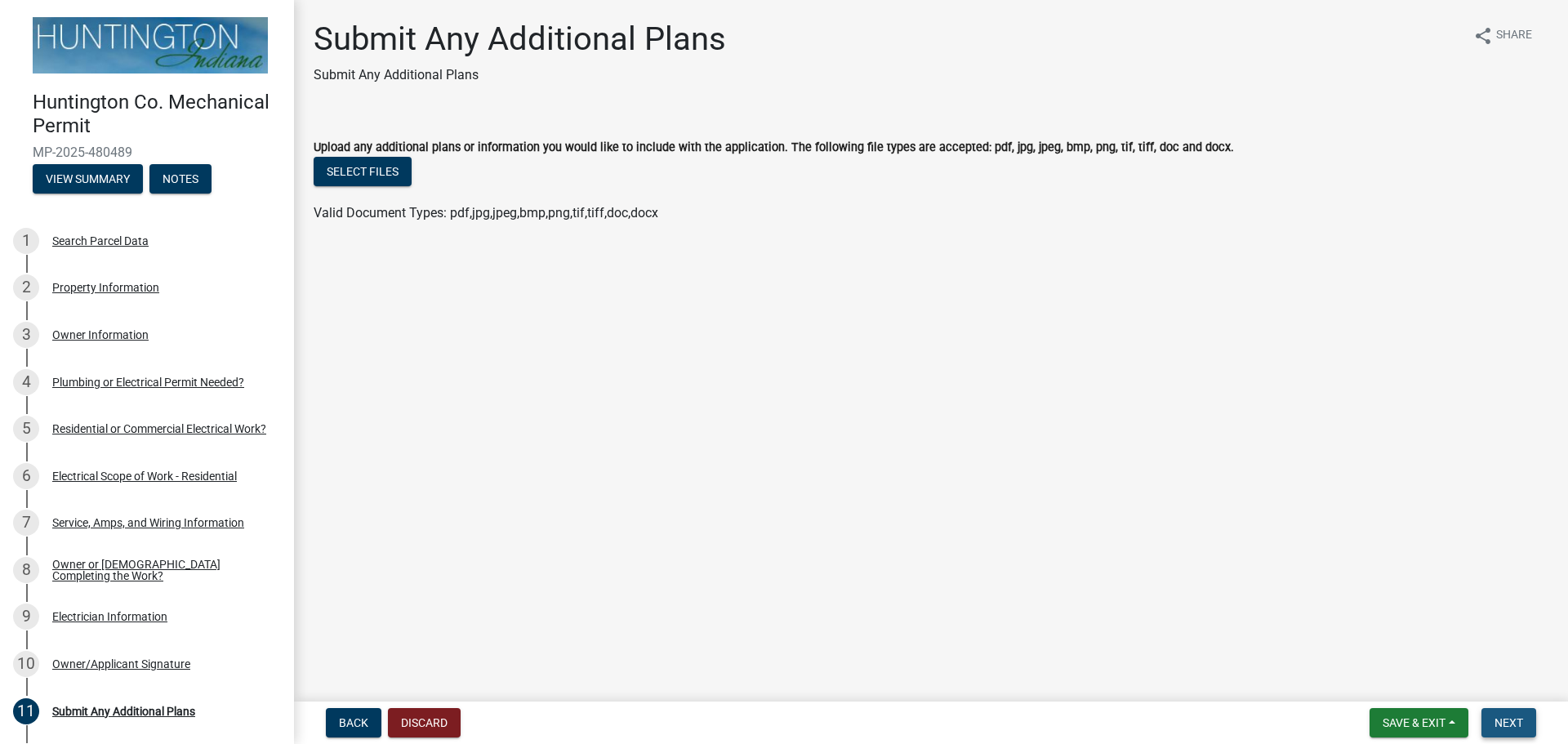
click at [1495, 718] on span "Next" at bounding box center [1509, 723] width 28 height 13
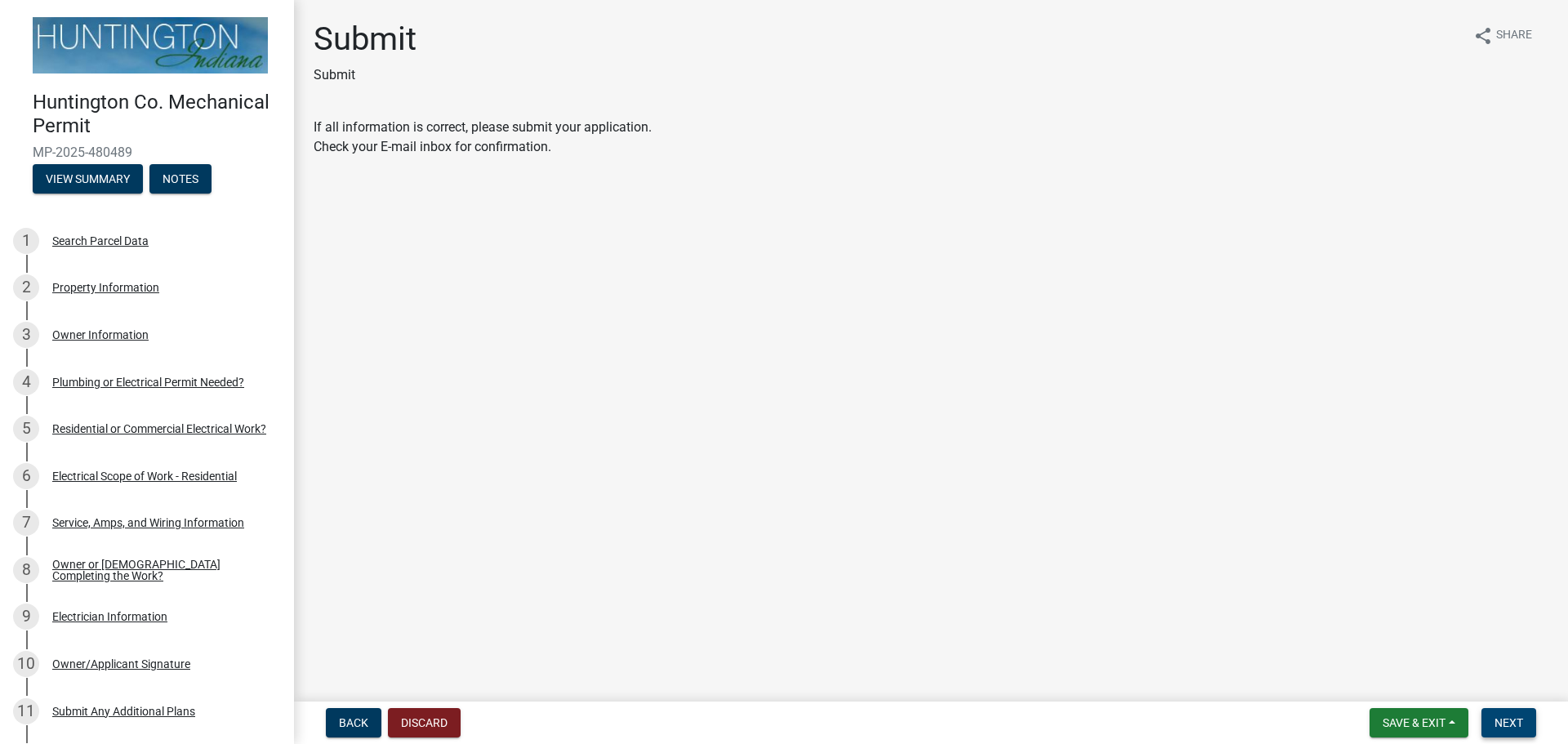
click at [1506, 718] on span "Next" at bounding box center [1509, 723] width 28 height 13
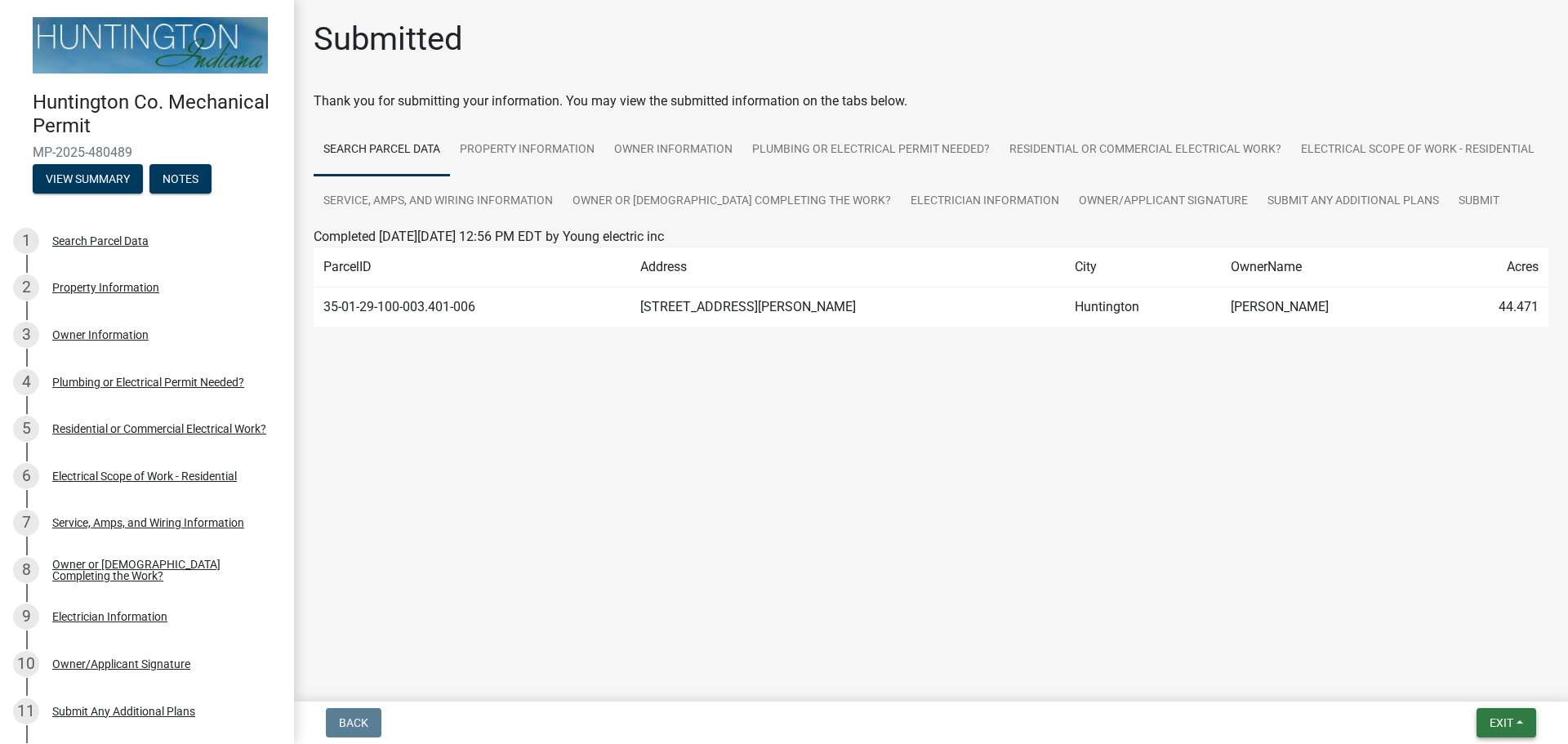
click at [1516, 717] on button "Exit" at bounding box center [1505, 723] width 59 height 29
click at [1474, 675] on button "Save & Exit" at bounding box center [1471, 680] width 131 height 39
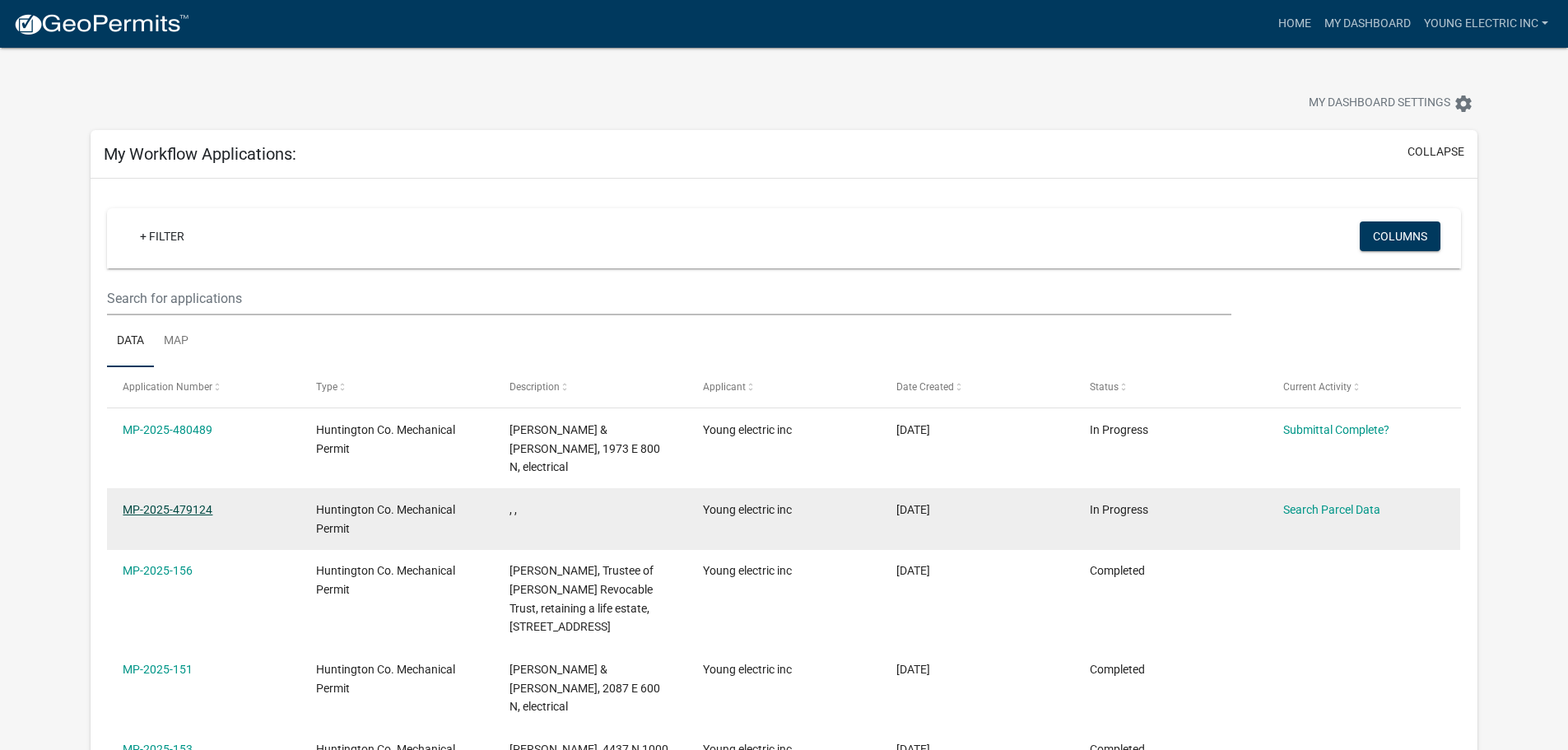
click at [210, 503] on link "MP-2025-479124" at bounding box center [167, 509] width 90 height 13
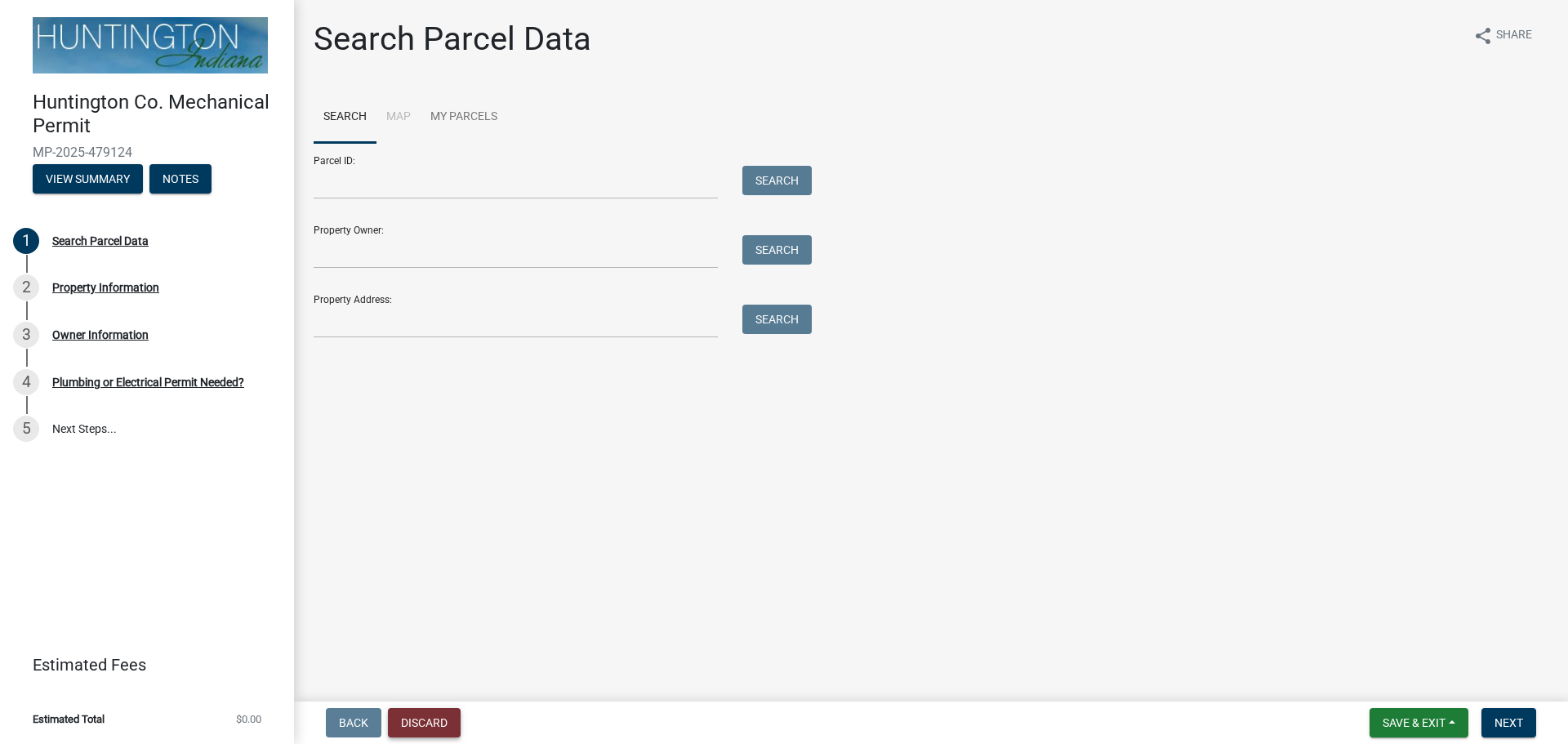
click at [432, 727] on button "Discard" at bounding box center [424, 723] width 73 height 29
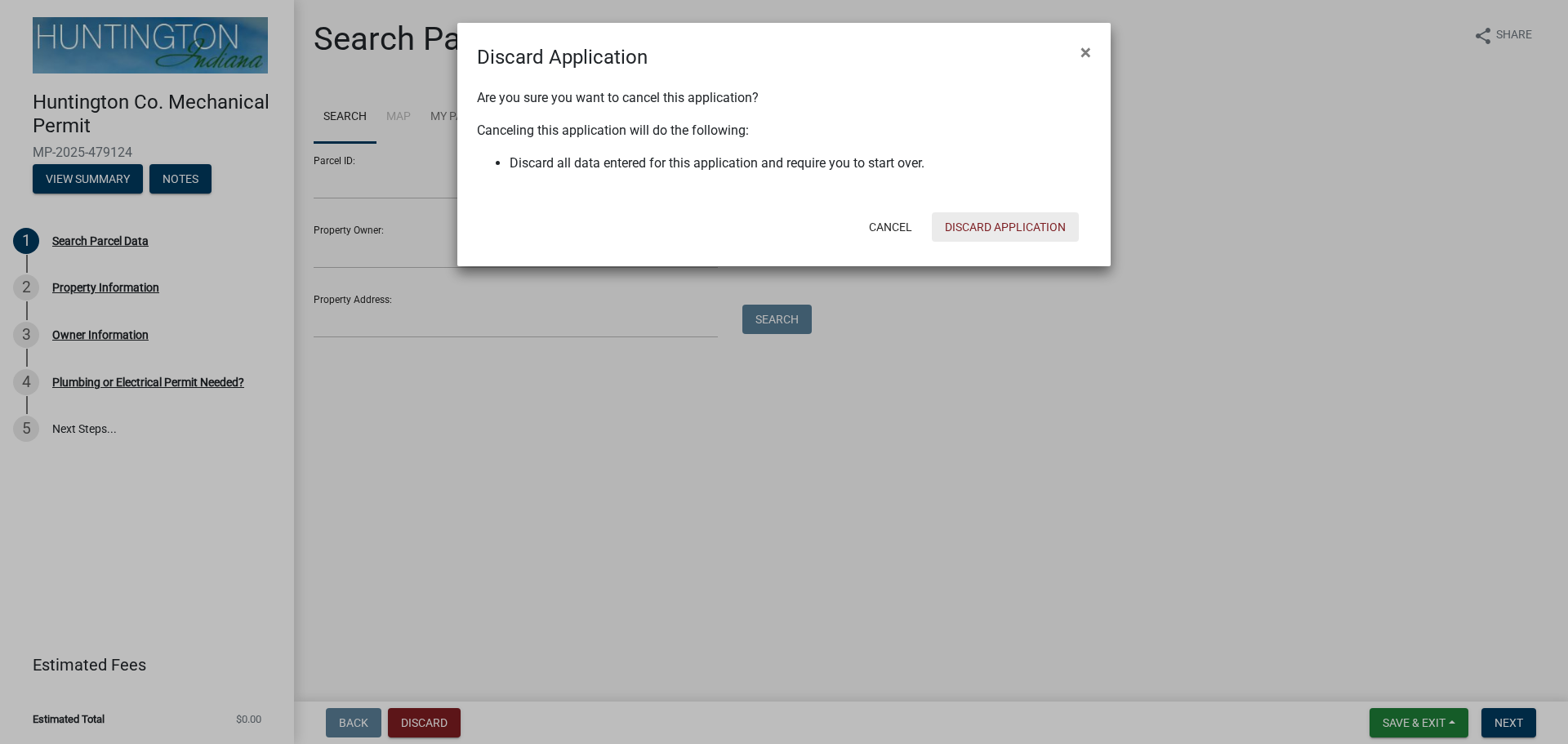
click at [979, 229] on button "Discard Application" at bounding box center [1005, 227] width 147 height 29
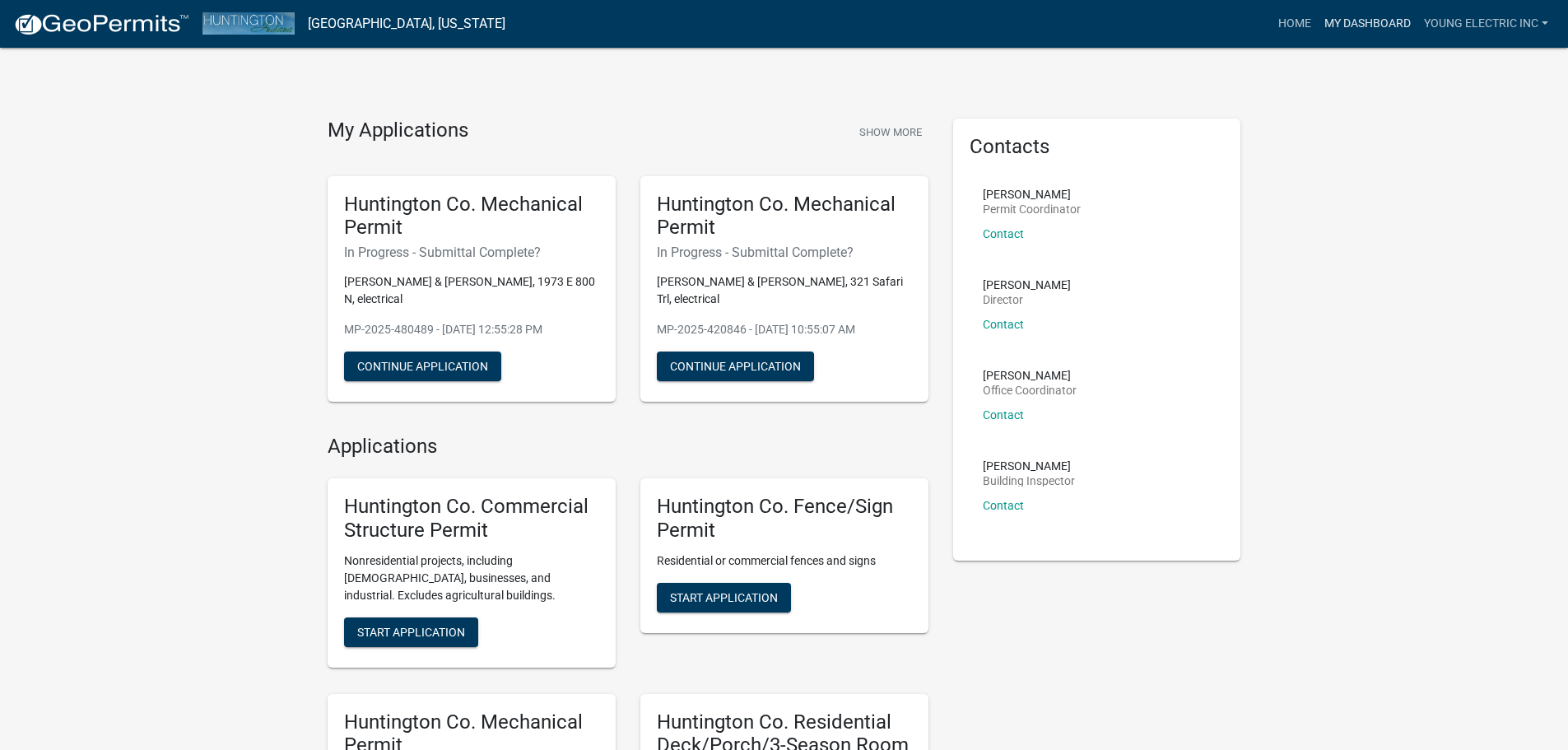
click at [1358, 16] on link "My Dashboard" at bounding box center [1367, 23] width 100 height 31
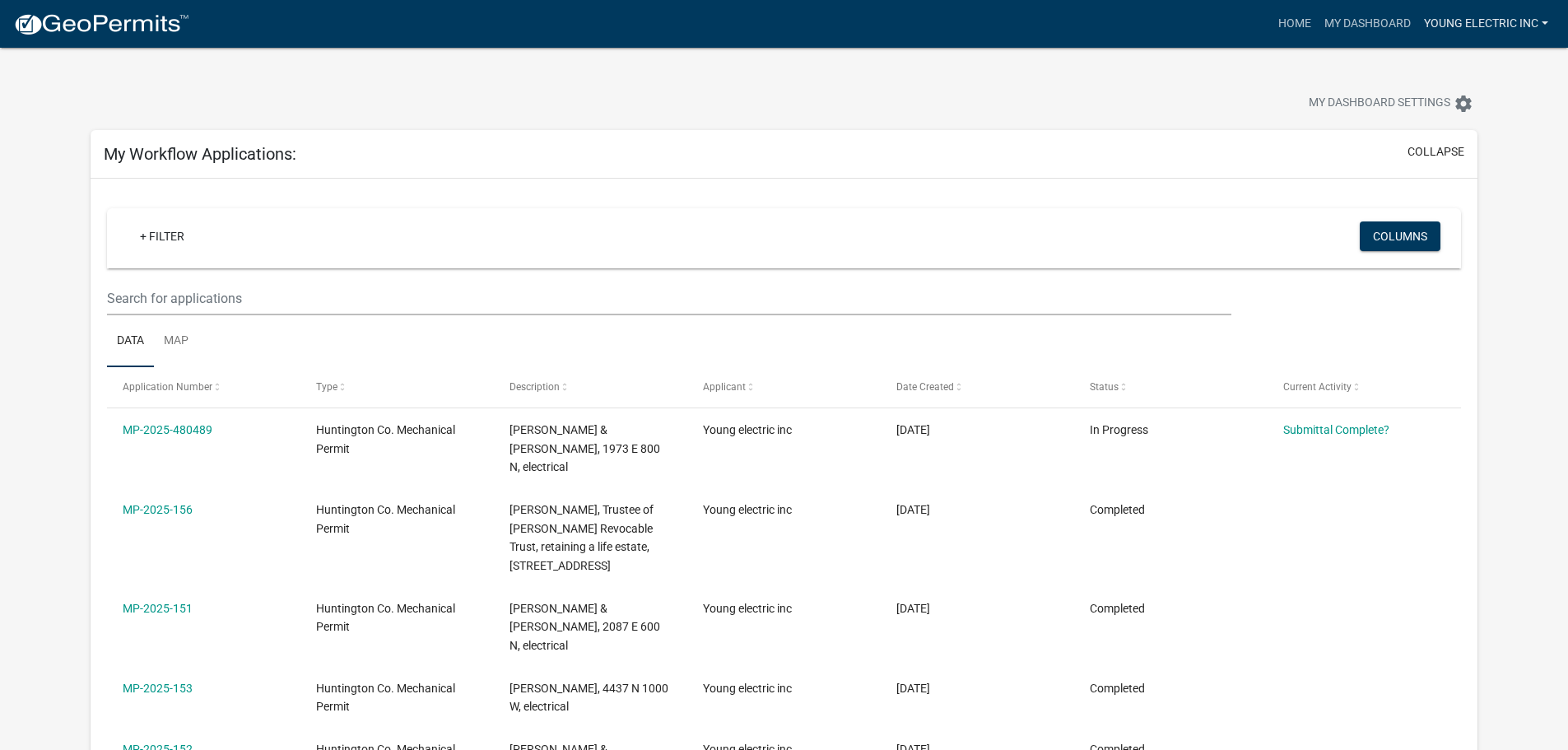
click at [1545, 22] on link "Young electric inc" at bounding box center [1486, 23] width 137 height 31
click at [1468, 131] on link "Logout" at bounding box center [1489, 121] width 132 height 39
